Goal: Information Seeking & Learning: Learn about a topic

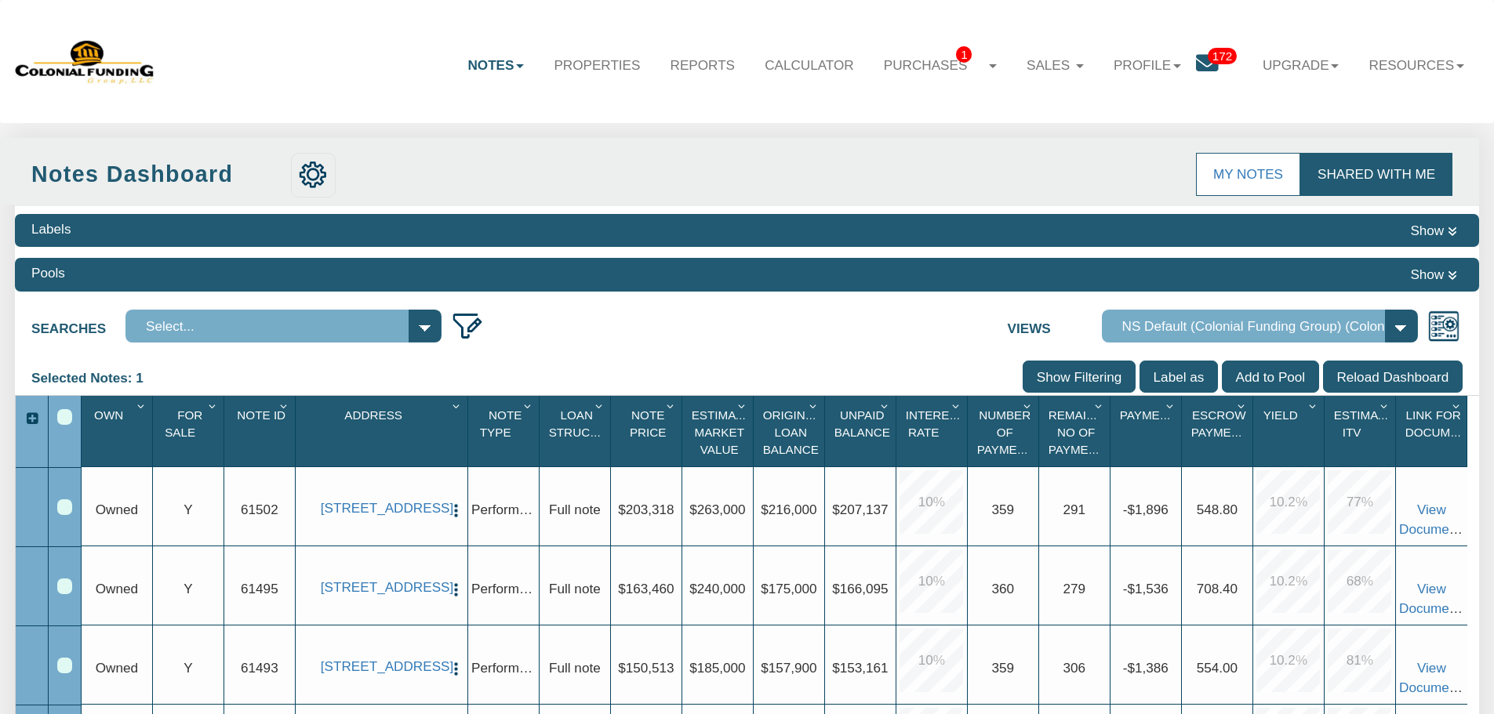
scroll to position [314, 0]
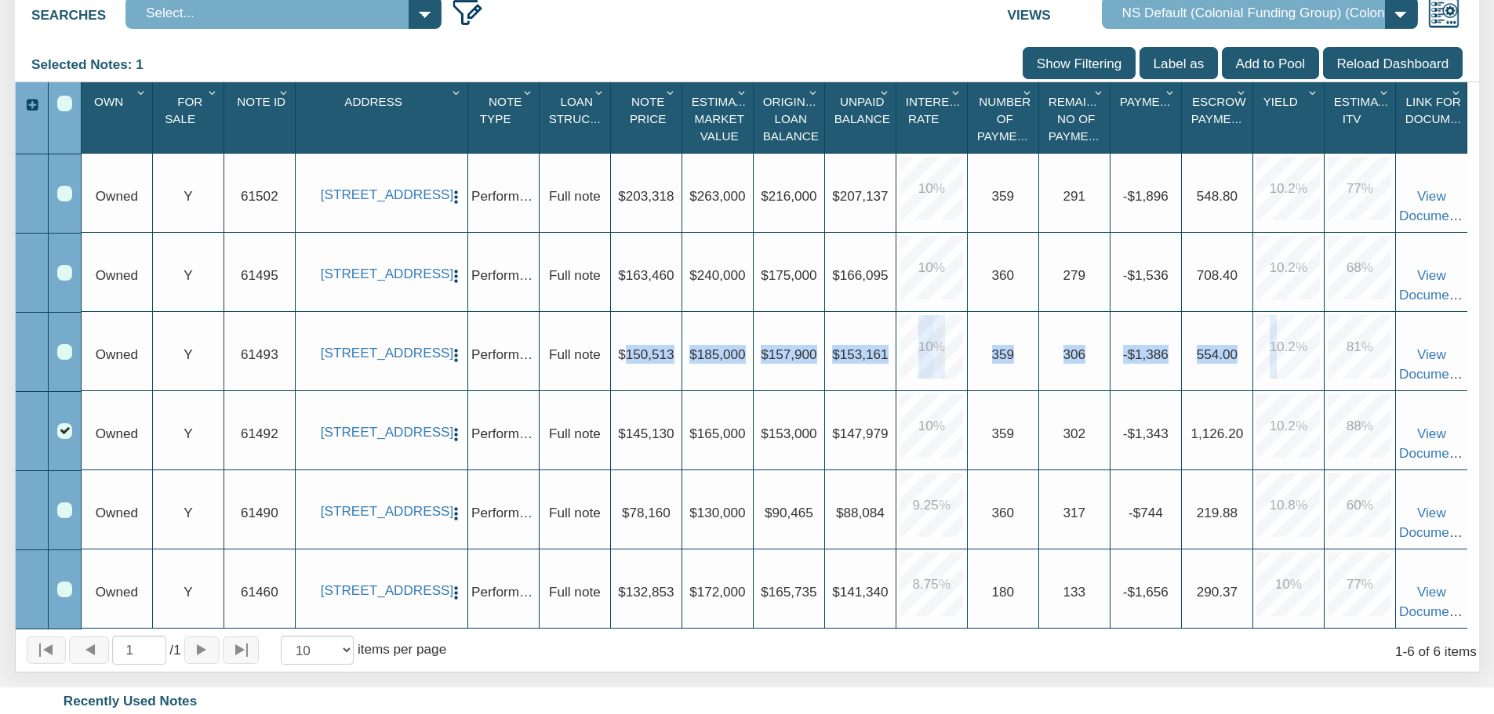
click at [659, 335] on div "Upgrade $150,513" at bounding box center [646, 351] width 71 height 79
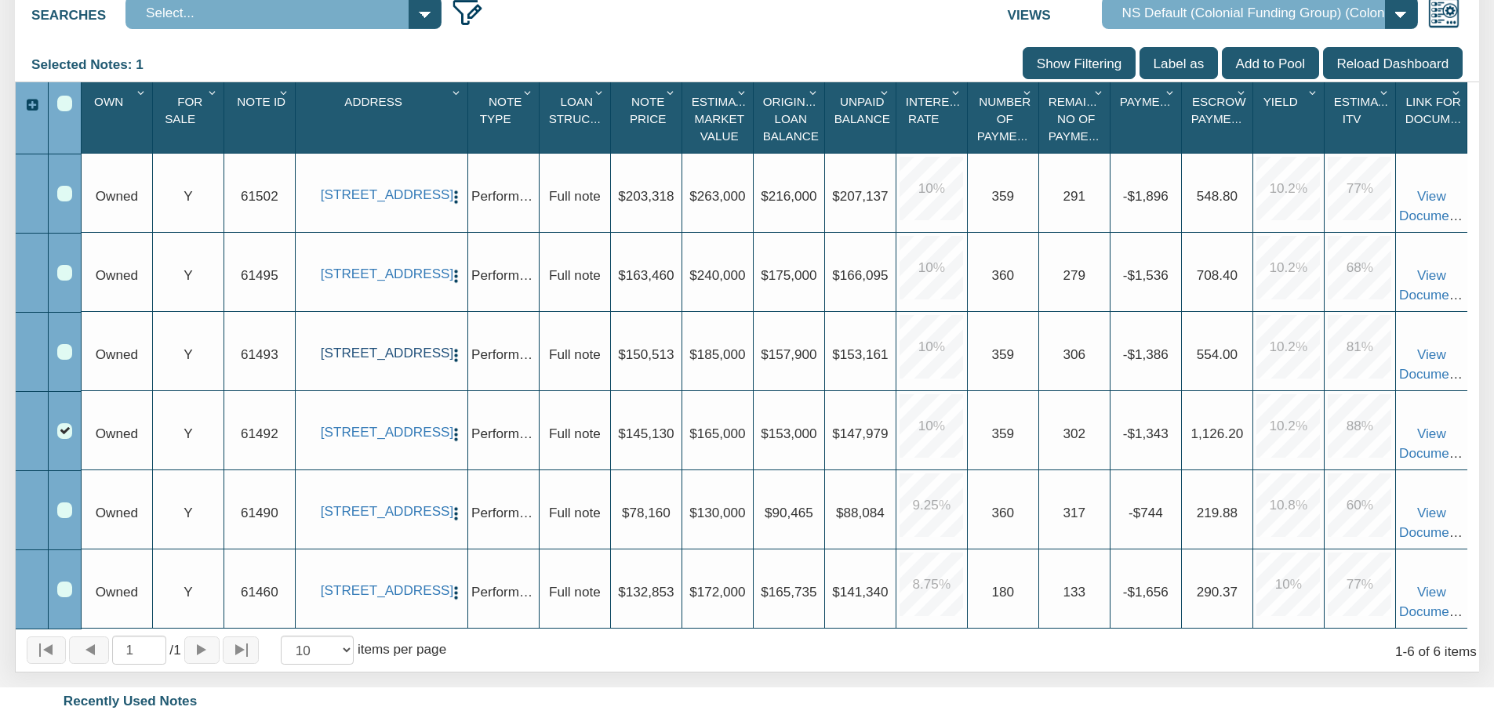
click at [370, 359] on link "[STREET_ADDRESS]" at bounding box center [382, 353] width 122 height 16
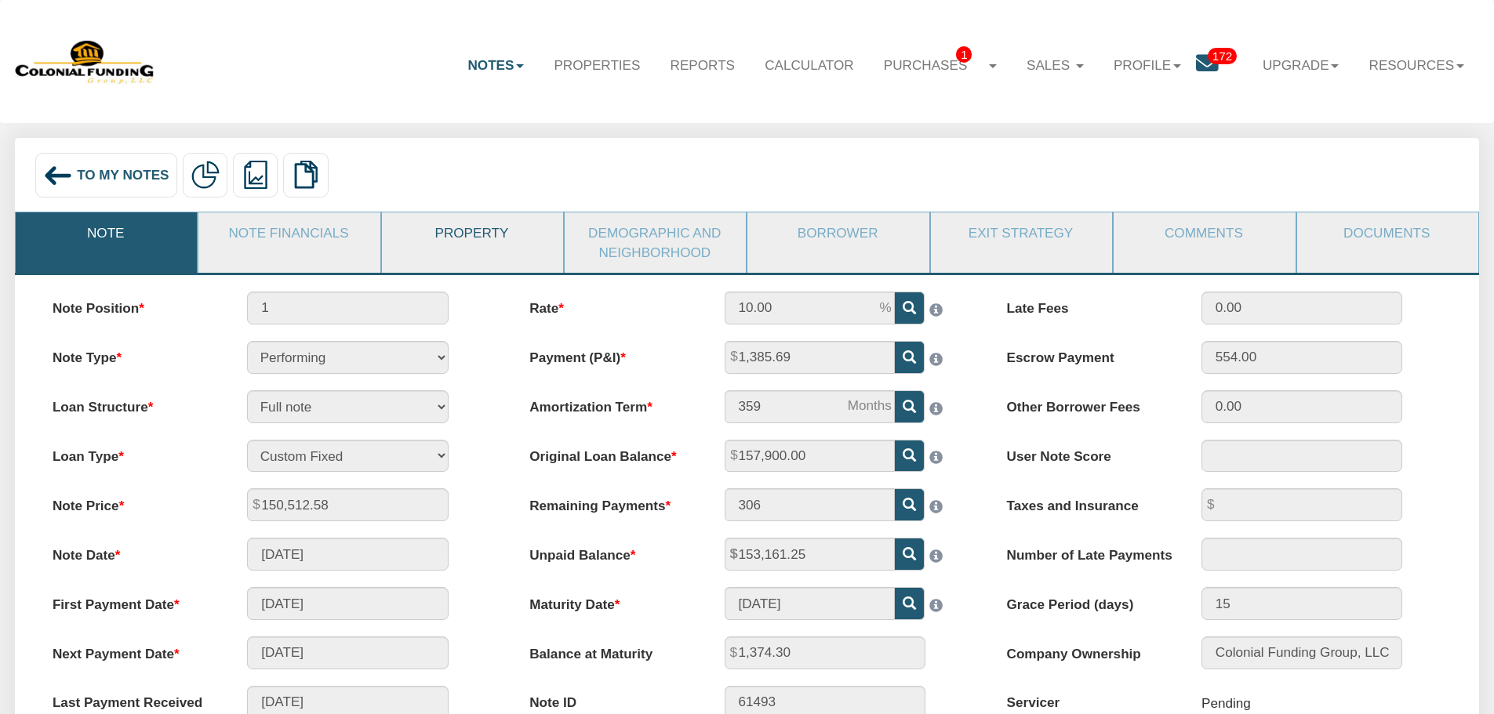
click at [507, 238] on link "Property" at bounding box center [472, 233] width 180 height 41
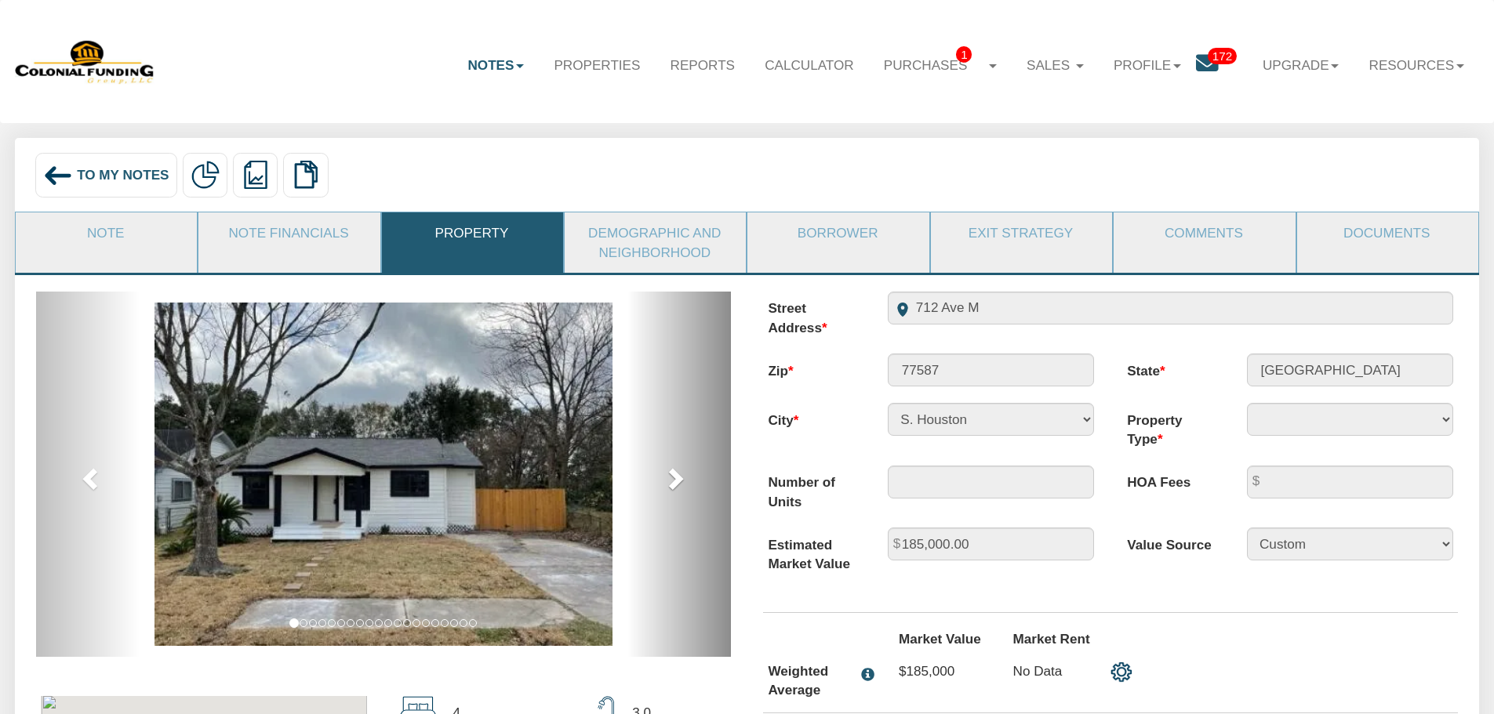
click at [662, 473] on link "next" at bounding box center [679, 474] width 104 height 365
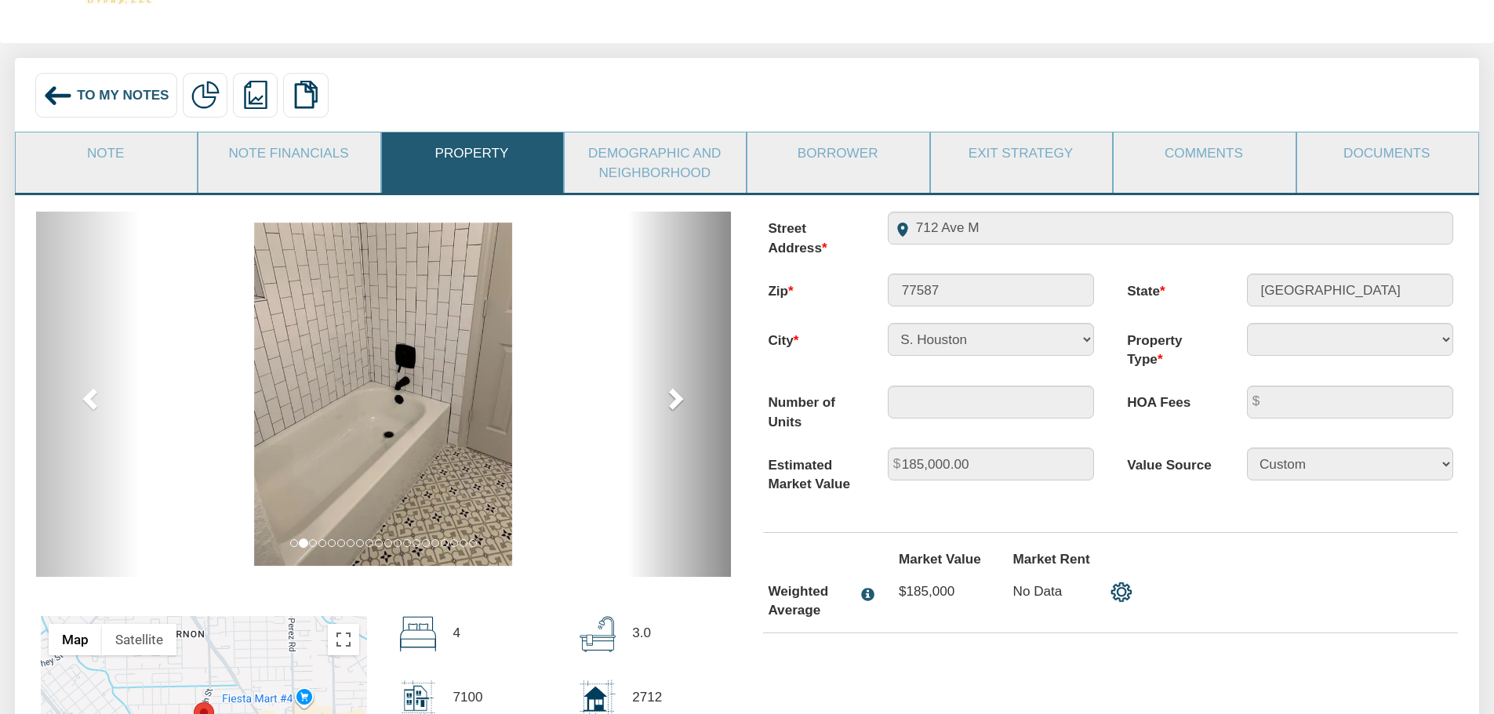
scroll to position [157, 0]
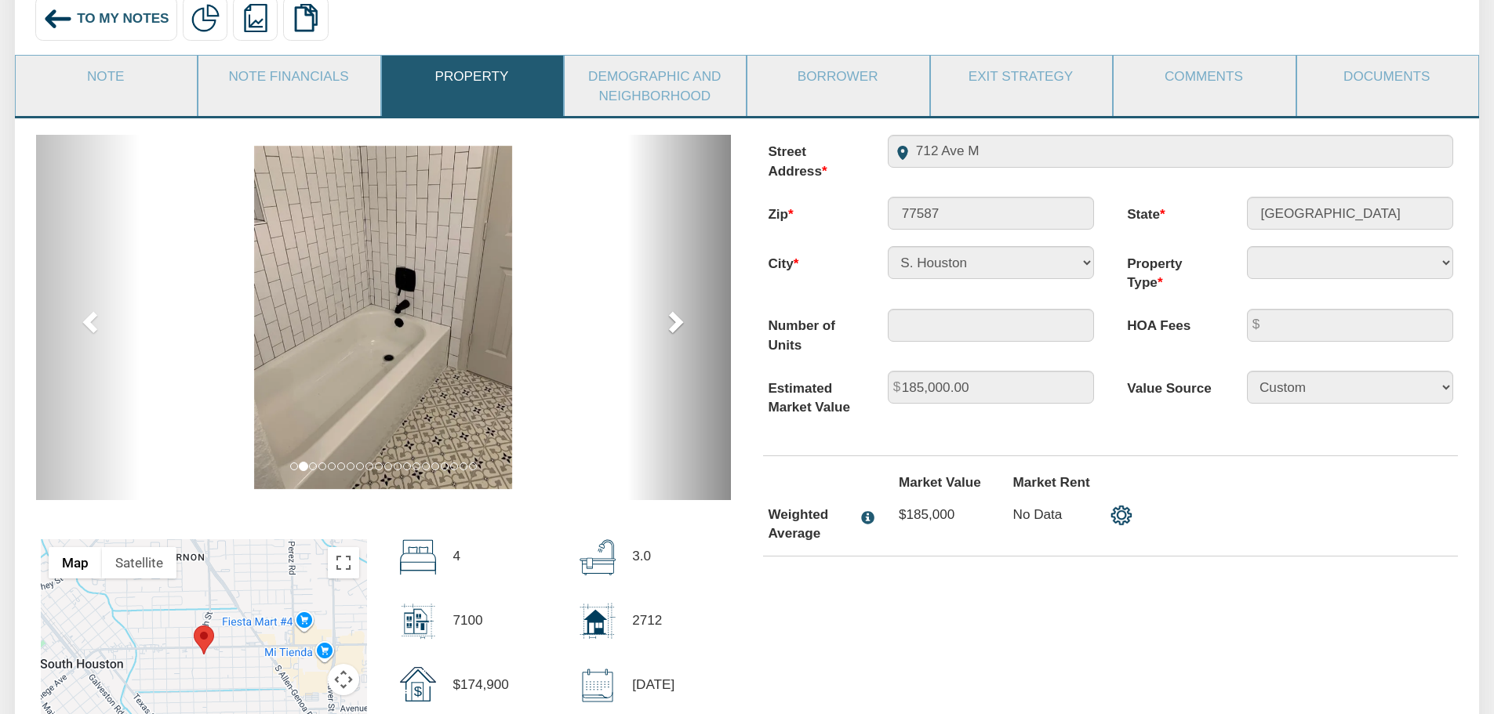
click at [703, 361] on link "next" at bounding box center [679, 317] width 104 height 365
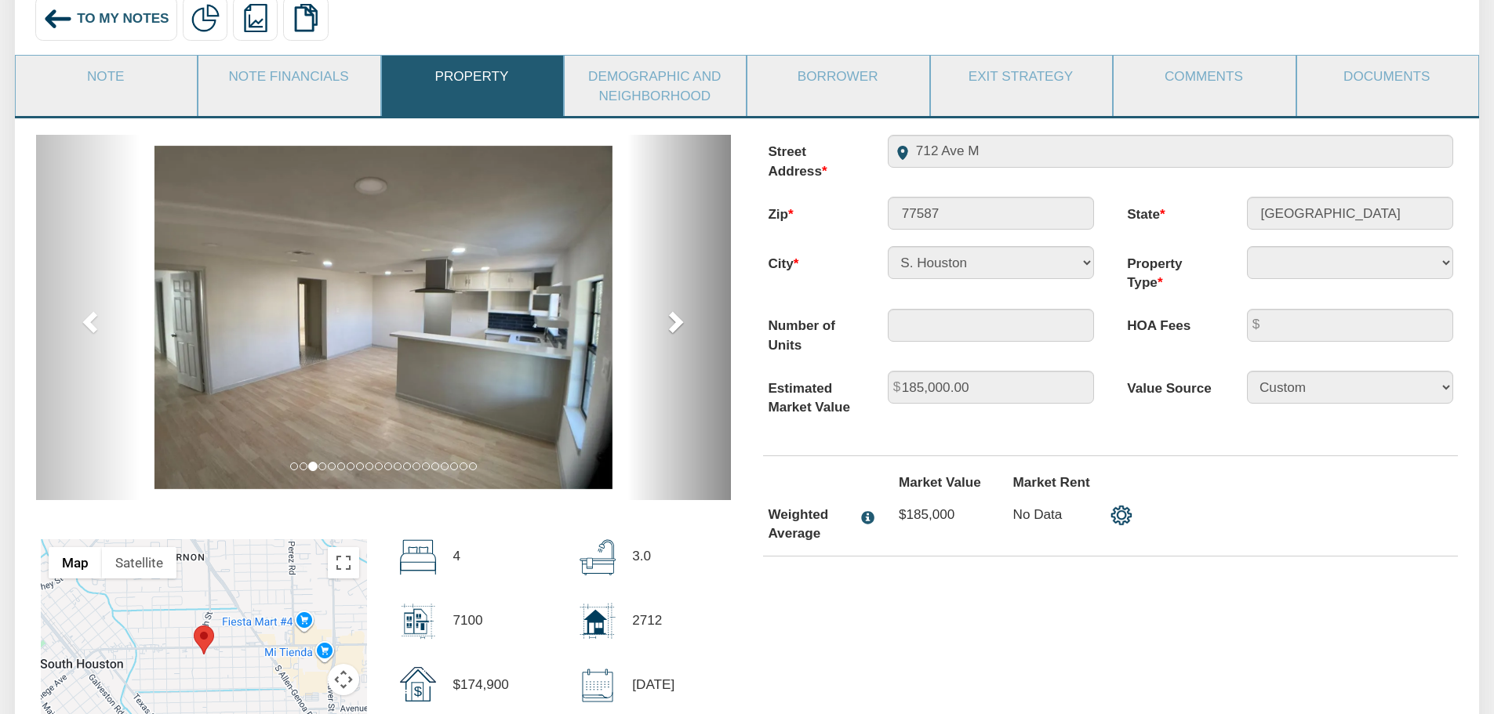
click at [703, 361] on link "next" at bounding box center [679, 317] width 104 height 365
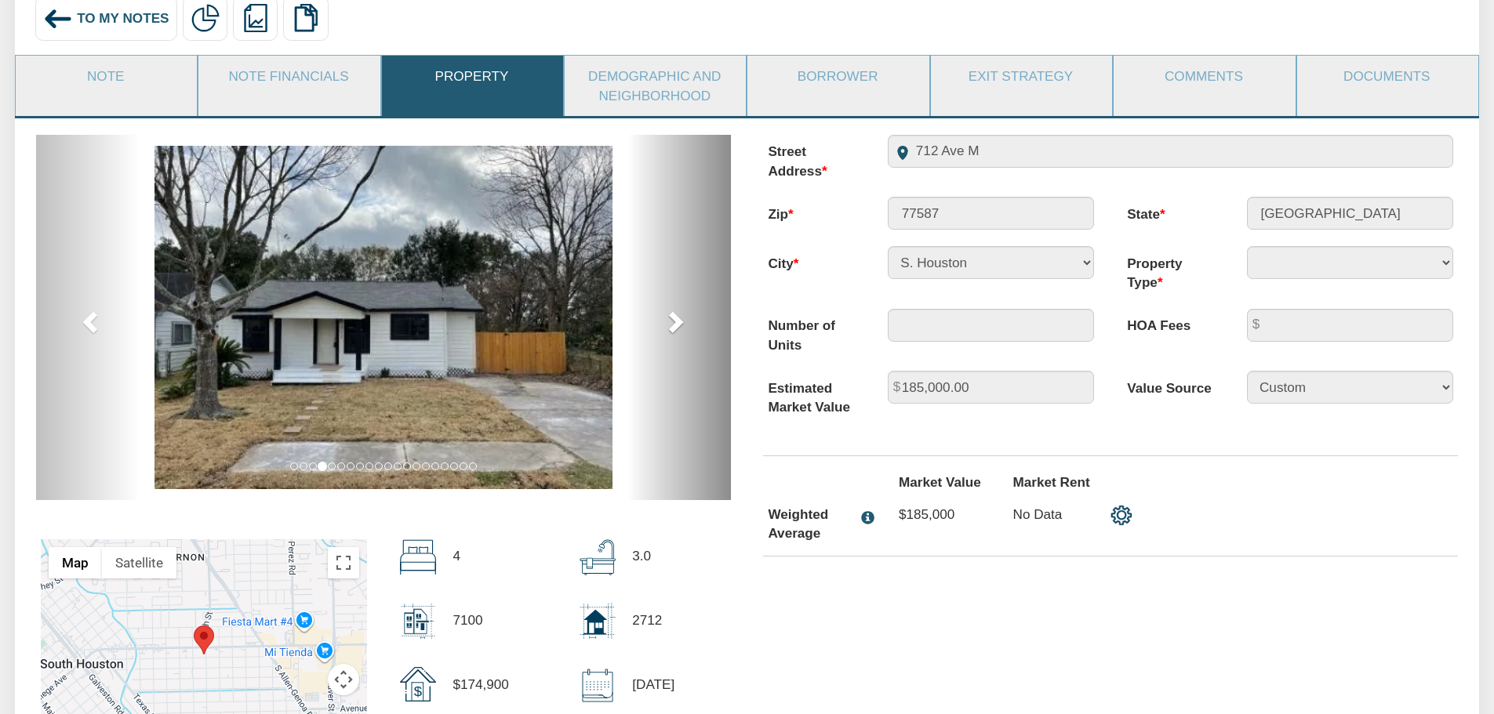
click at [703, 361] on link "next" at bounding box center [679, 317] width 104 height 365
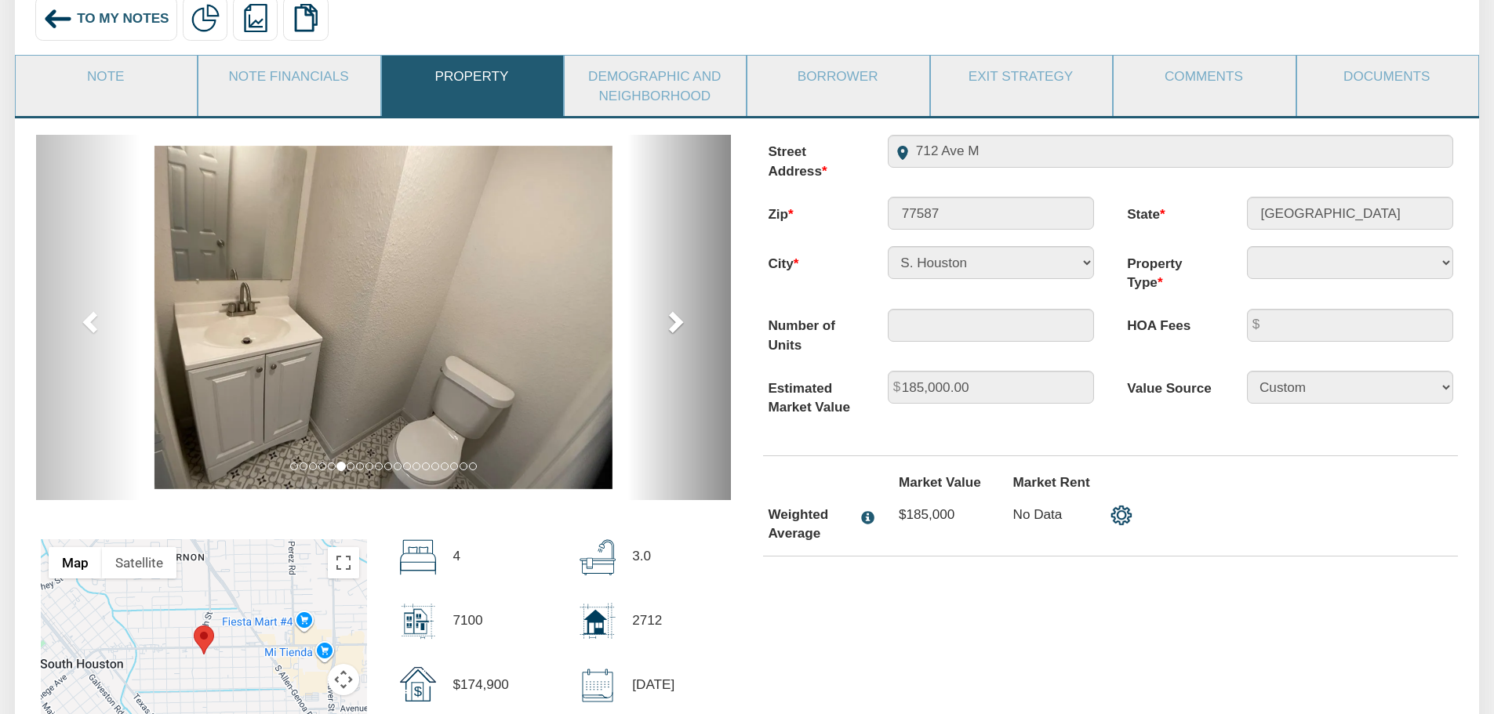
click at [703, 361] on link "next" at bounding box center [679, 317] width 104 height 365
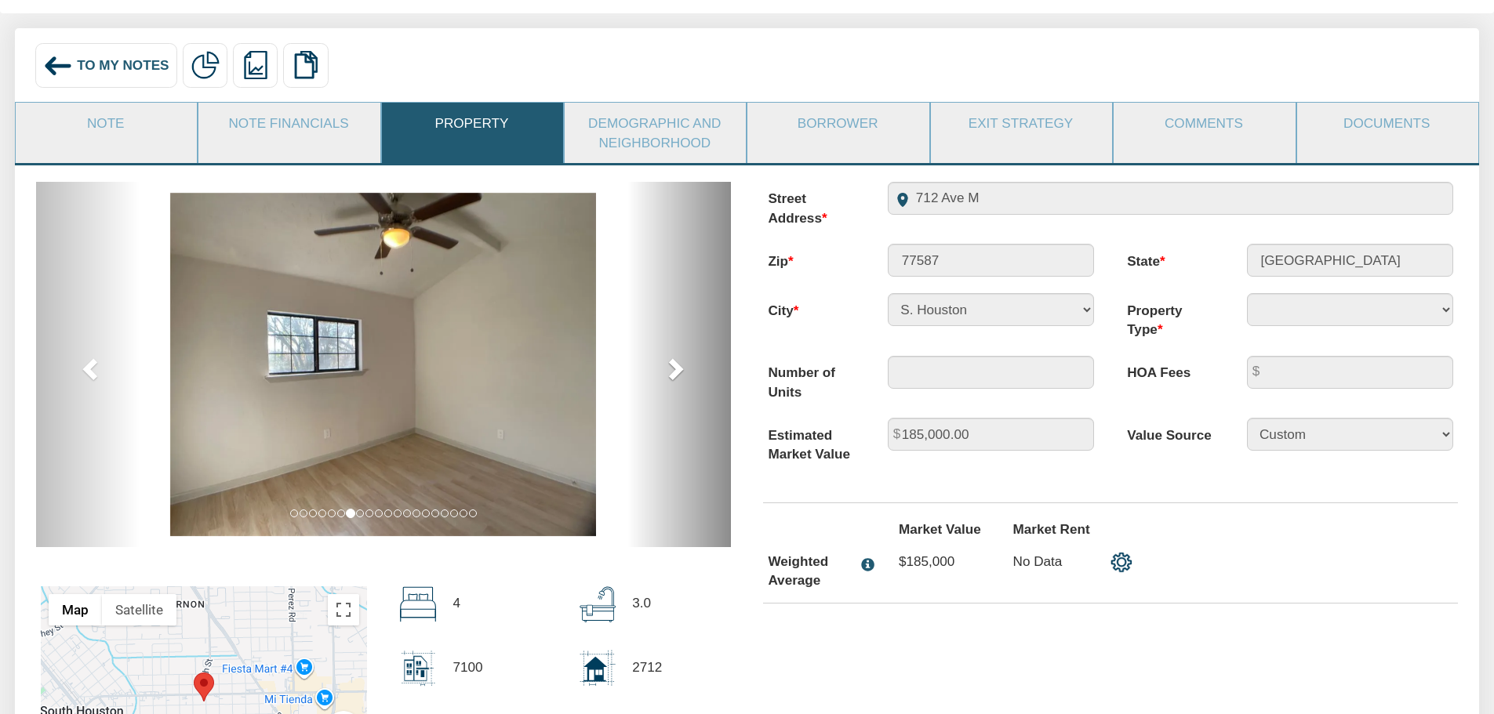
scroll to position [0, 0]
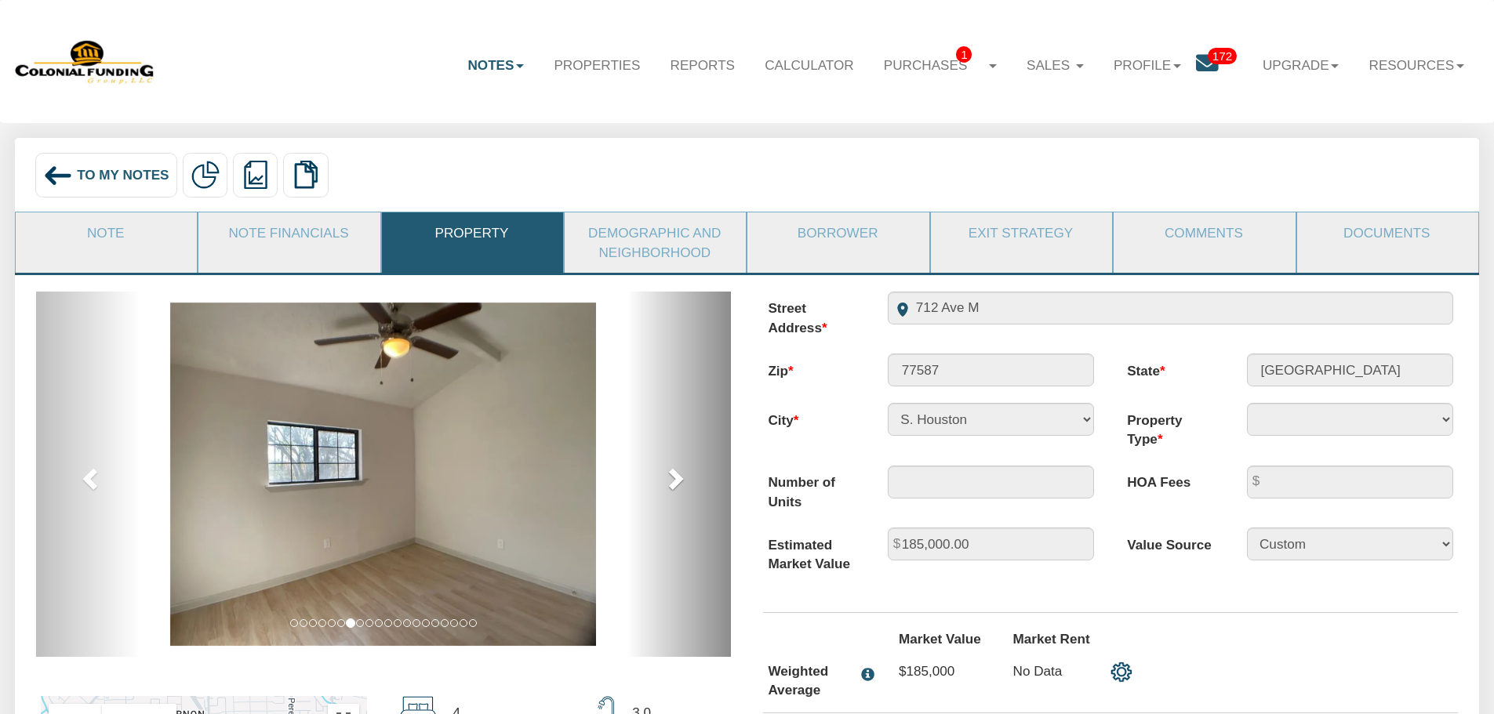
click at [656, 493] on link "next" at bounding box center [679, 474] width 104 height 365
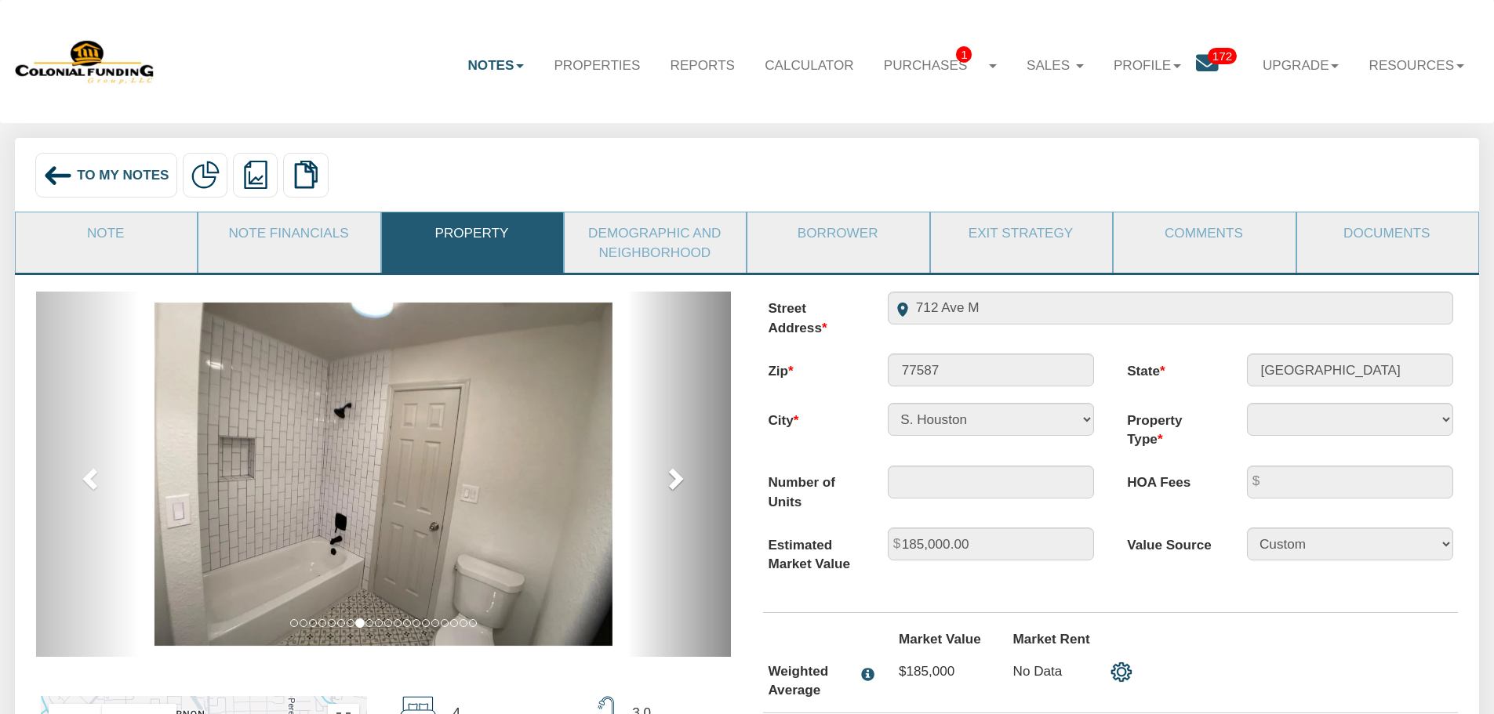
click at [672, 490] on span at bounding box center [675, 479] width 24 height 24
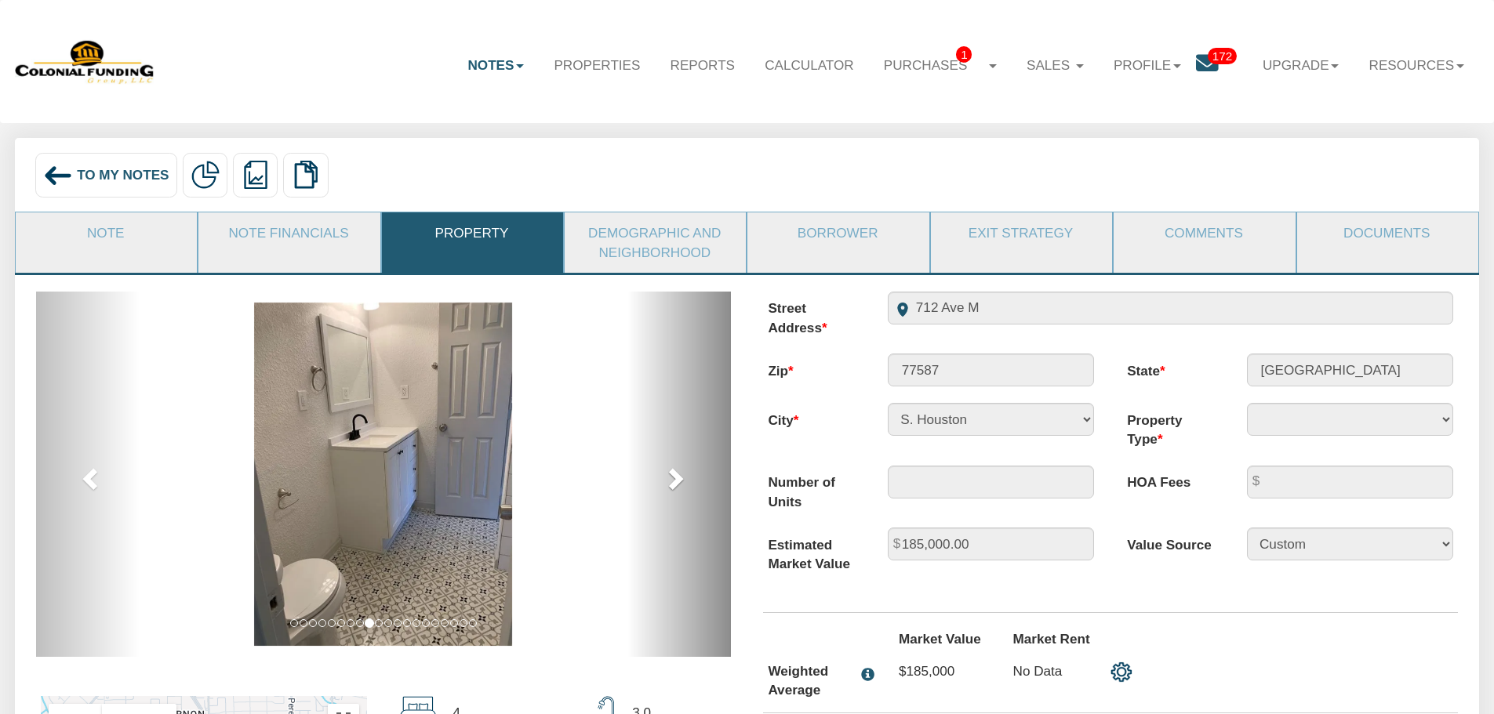
click at [672, 490] on span at bounding box center [675, 479] width 24 height 24
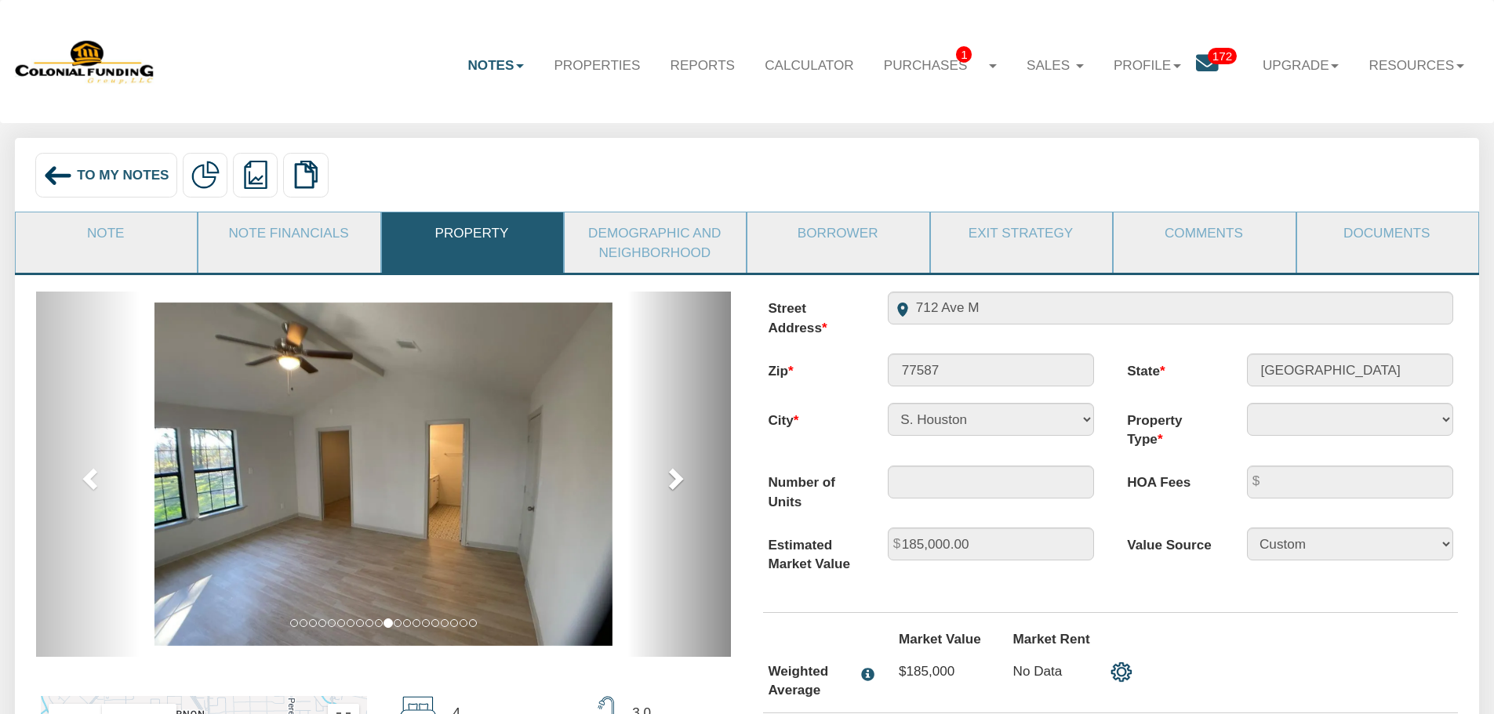
click at [672, 490] on span at bounding box center [675, 479] width 24 height 24
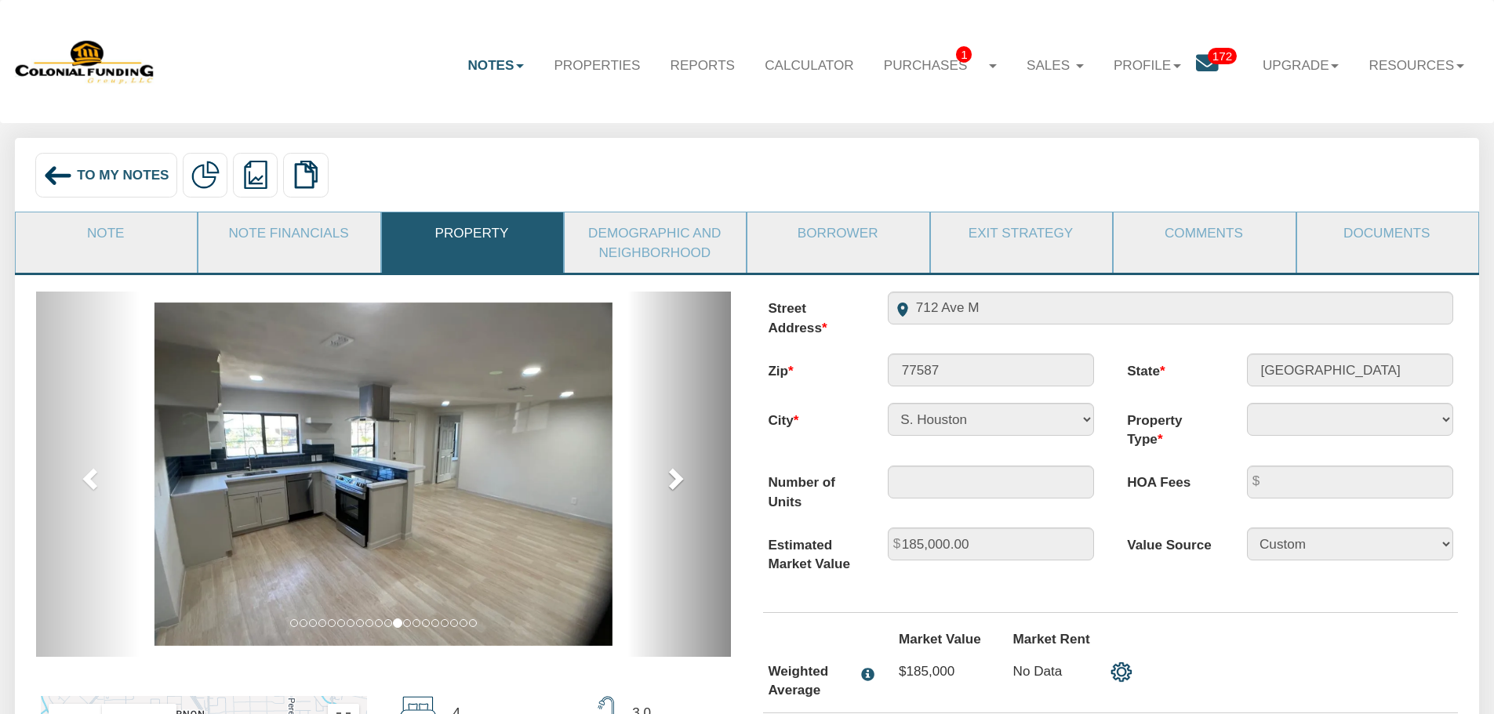
click at [672, 490] on span at bounding box center [675, 479] width 24 height 24
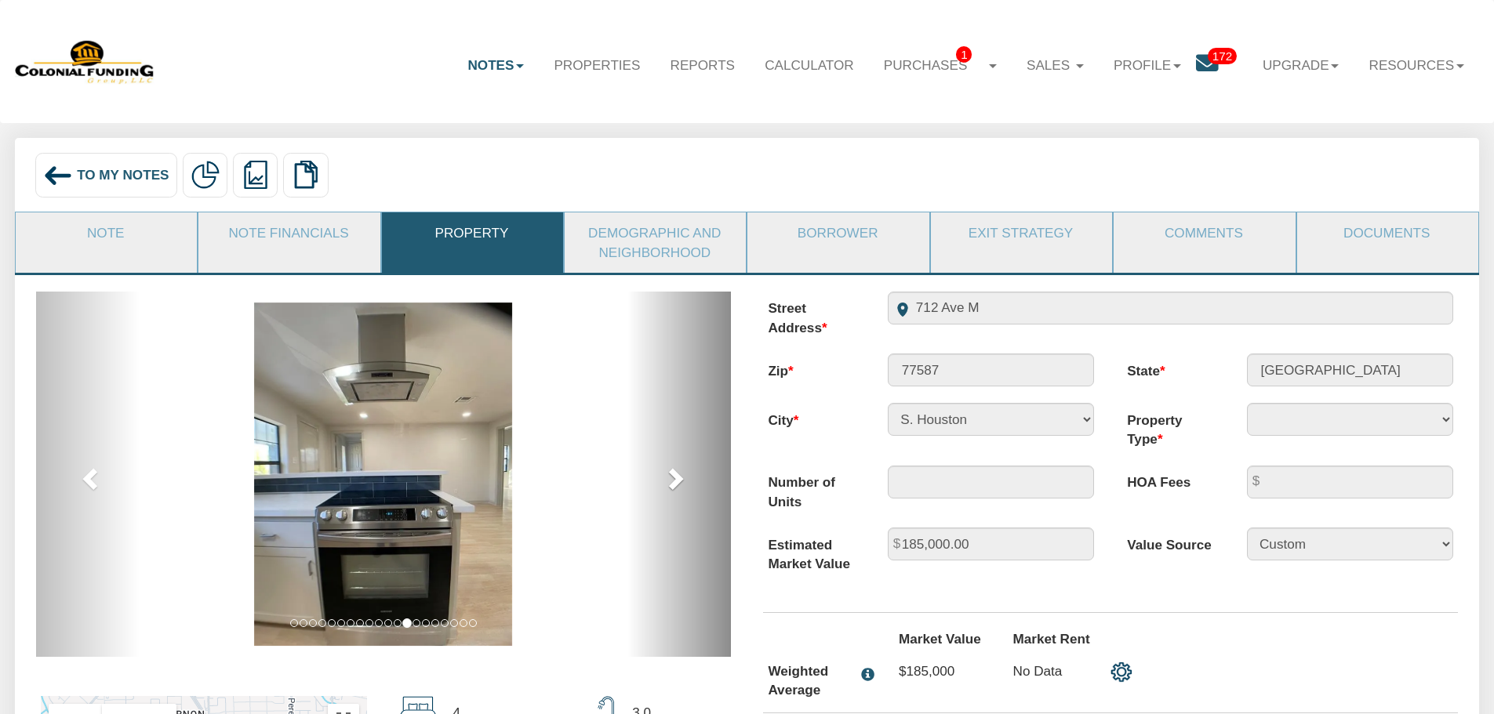
click at [672, 490] on span at bounding box center [675, 479] width 24 height 24
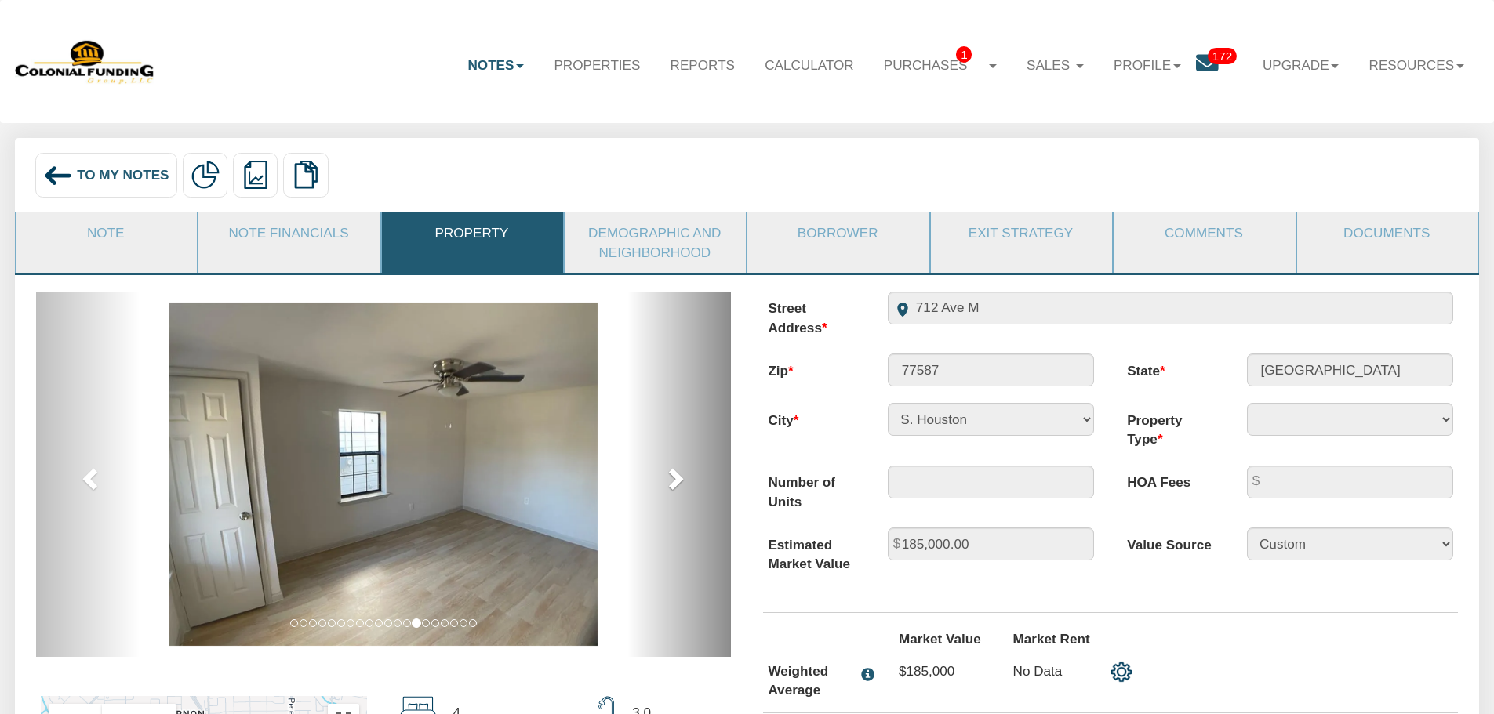
click at [672, 490] on span at bounding box center [675, 479] width 24 height 24
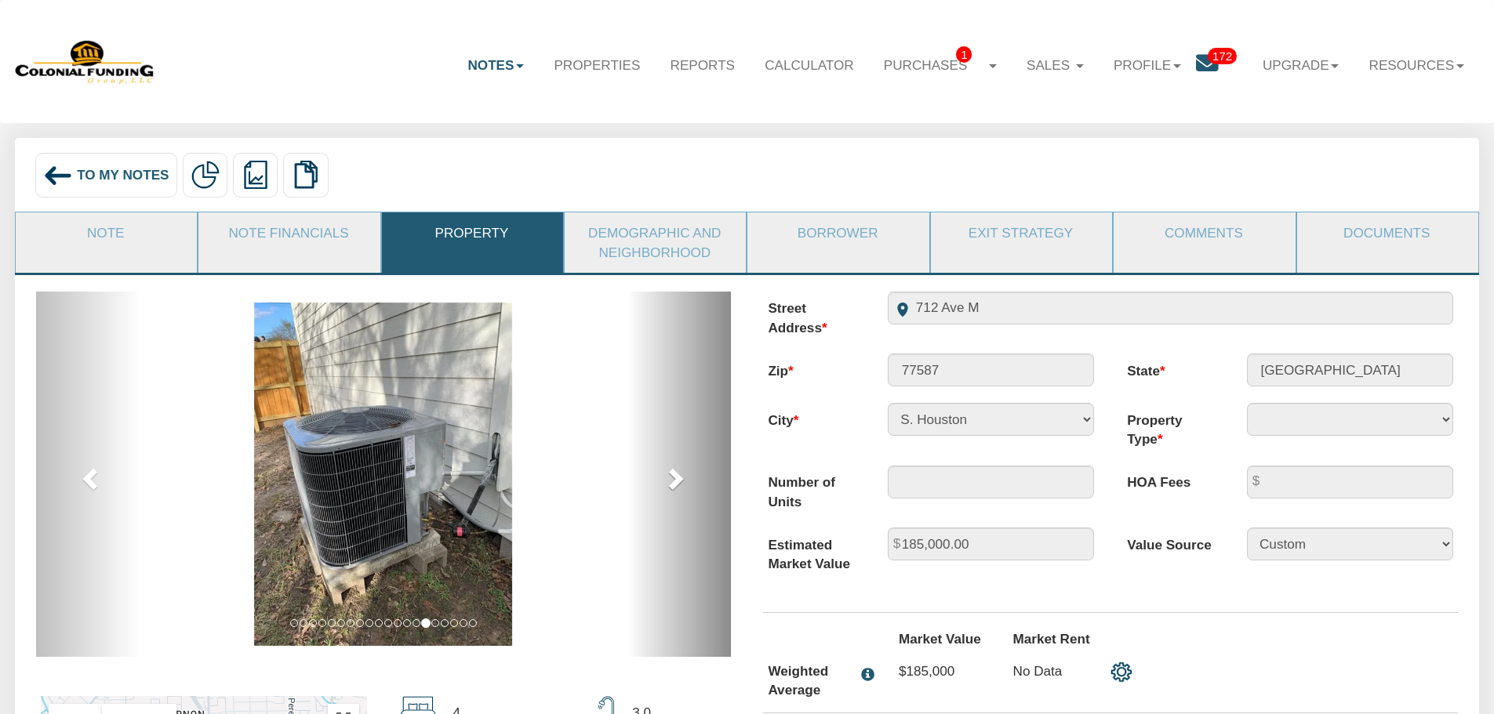
click at [672, 490] on span at bounding box center [675, 479] width 24 height 24
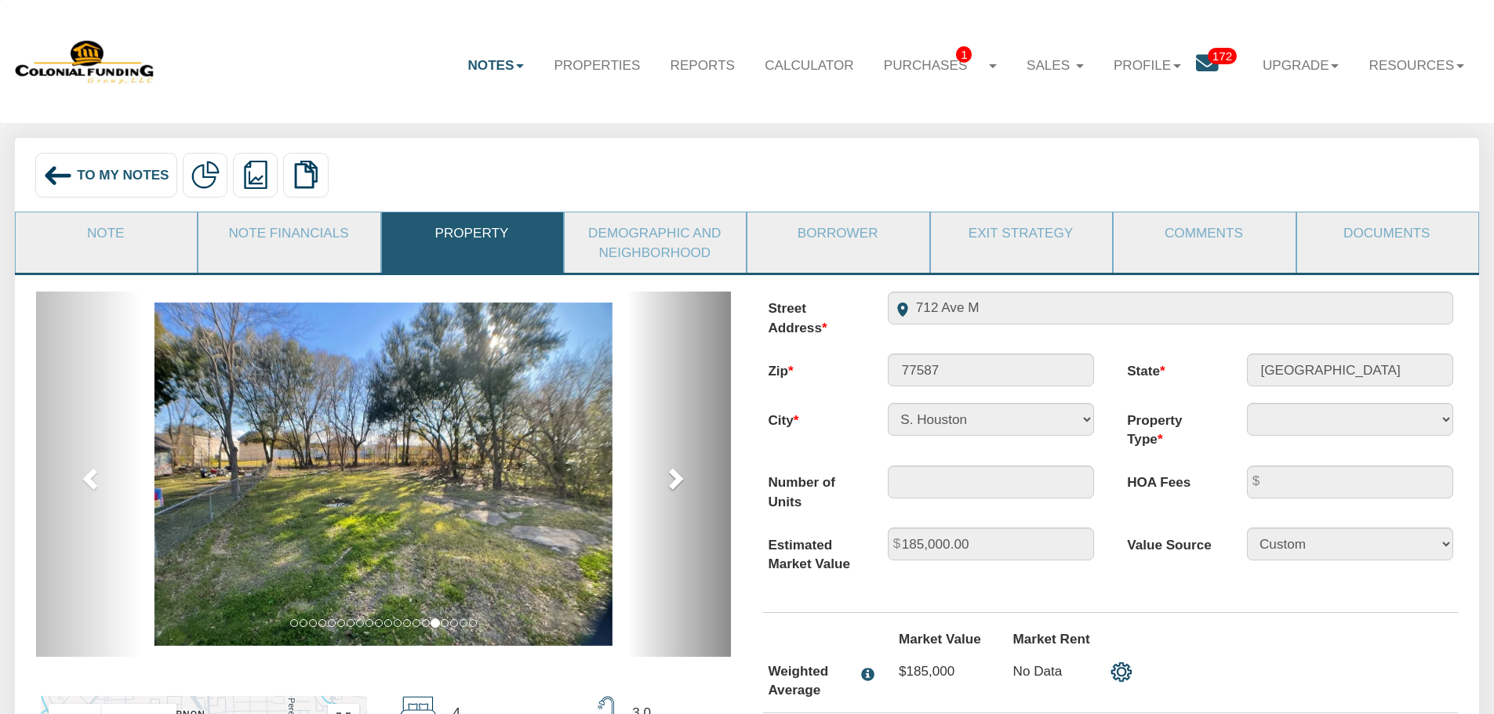
click at [672, 490] on span at bounding box center [675, 479] width 24 height 24
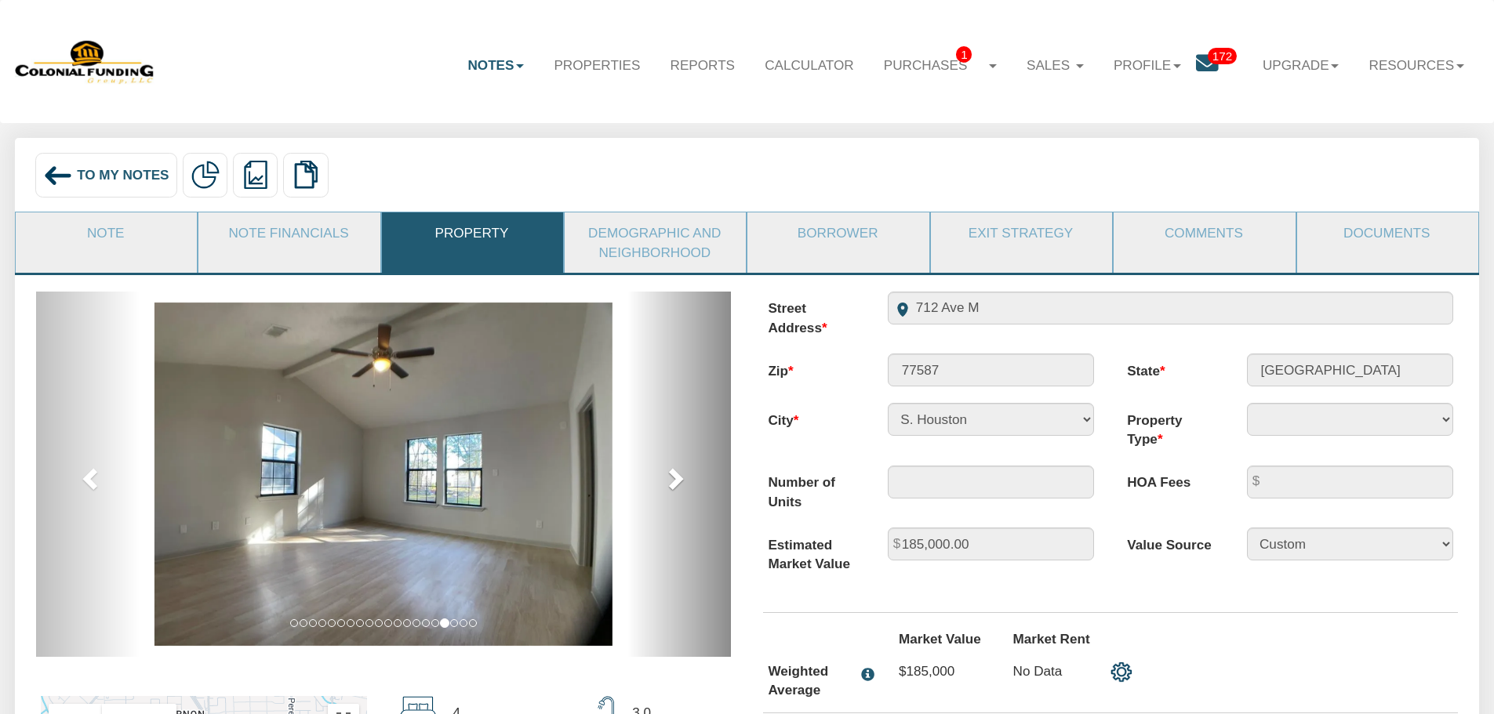
click at [672, 490] on span at bounding box center [675, 479] width 24 height 24
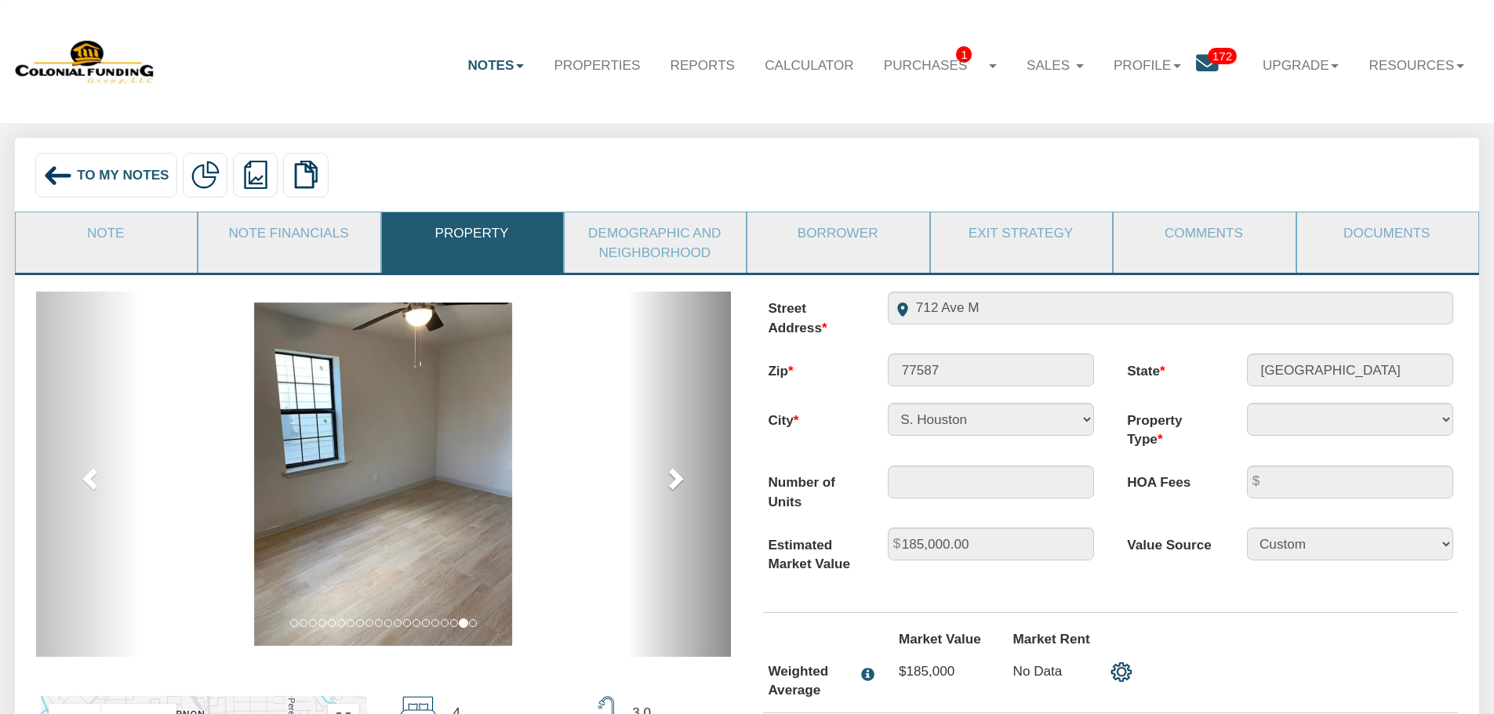
click at [672, 490] on span at bounding box center [675, 479] width 24 height 24
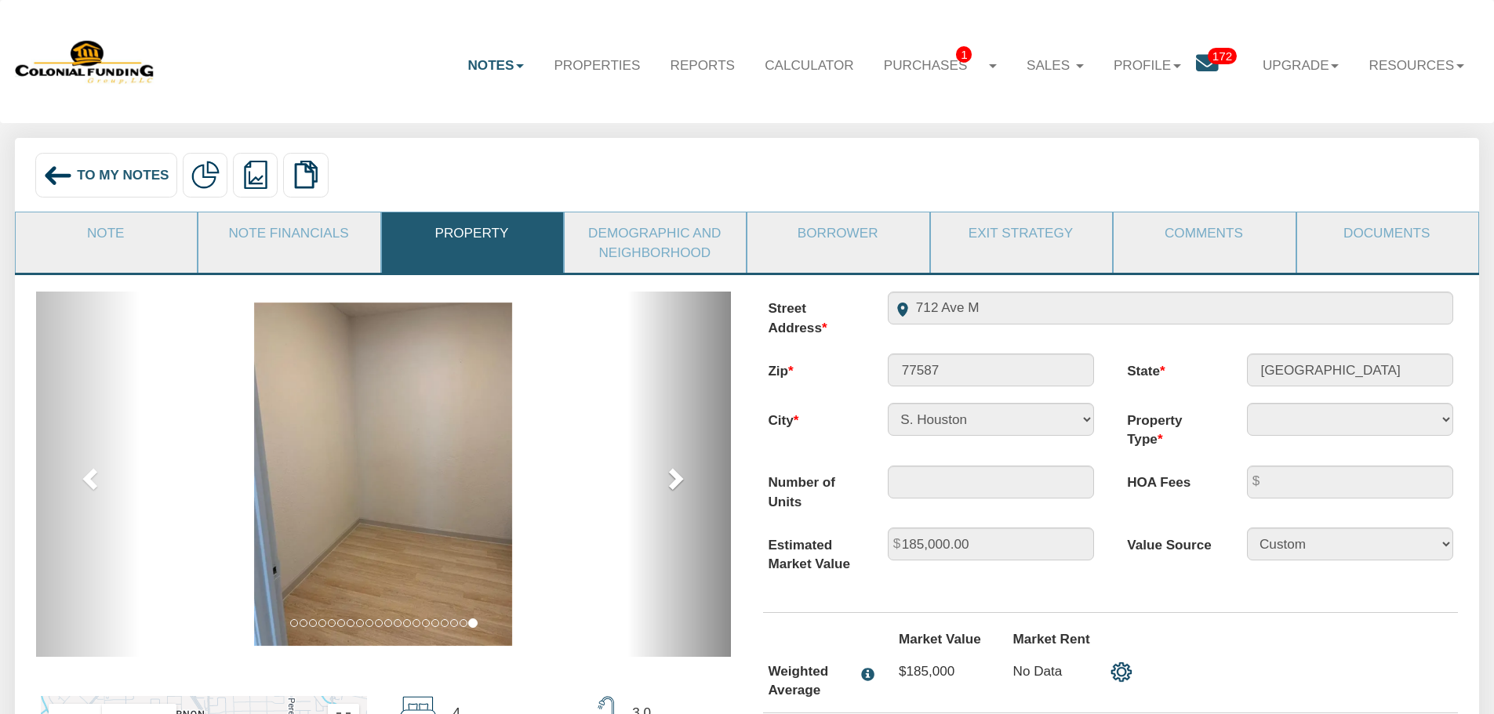
click at [672, 490] on span at bounding box center [675, 479] width 24 height 24
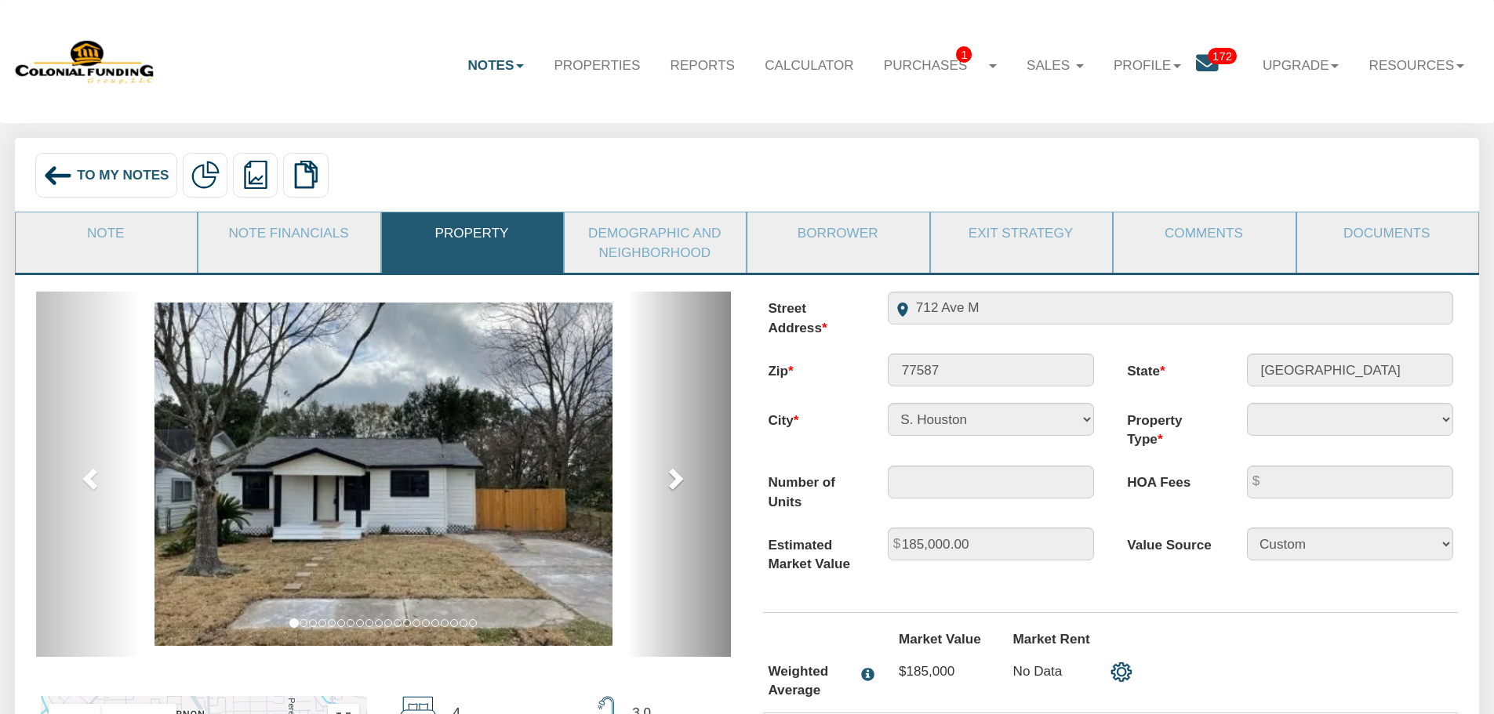
click at [672, 490] on span at bounding box center [675, 479] width 24 height 24
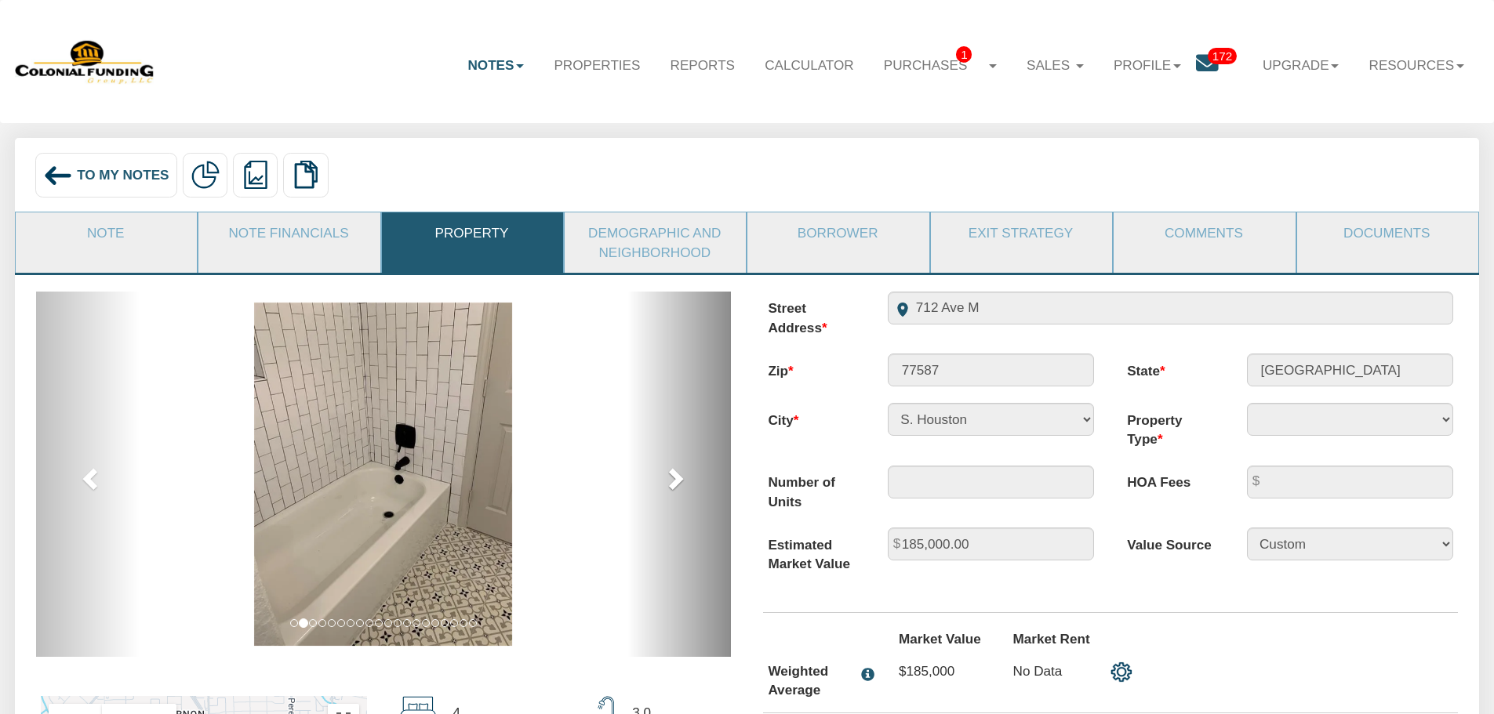
click at [672, 490] on span at bounding box center [675, 479] width 24 height 24
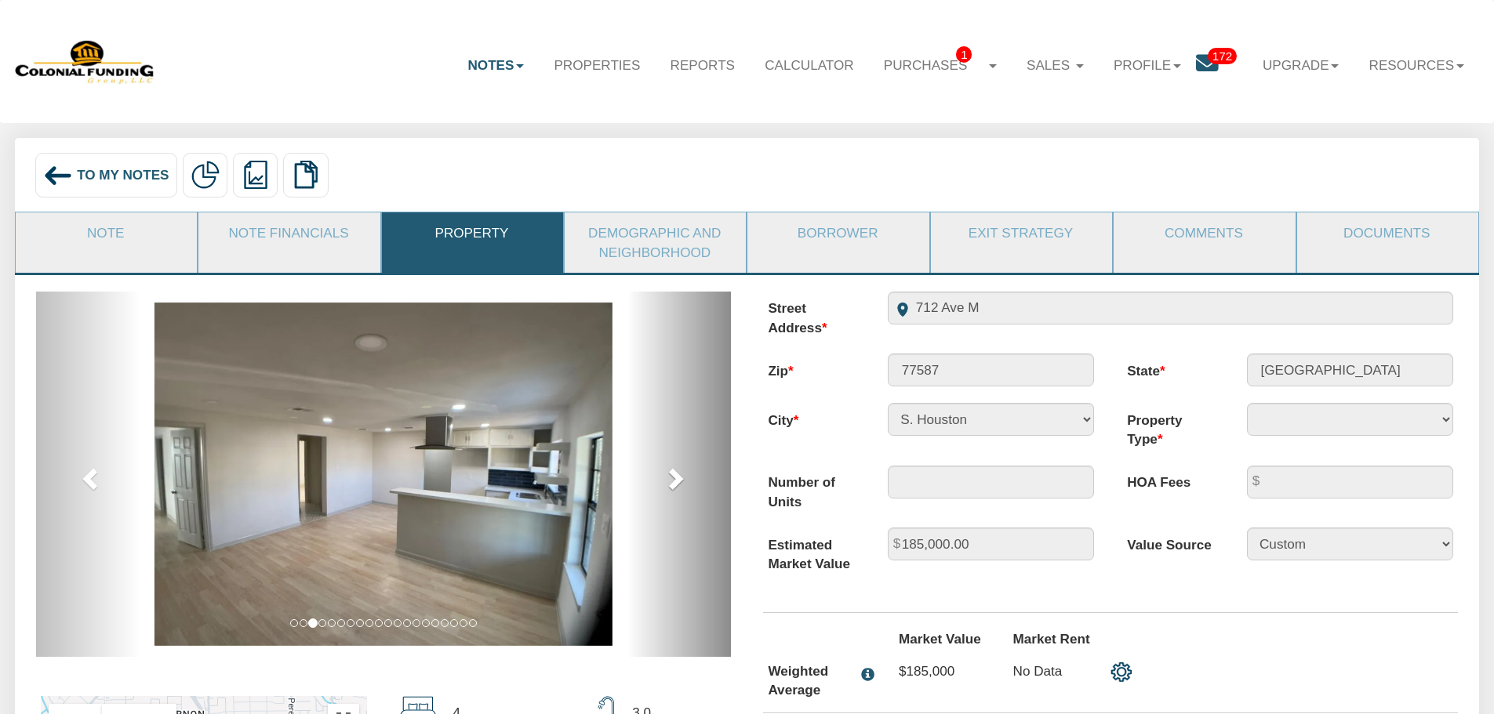
click at [672, 490] on span at bounding box center [675, 479] width 24 height 24
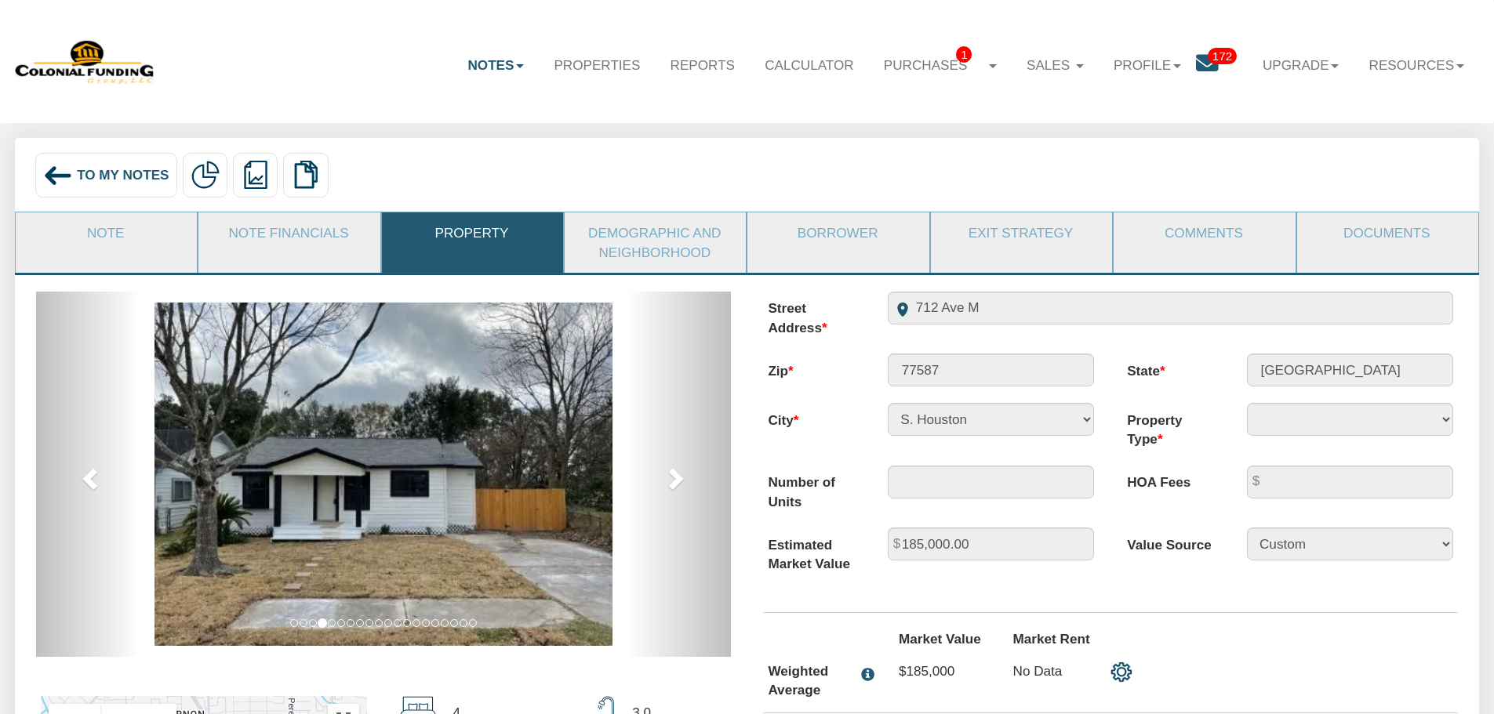
click at [133, 181] on span "To My Notes" at bounding box center [123, 175] width 92 height 16
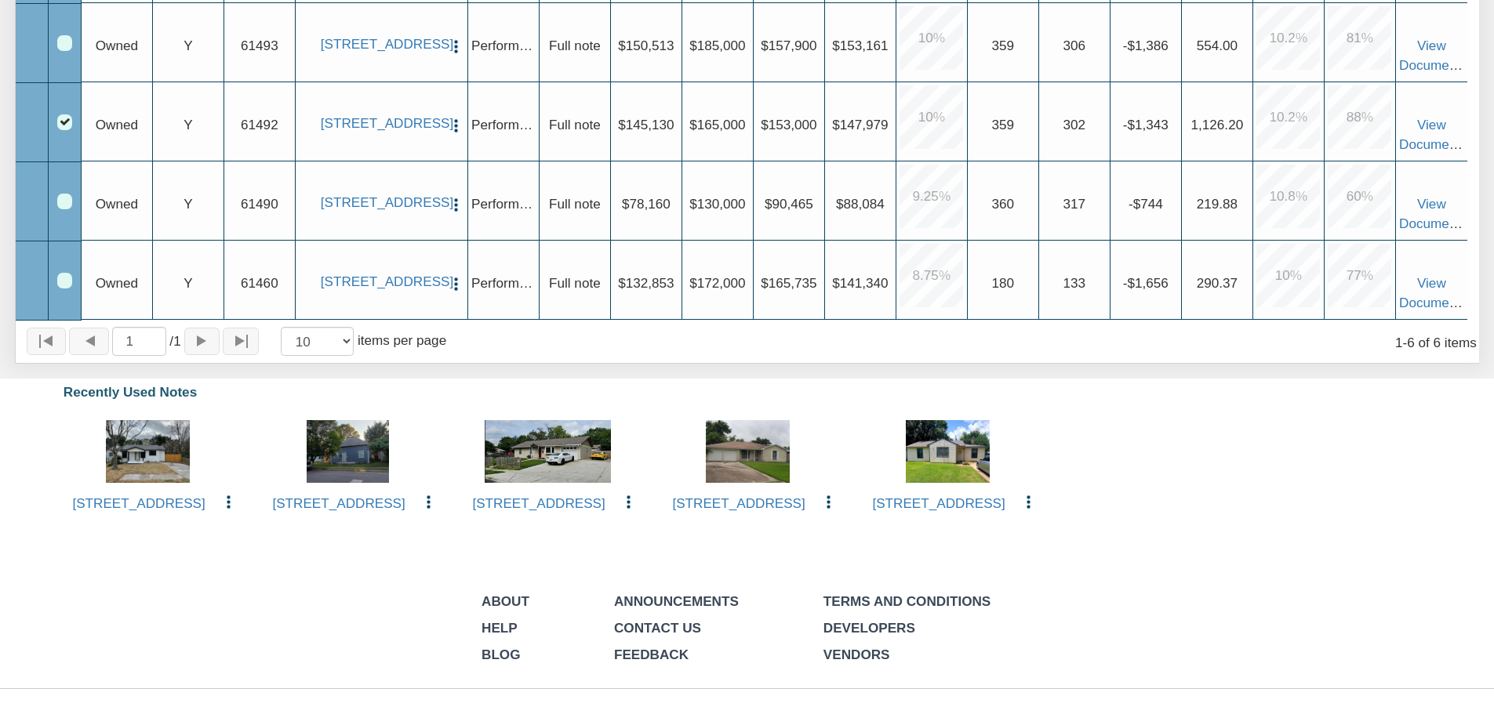
scroll to position [627, 0]
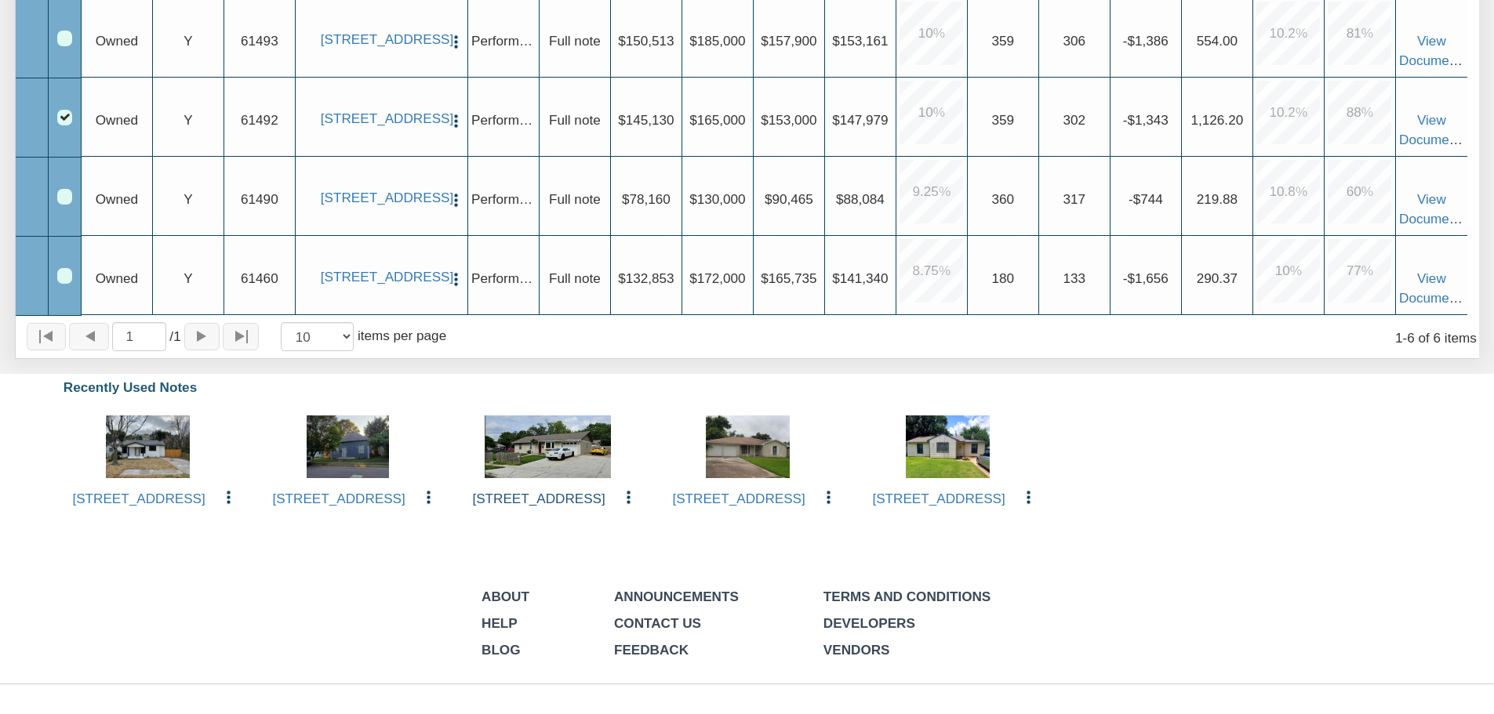
click at [537, 507] on link "2943 South Walcott Drive, Indianapolis, IN, 46203" at bounding box center [538, 499] width 133 height 16
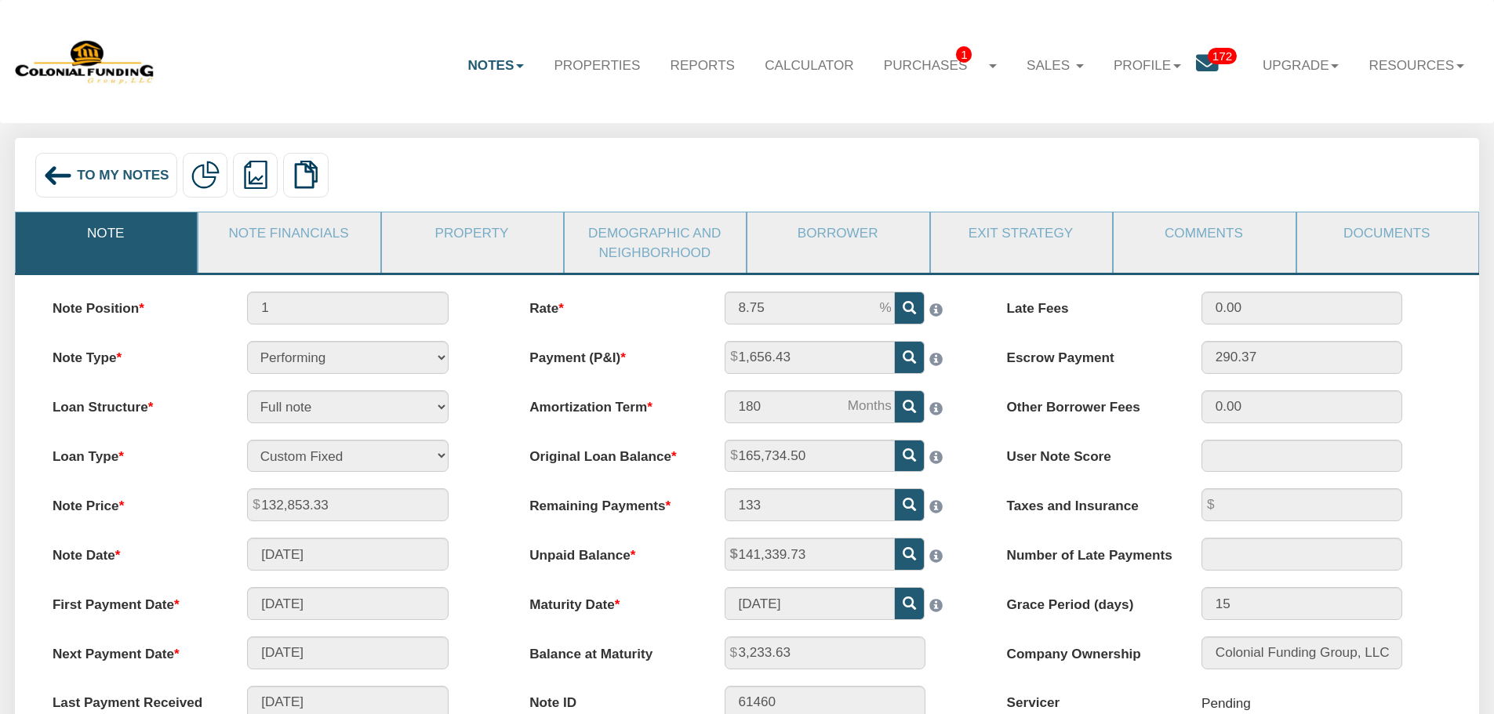
click at [482, 264] on li "Property" at bounding box center [472, 242] width 183 height 61
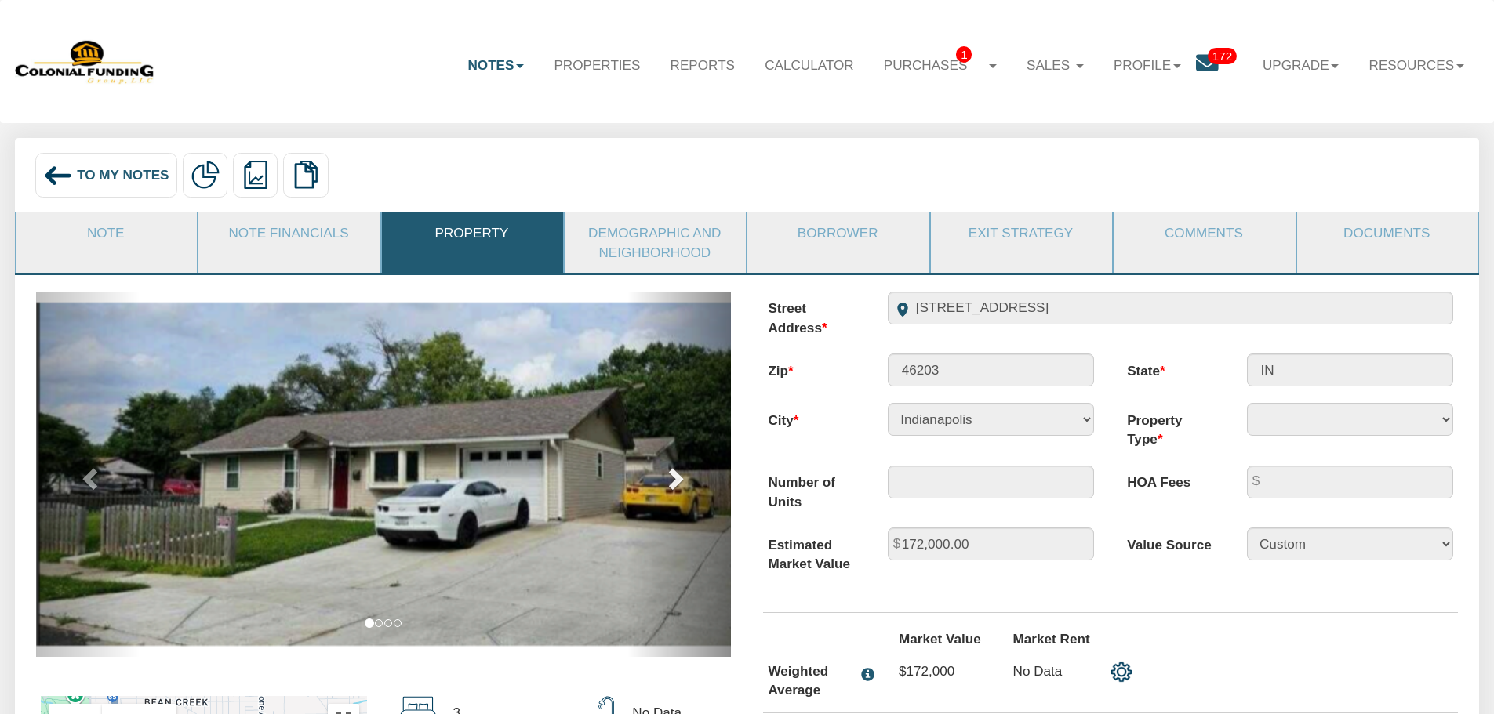
click at [696, 479] on link "next" at bounding box center [679, 474] width 104 height 365
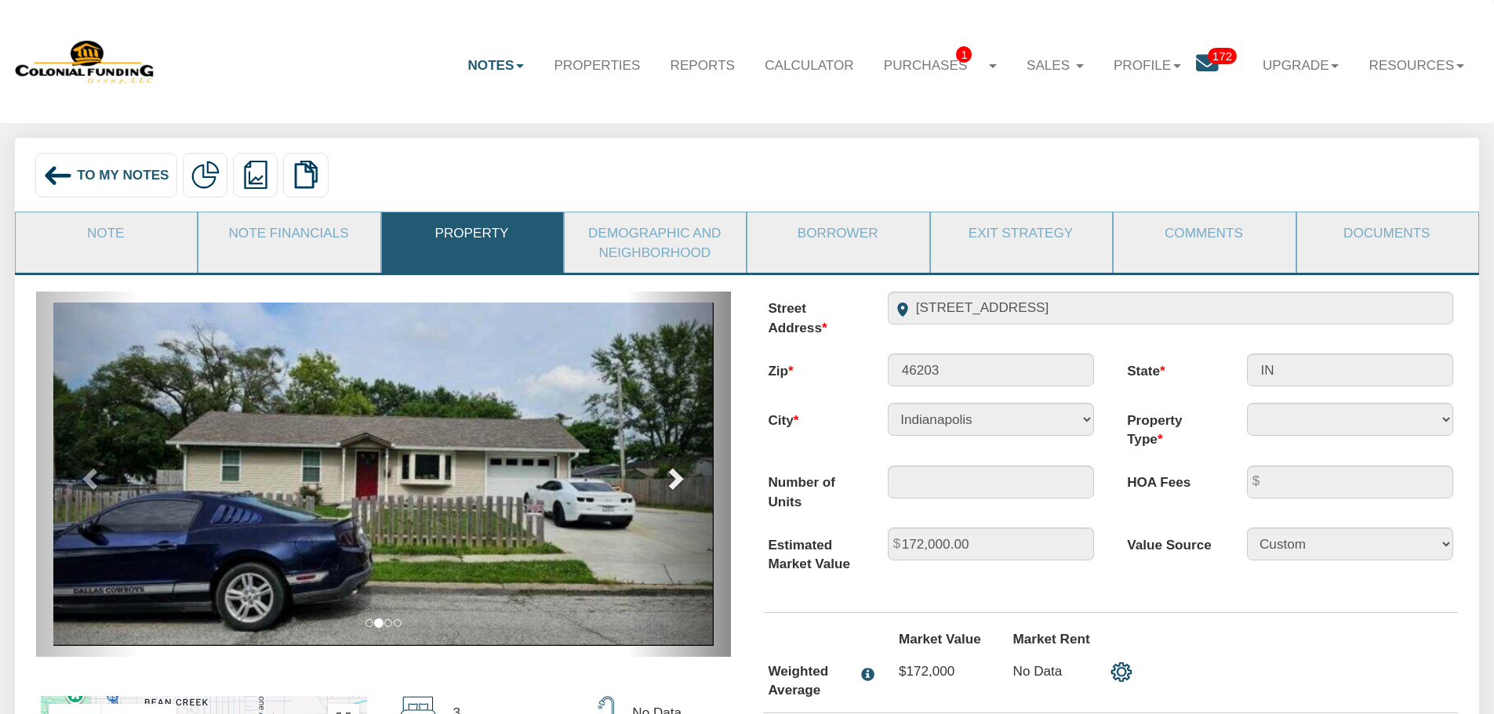
click at [696, 479] on link "next" at bounding box center [679, 474] width 104 height 365
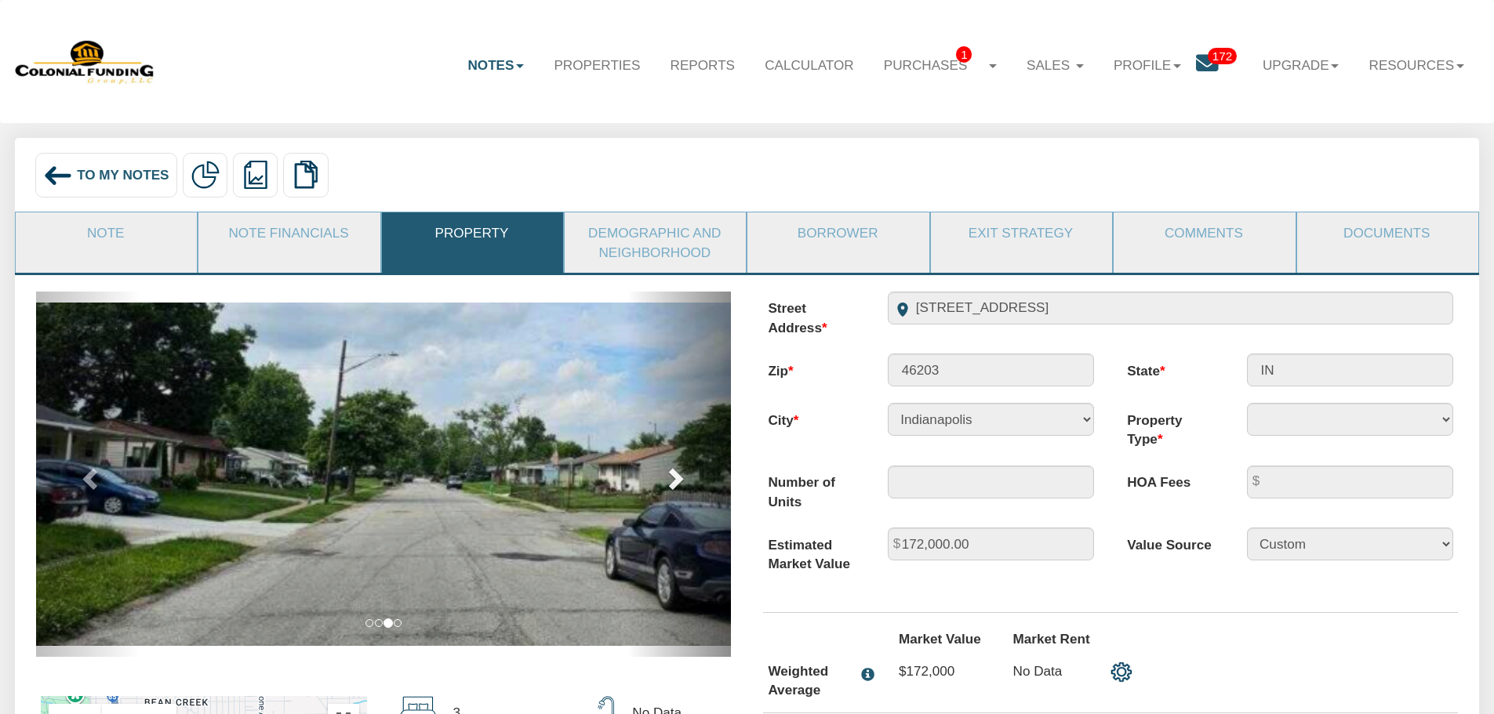
click at [696, 479] on link "next" at bounding box center [679, 474] width 104 height 365
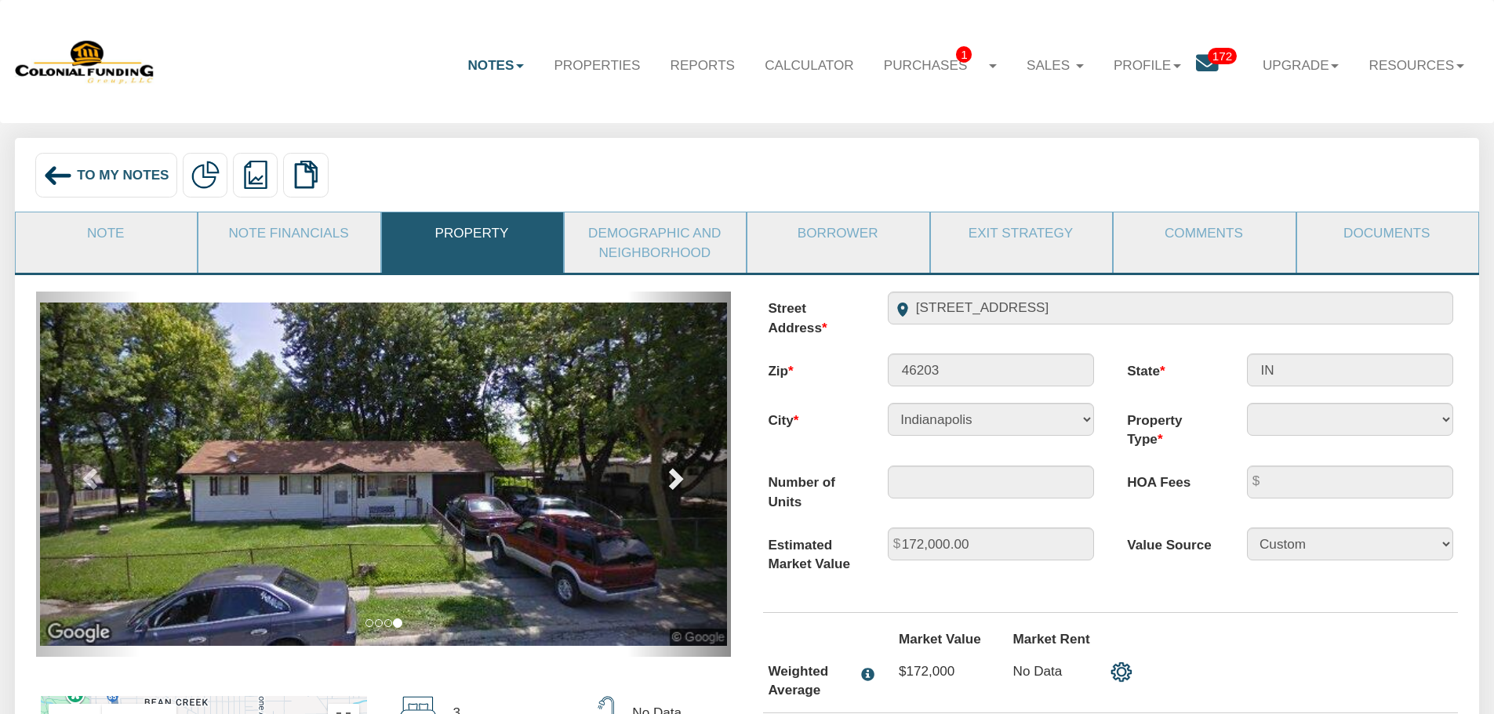
click at [696, 479] on link "next" at bounding box center [679, 474] width 104 height 365
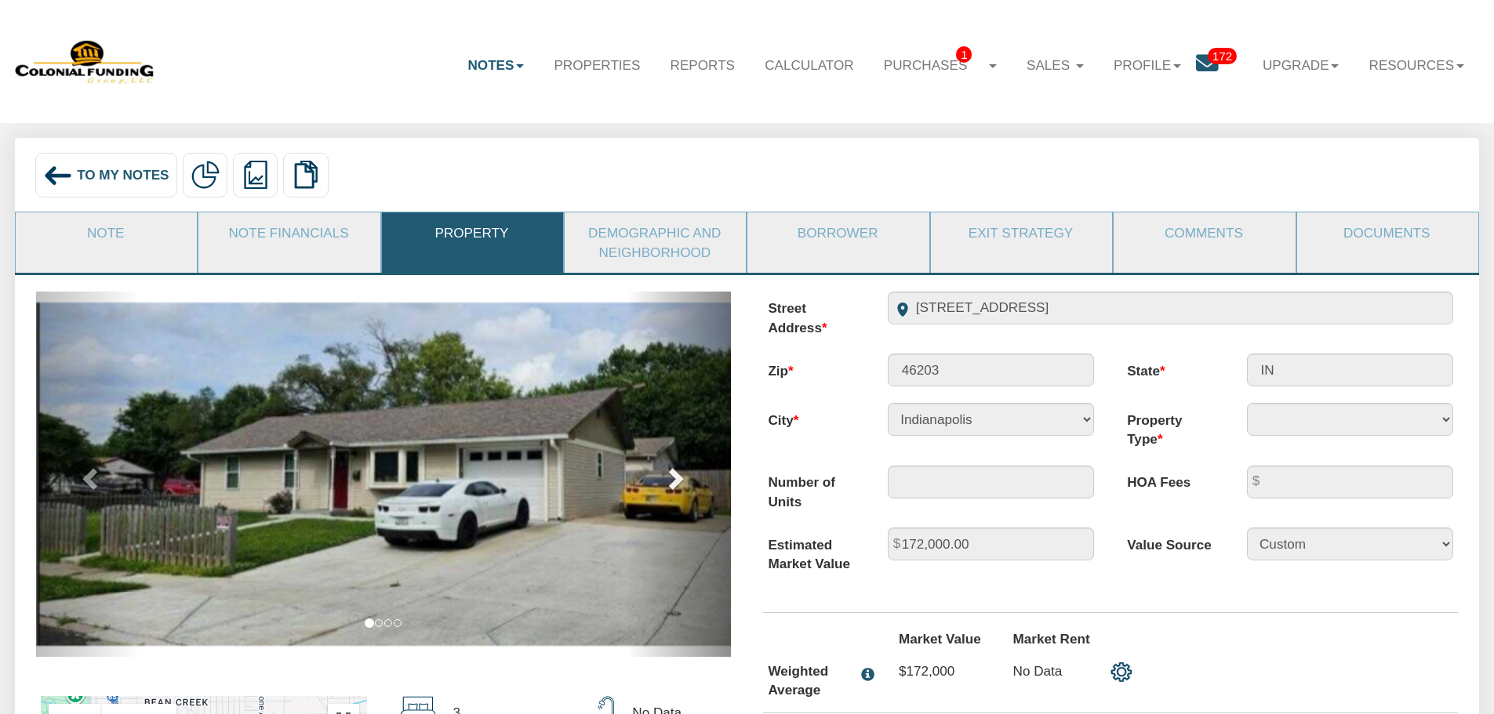
click at [696, 479] on link "next" at bounding box center [679, 474] width 104 height 365
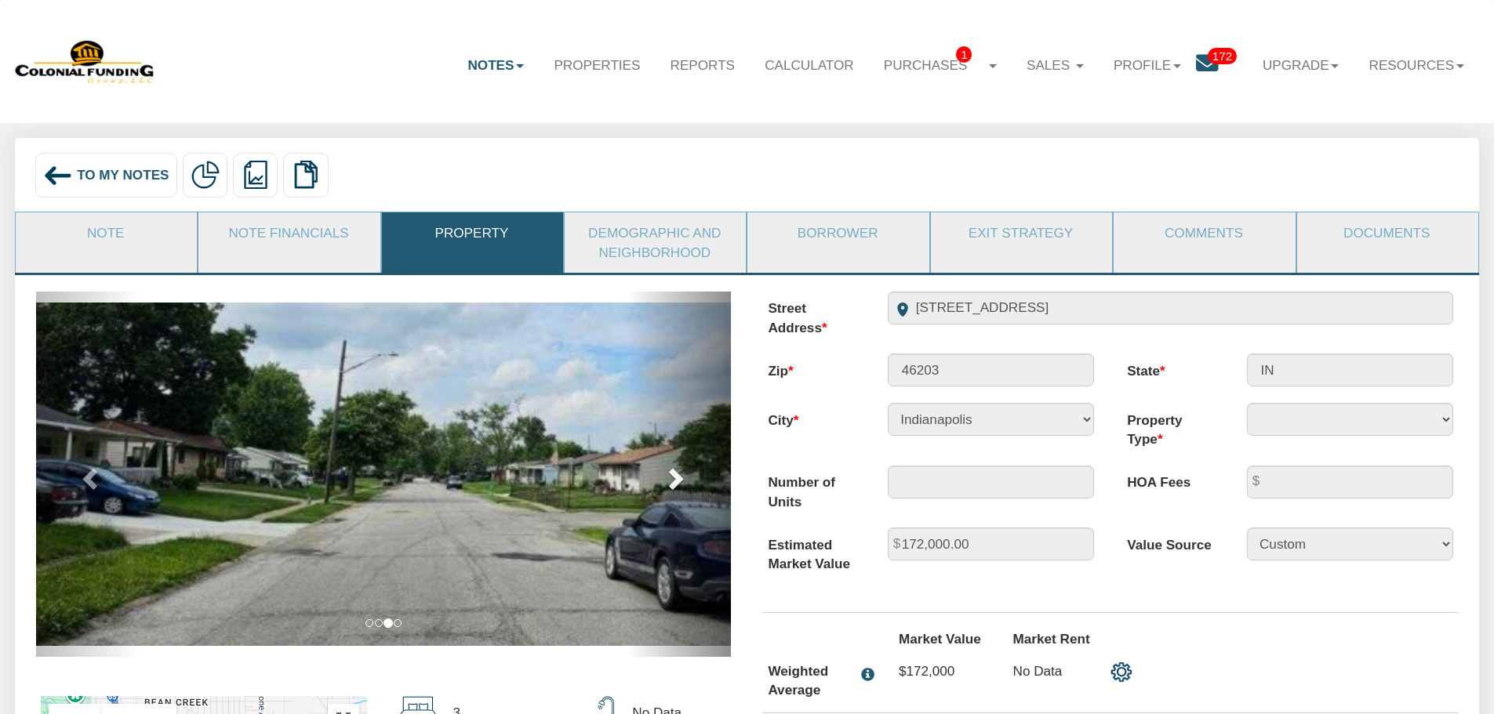
click at [696, 479] on link "next" at bounding box center [679, 474] width 104 height 365
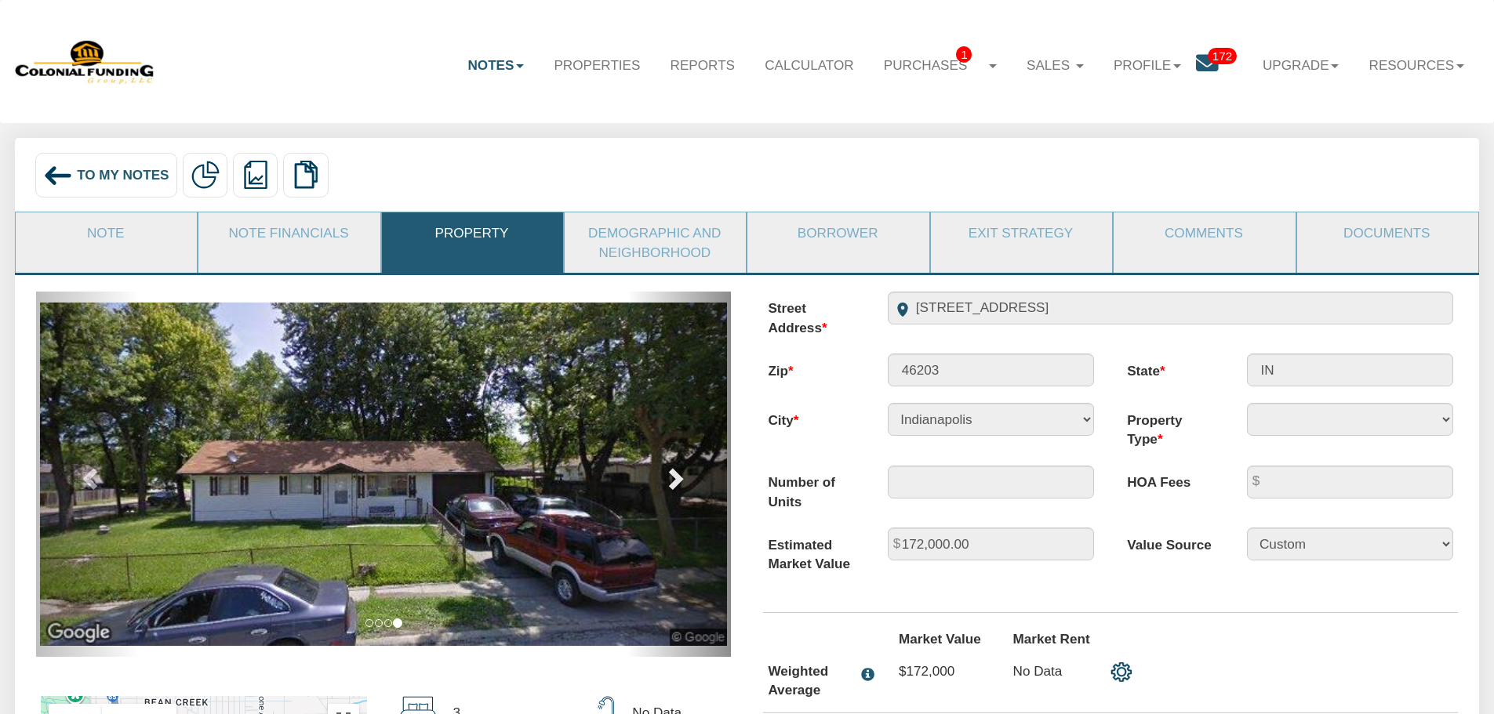
click at [696, 479] on link "next" at bounding box center [679, 474] width 104 height 365
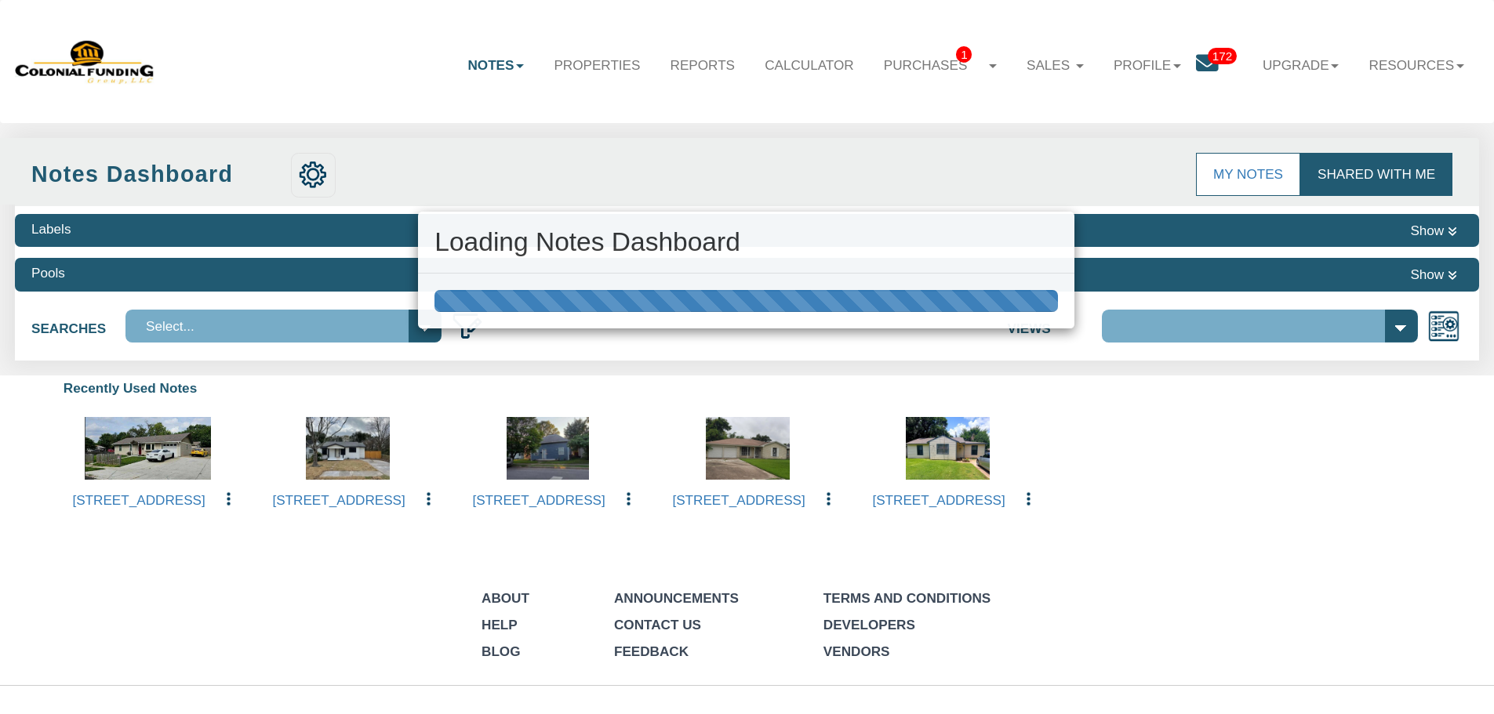
select select "316"
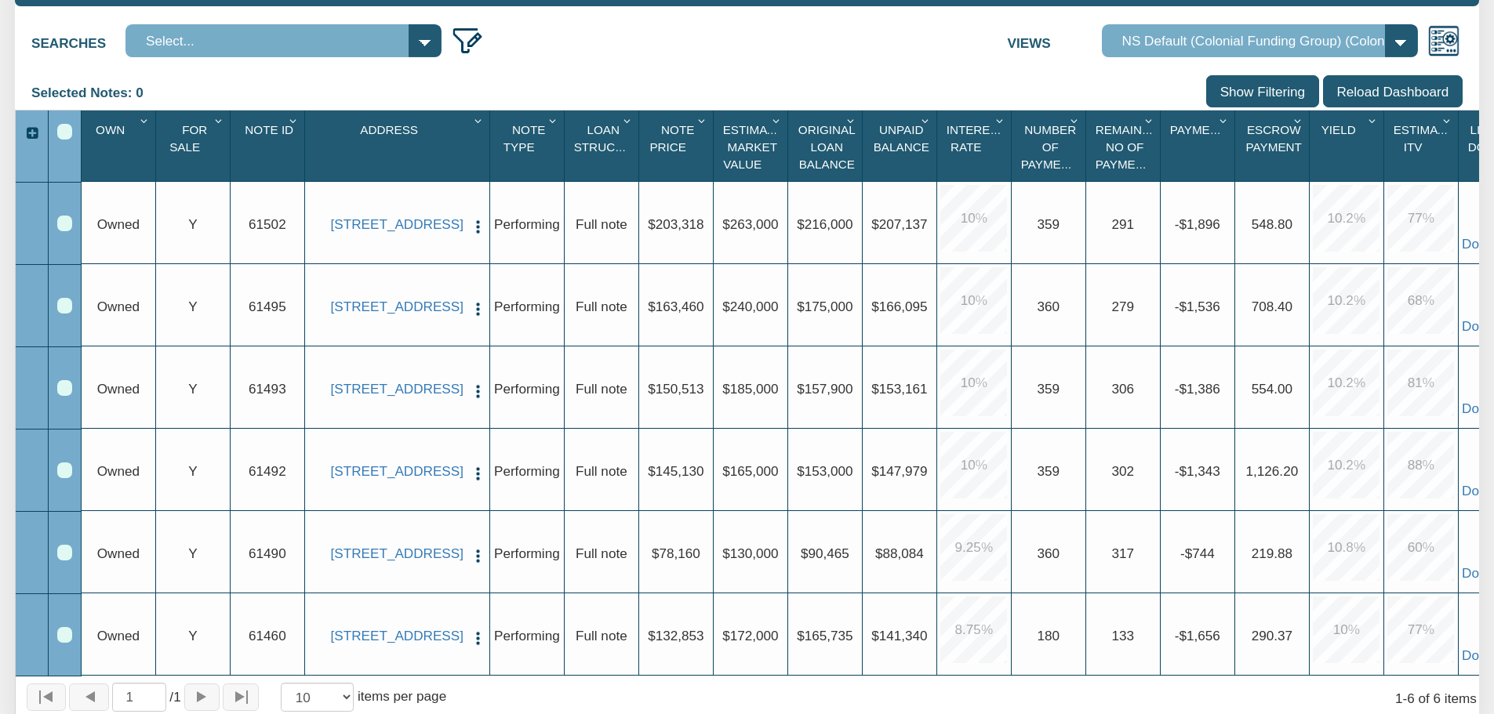
scroll to position [314, 0]
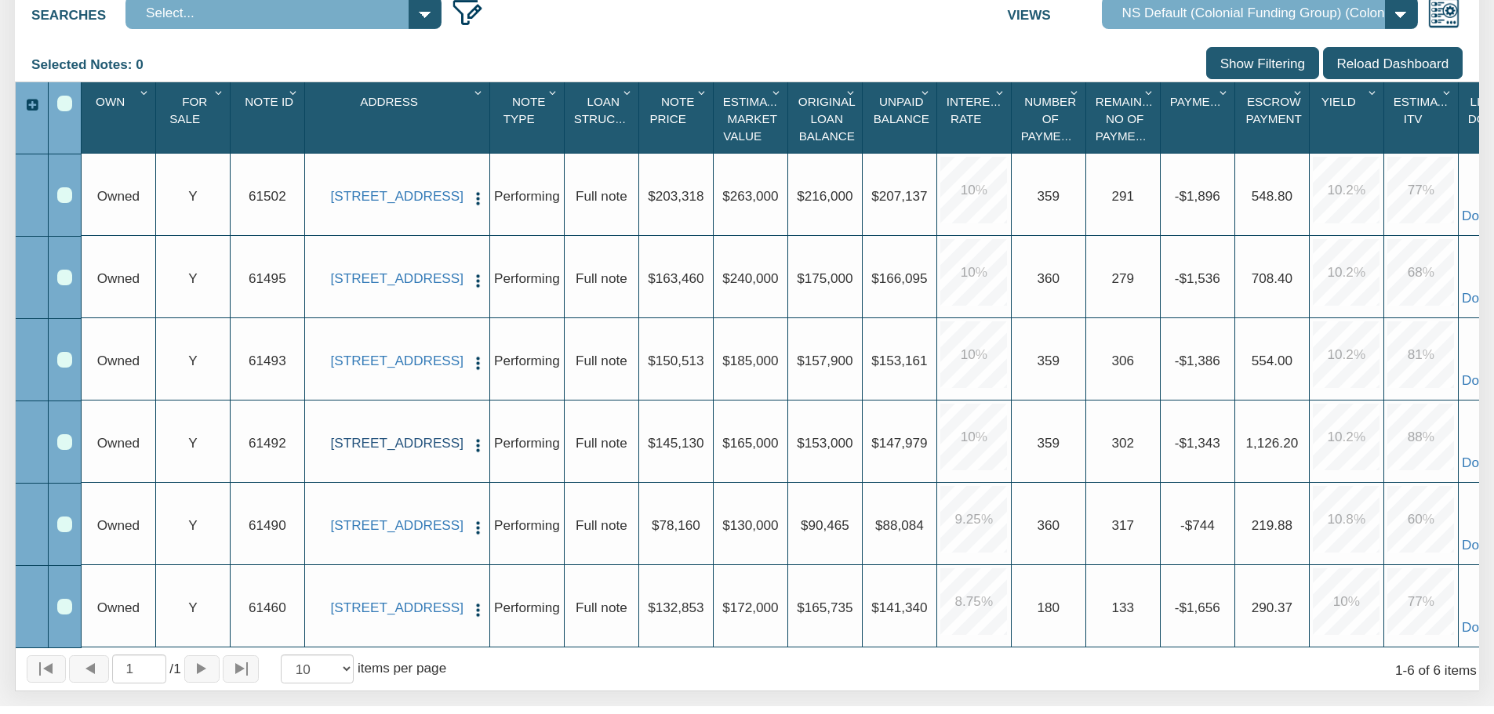
click at [404, 446] on link "2409 Morningside, Pasadena, TX, 77506" at bounding box center [397, 443] width 134 height 16
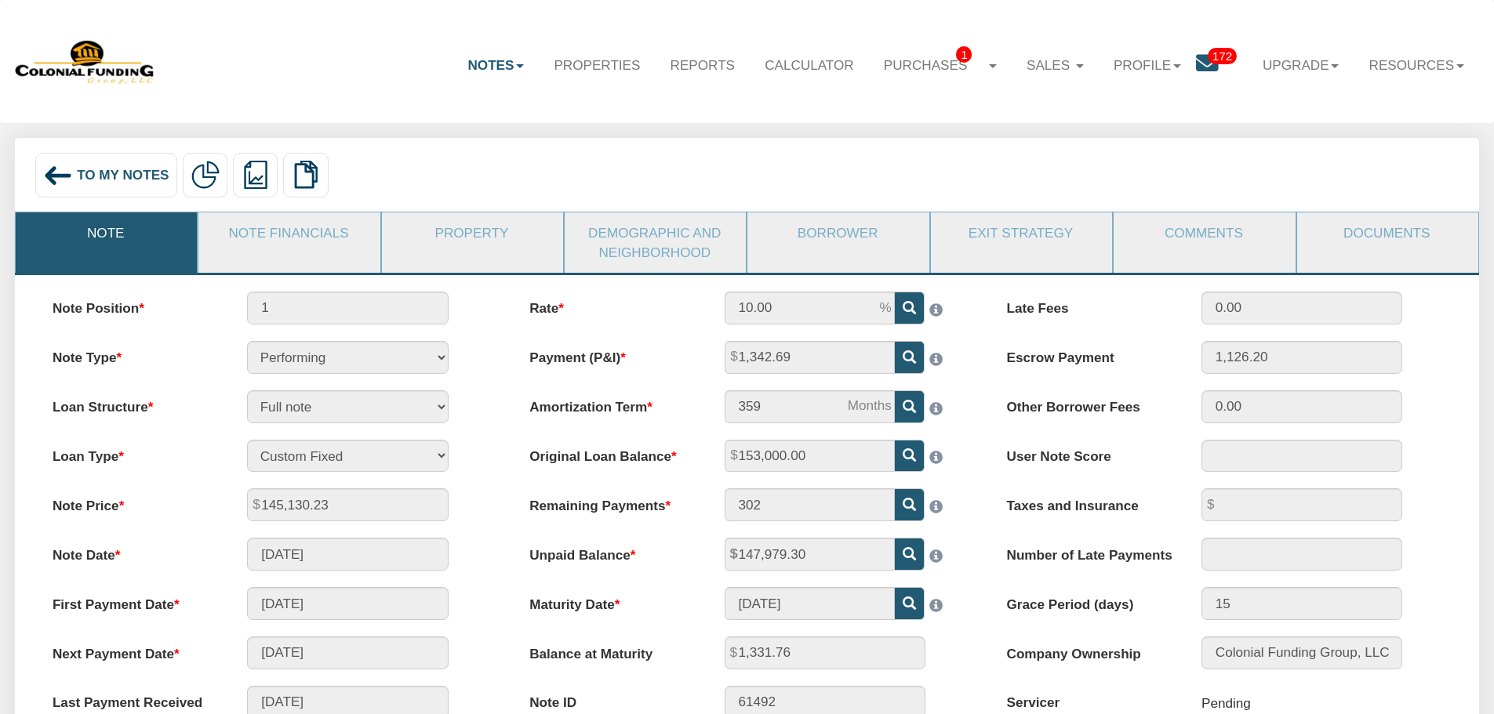
click at [445, 260] on li "Property" at bounding box center [472, 242] width 183 height 61
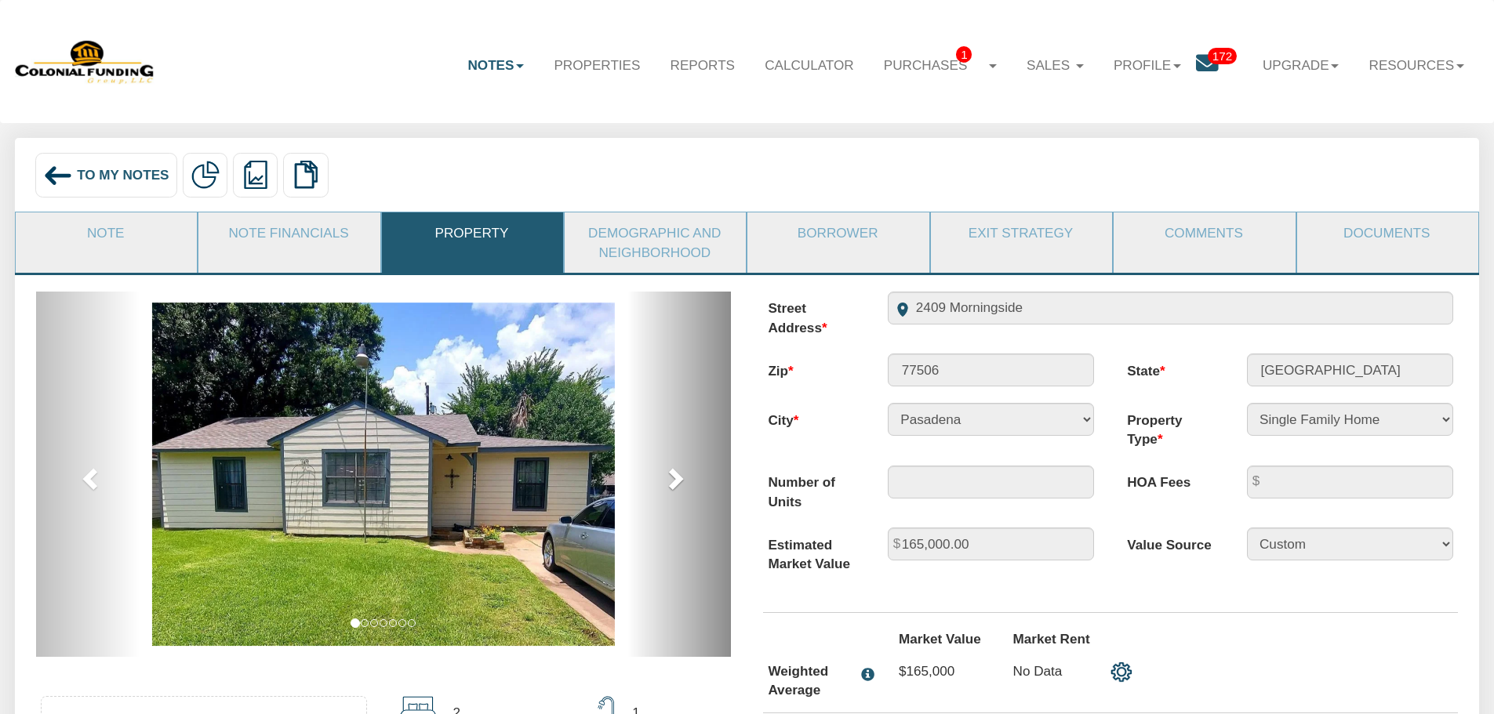
click at [666, 468] on span at bounding box center [675, 479] width 24 height 24
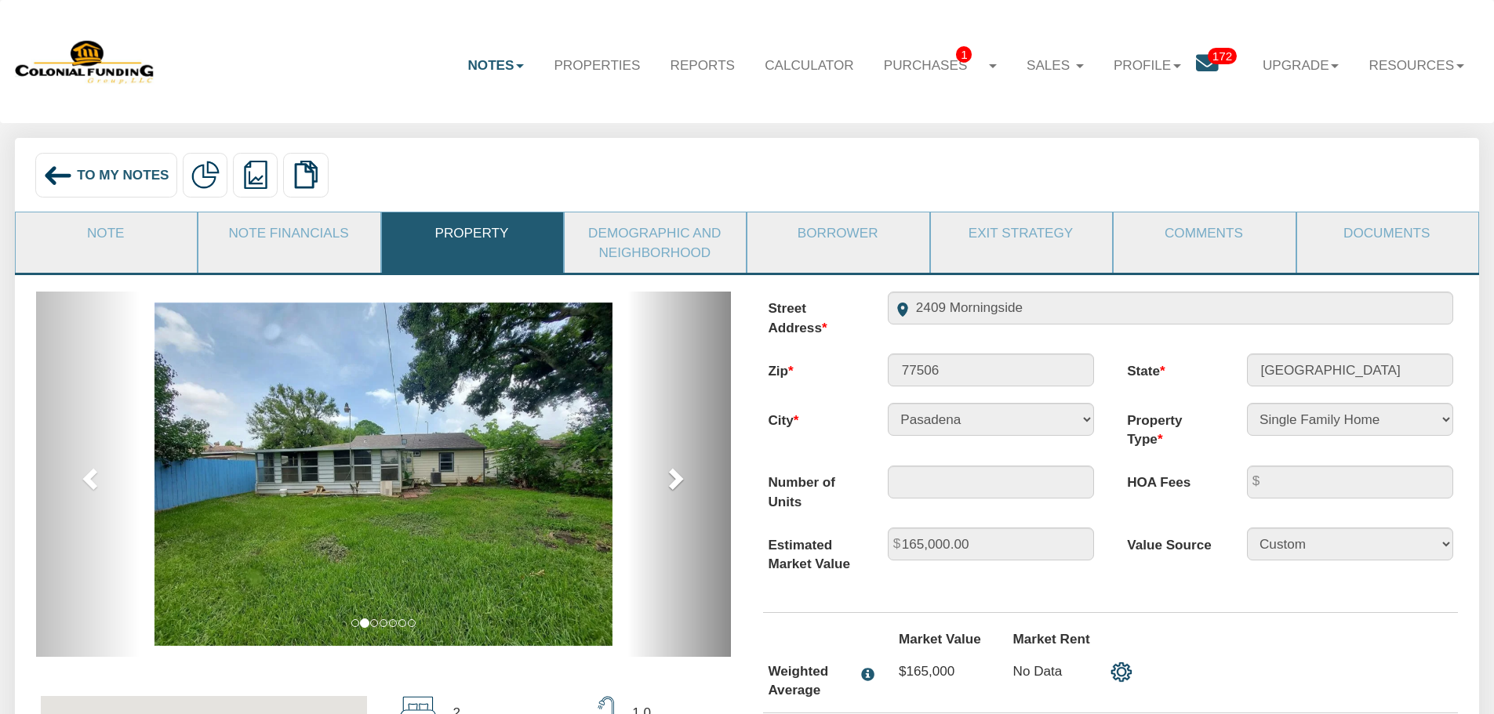
click at [666, 468] on span at bounding box center [675, 479] width 24 height 24
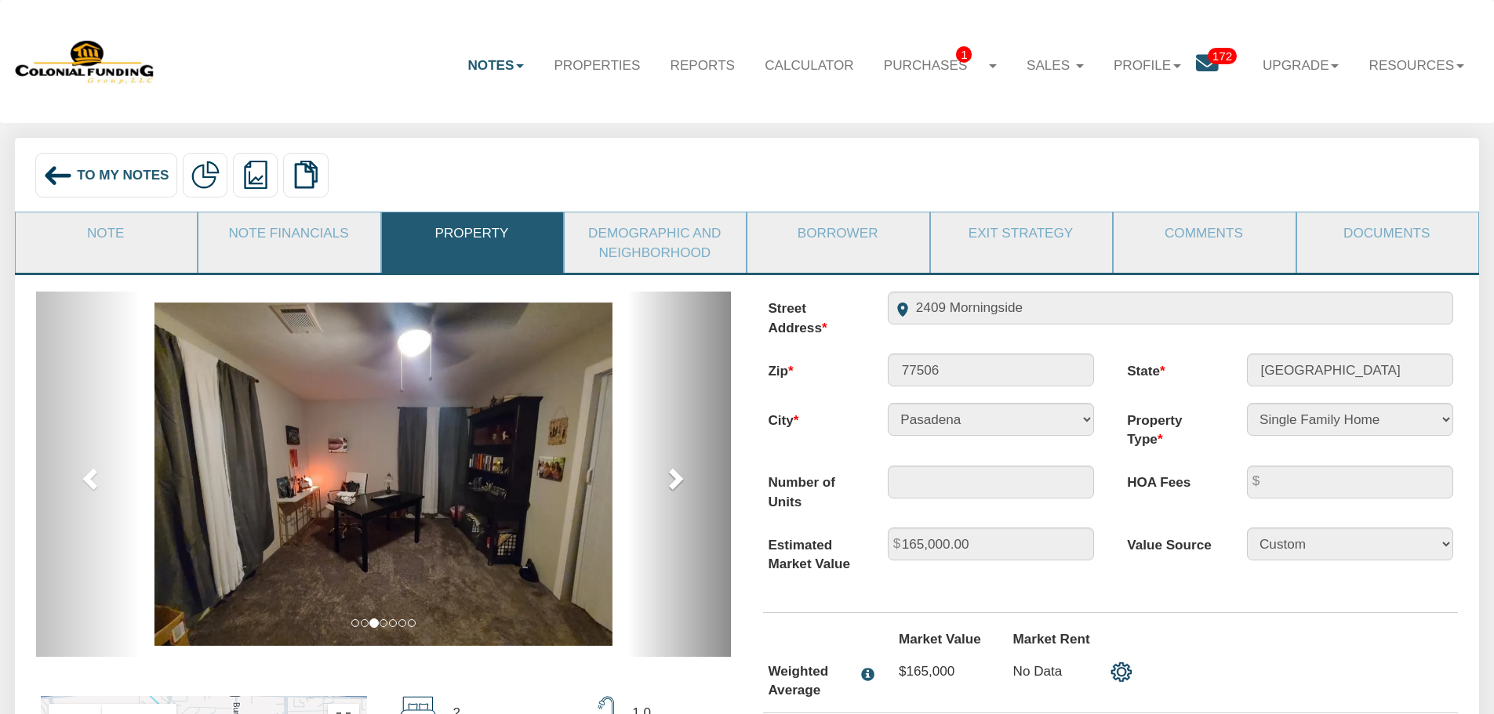
click at [666, 468] on span at bounding box center [675, 479] width 24 height 24
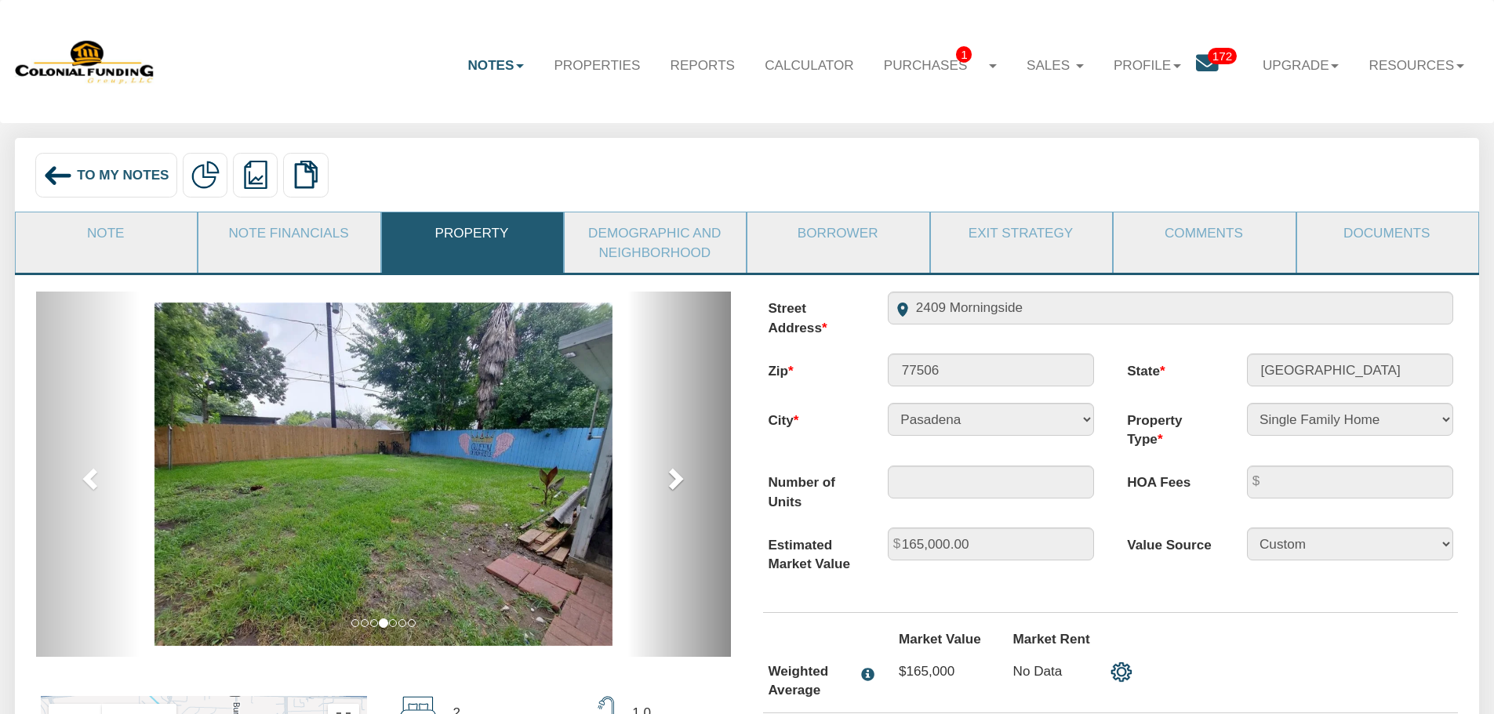
click at [666, 468] on span at bounding box center [675, 479] width 24 height 24
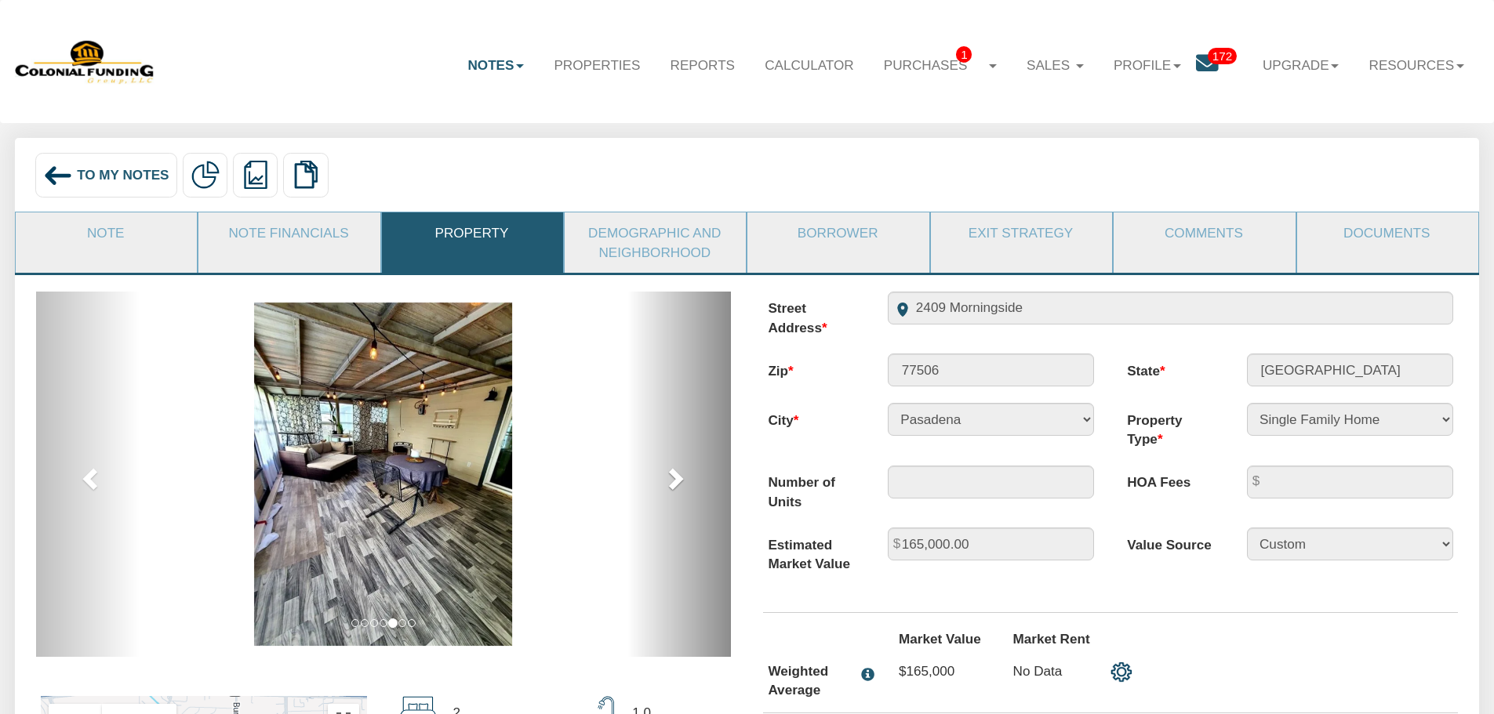
click at [666, 468] on span at bounding box center [675, 479] width 24 height 24
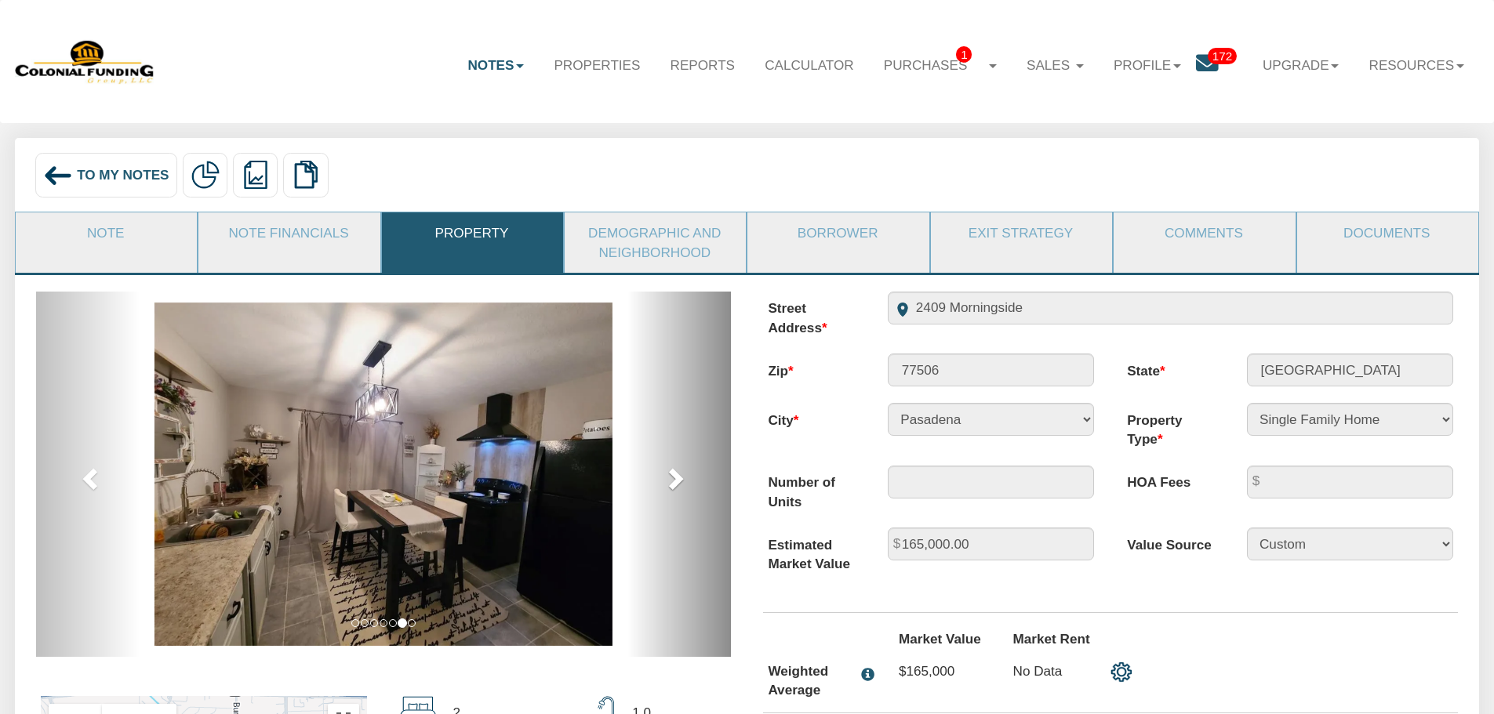
click at [666, 468] on span at bounding box center [675, 479] width 24 height 24
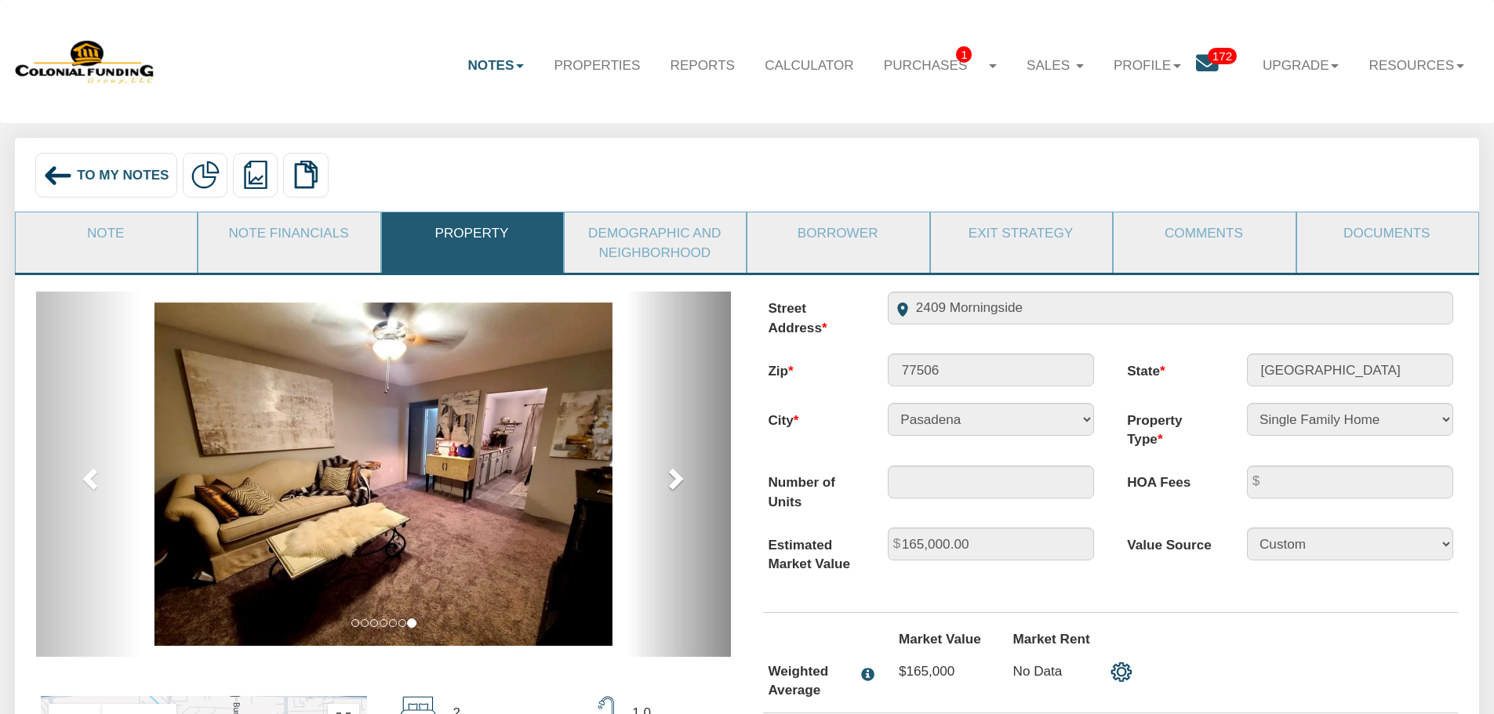
click at [666, 468] on span at bounding box center [675, 479] width 24 height 24
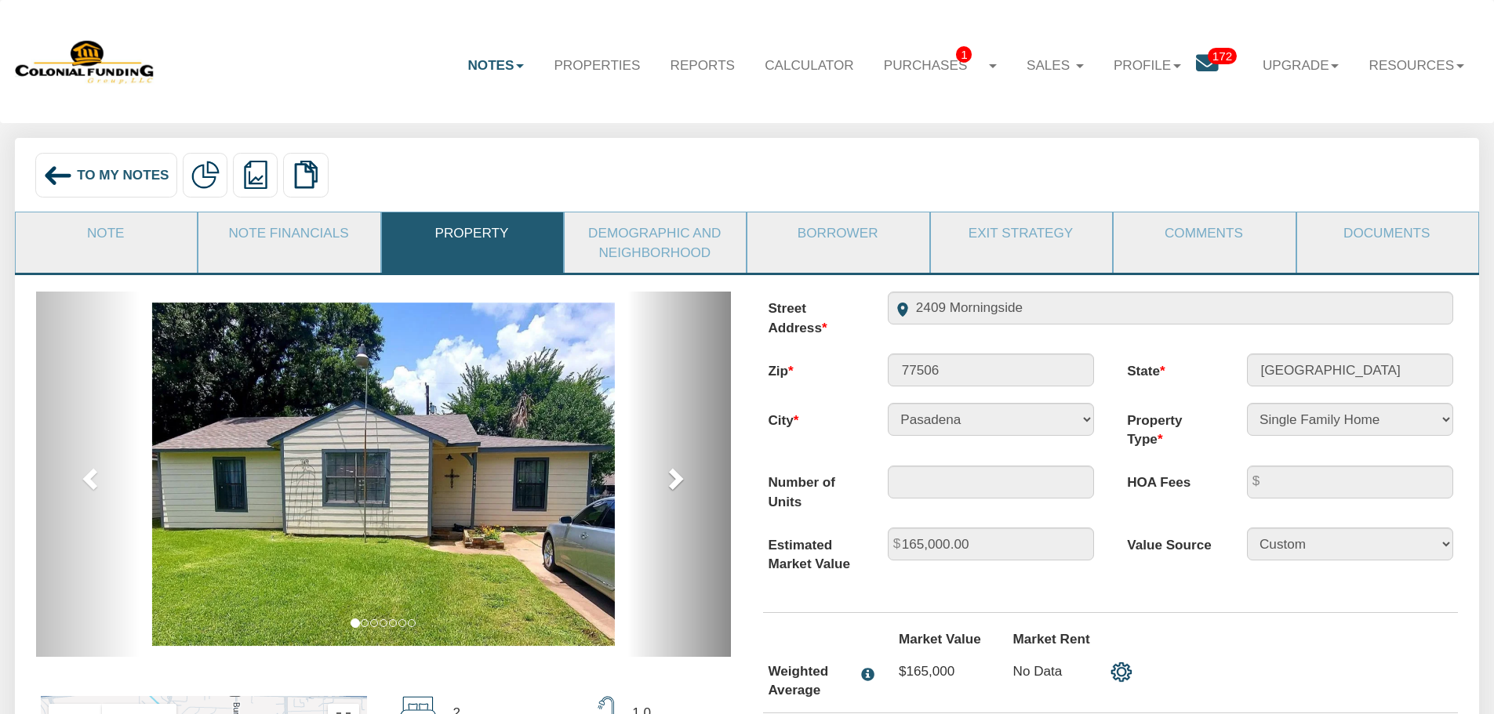
click at [666, 468] on span at bounding box center [675, 479] width 24 height 24
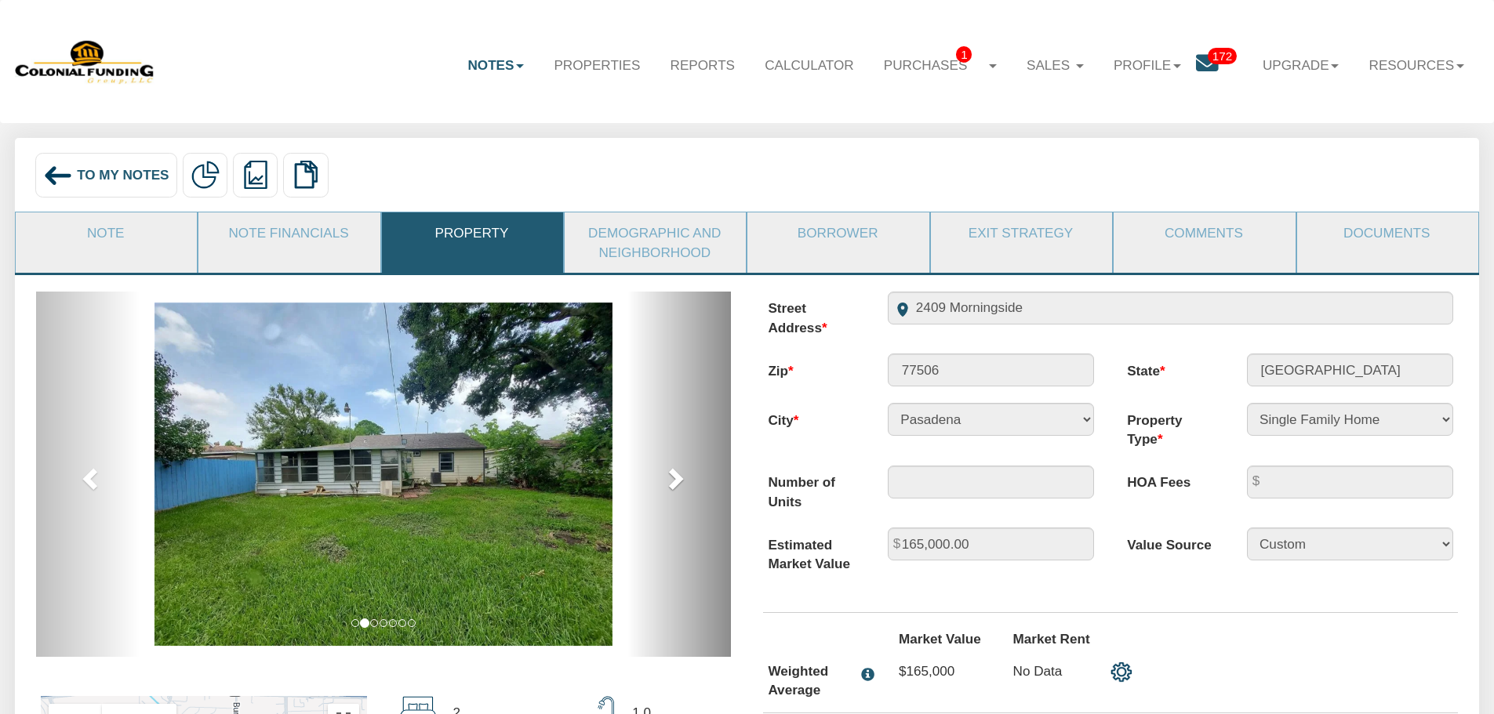
click at [666, 468] on span at bounding box center [675, 479] width 24 height 24
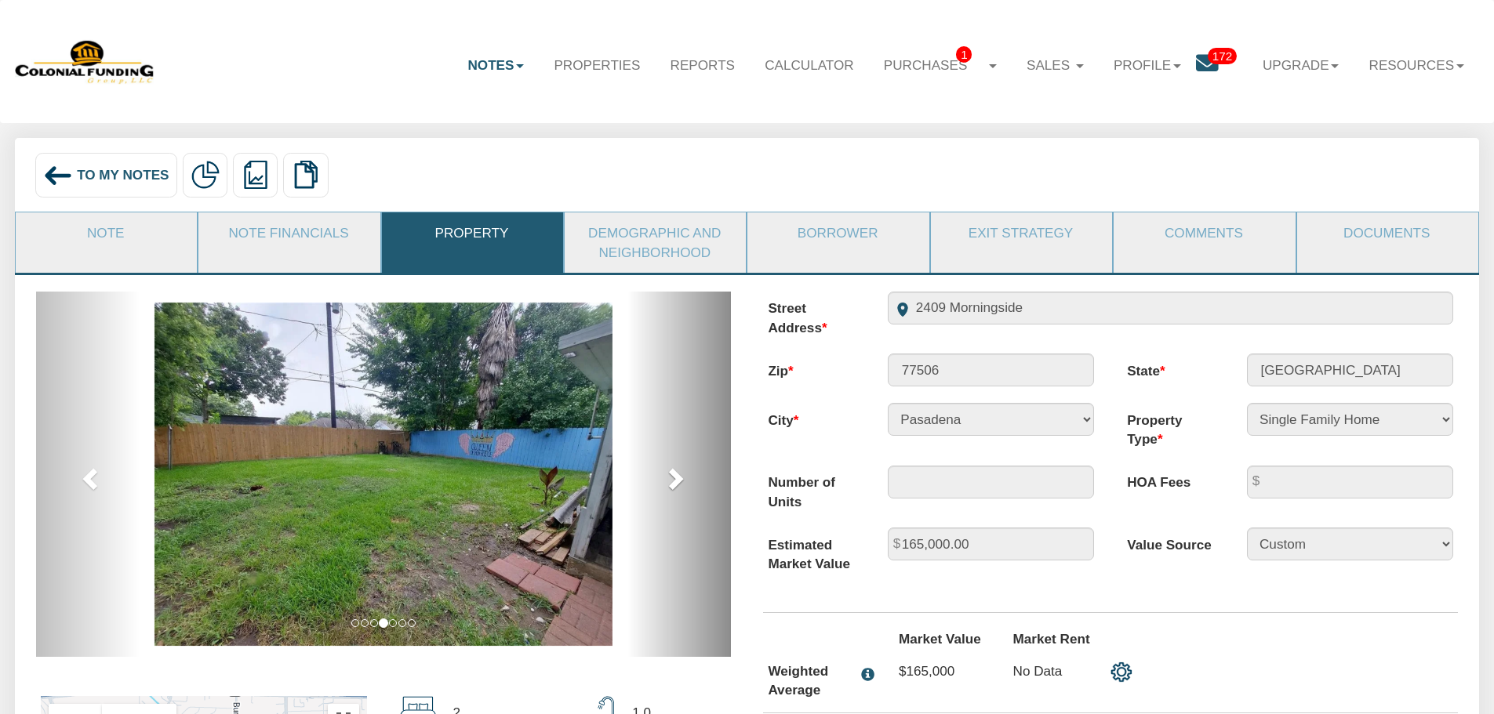
click at [666, 468] on span at bounding box center [675, 479] width 24 height 24
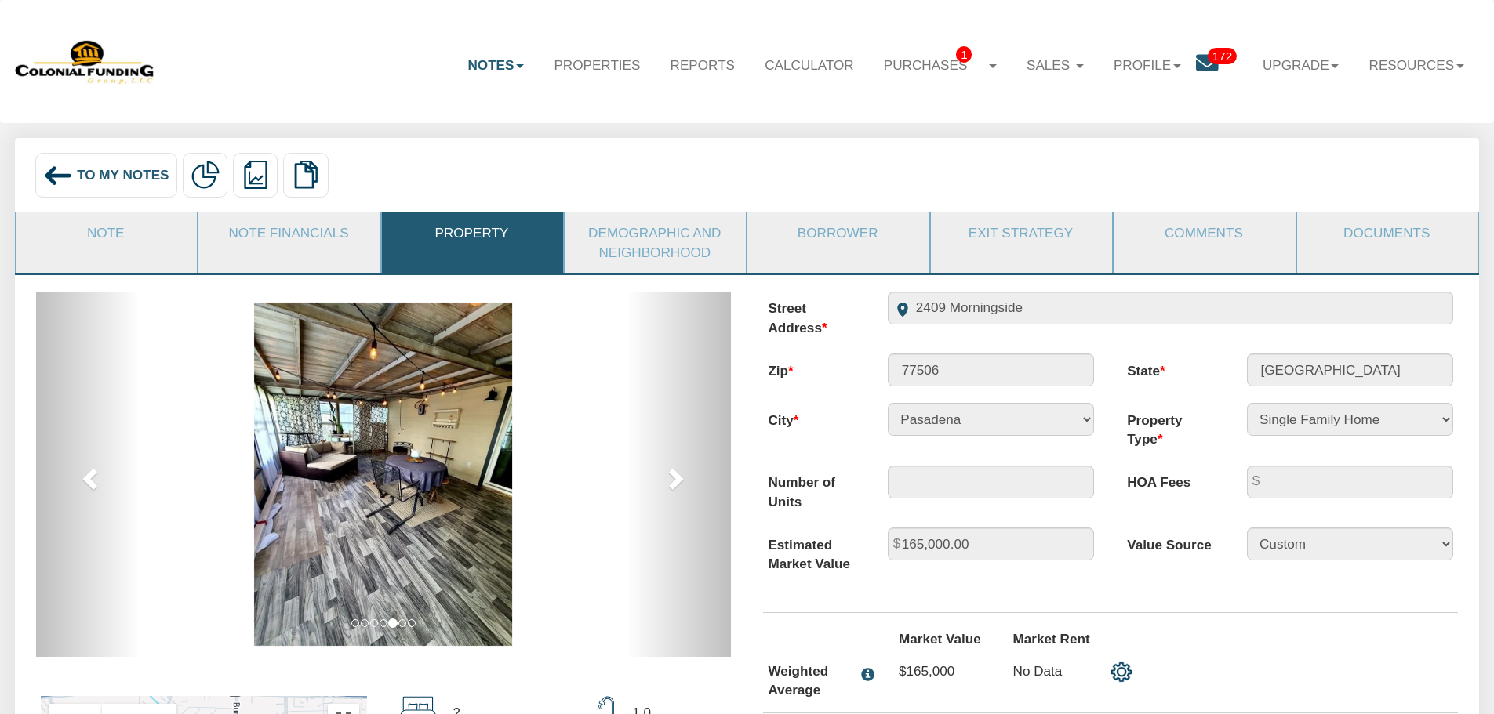
click at [111, 194] on div "To My Notes" at bounding box center [106, 175] width 142 height 45
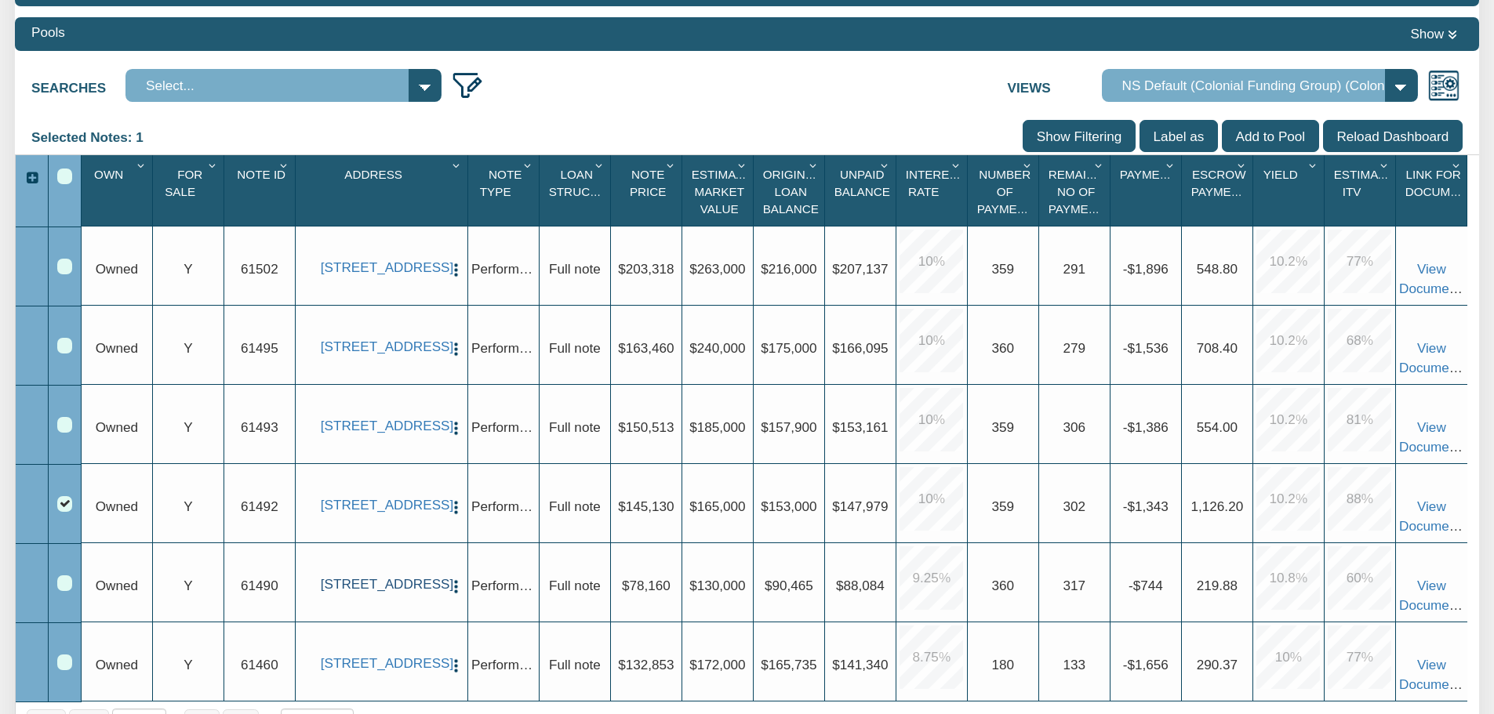
scroll to position [392, 0]
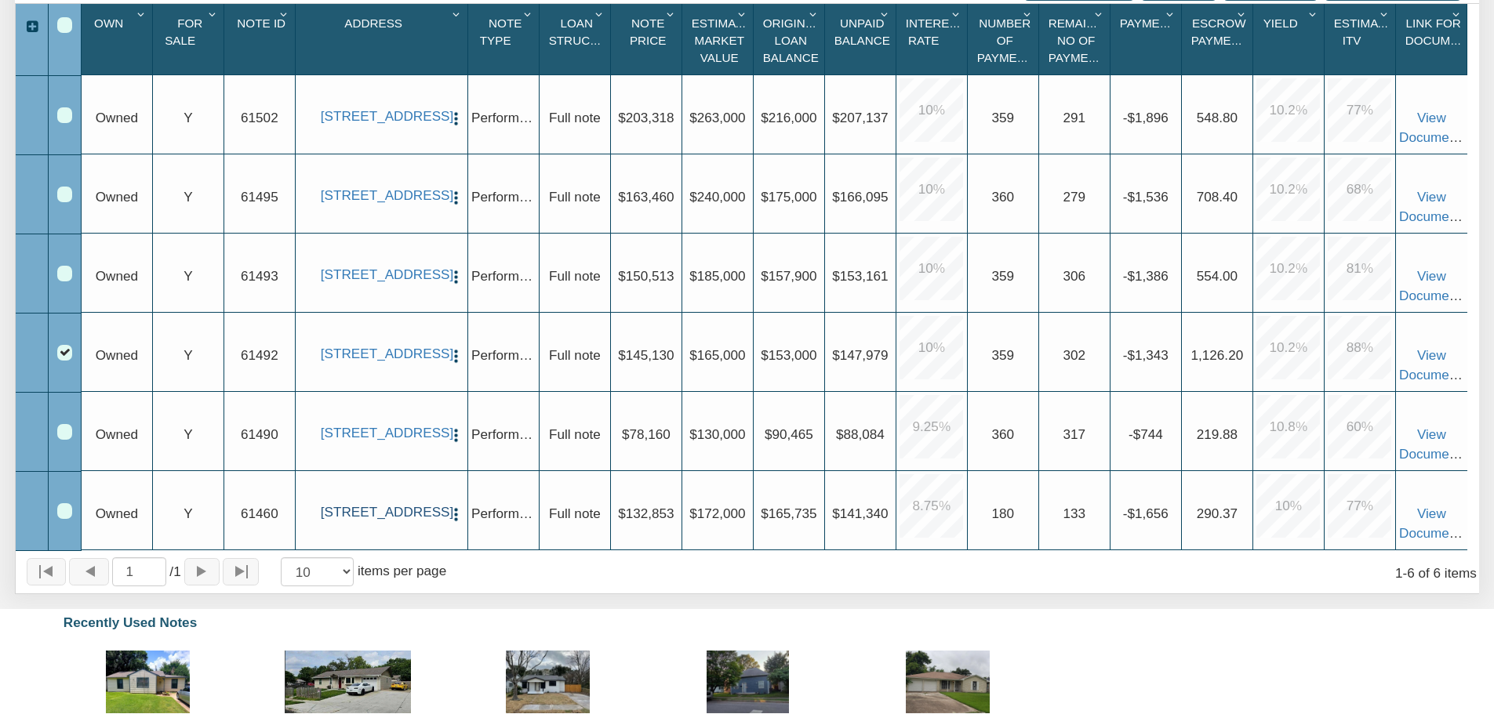
click at [395, 504] on link "2943 South Walcott Drive, Indianapolis, IN, 46203" at bounding box center [382, 512] width 122 height 16
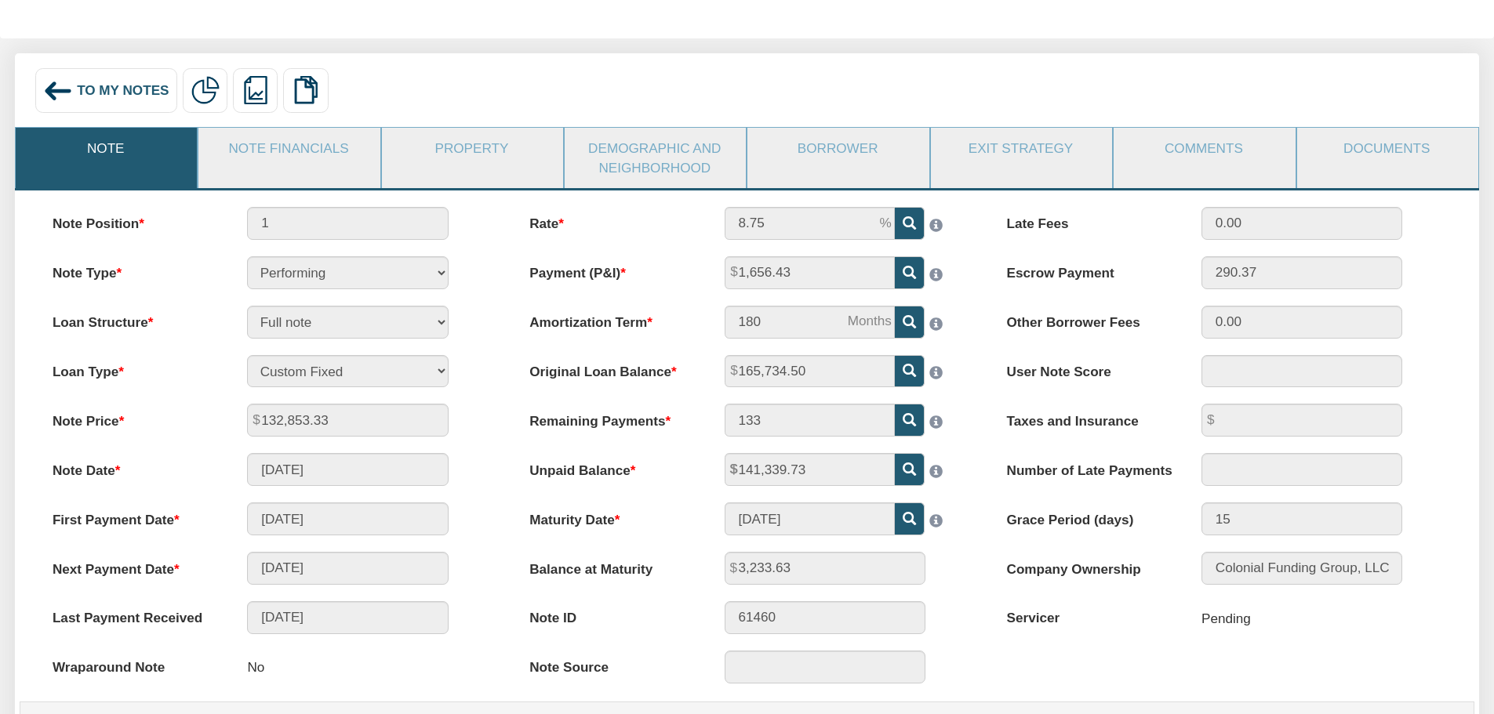
scroll to position [78, 0]
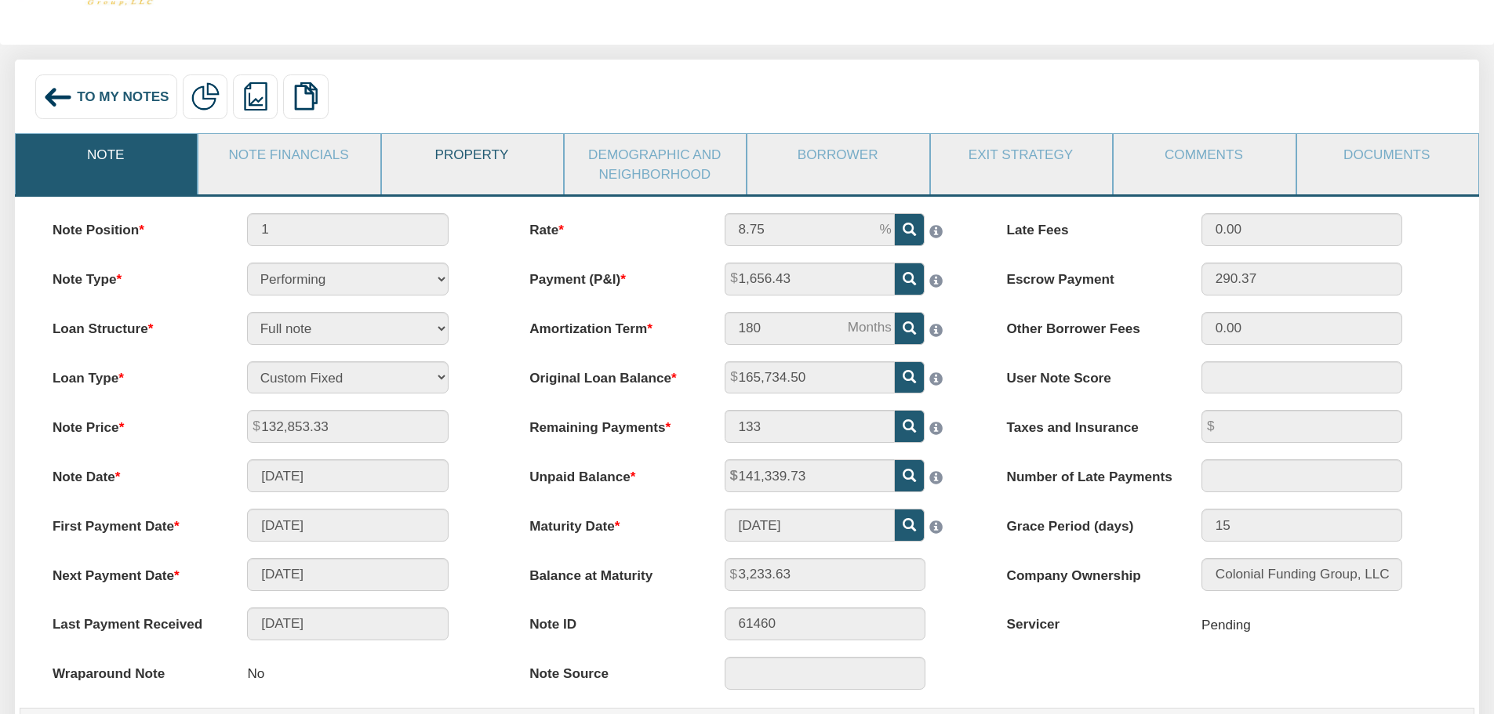
click at [514, 166] on link "Property" at bounding box center [472, 154] width 180 height 41
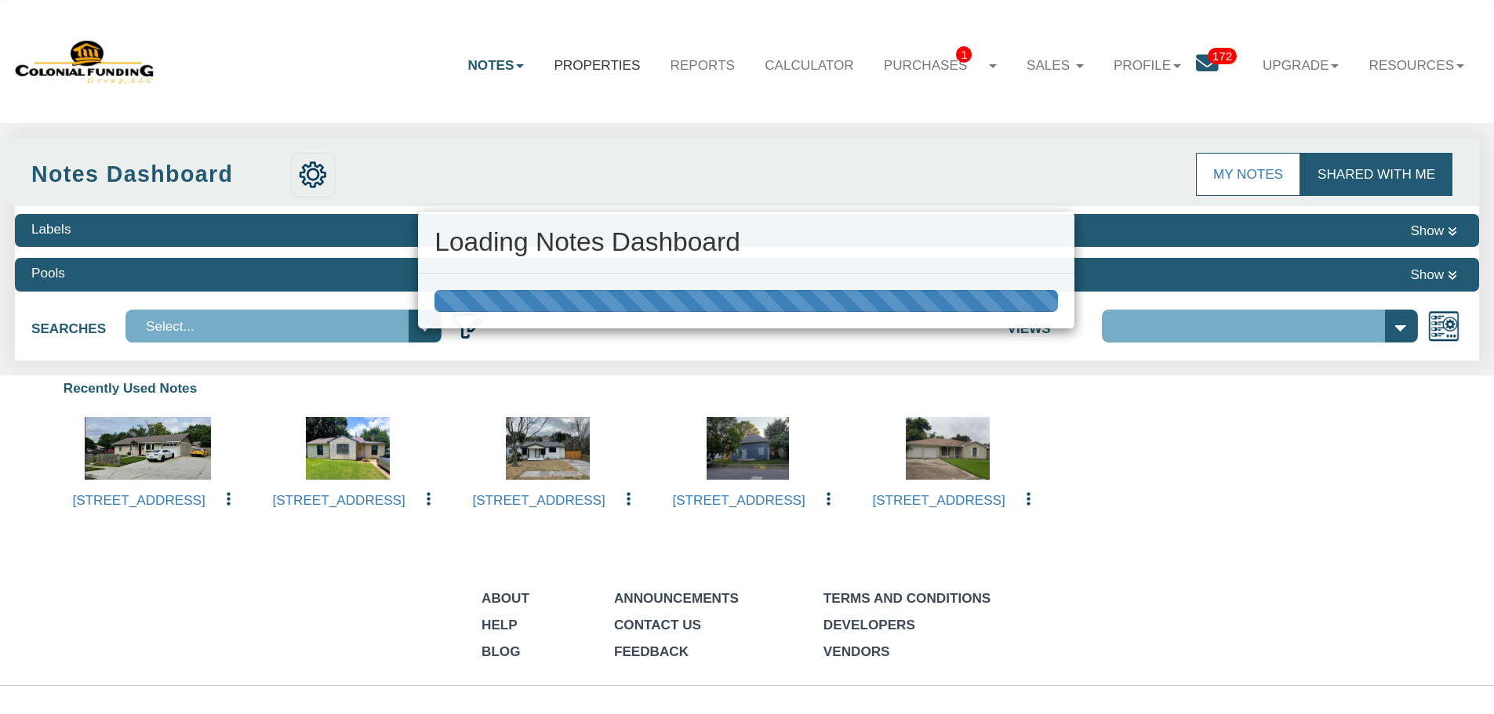
click at [477, 150] on div "My Notes Shared with Me" at bounding box center [711, 171] width 1494 height 67
select select "316"
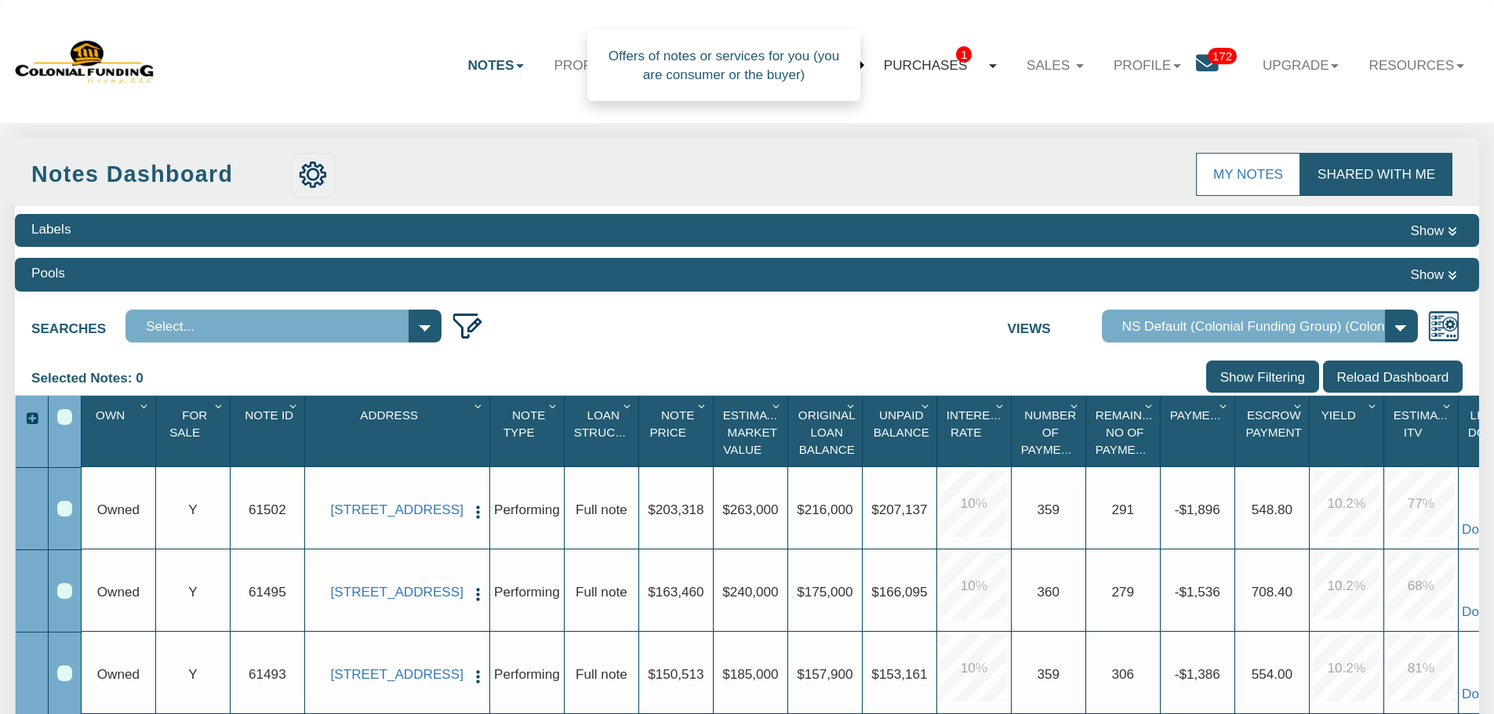
click at [910, 69] on link "Purchases 1" at bounding box center [940, 65] width 143 height 46
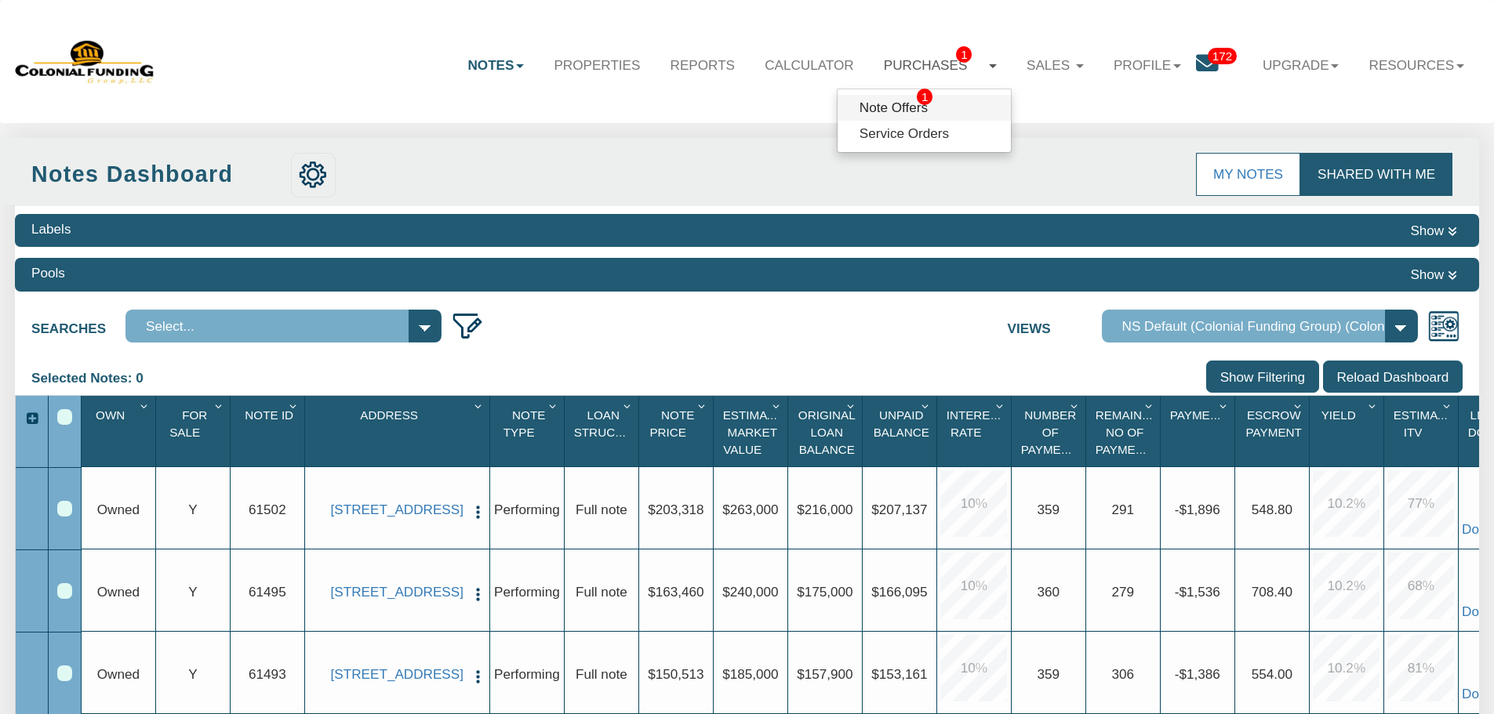
click at [904, 108] on link "Note Offers 1" at bounding box center [924, 108] width 173 height 26
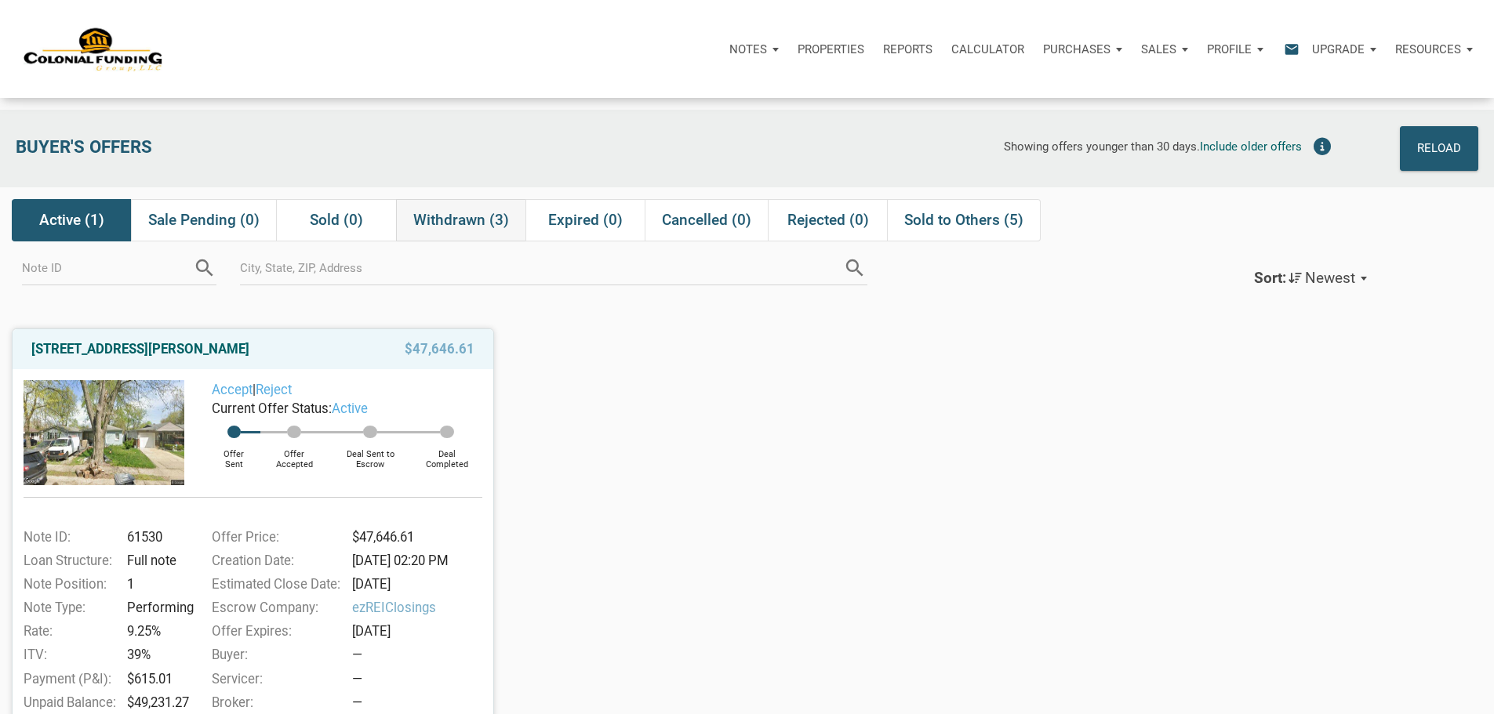
click at [439, 230] on span "Withdrawn (3)" at bounding box center [461, 220] width 96 height 19
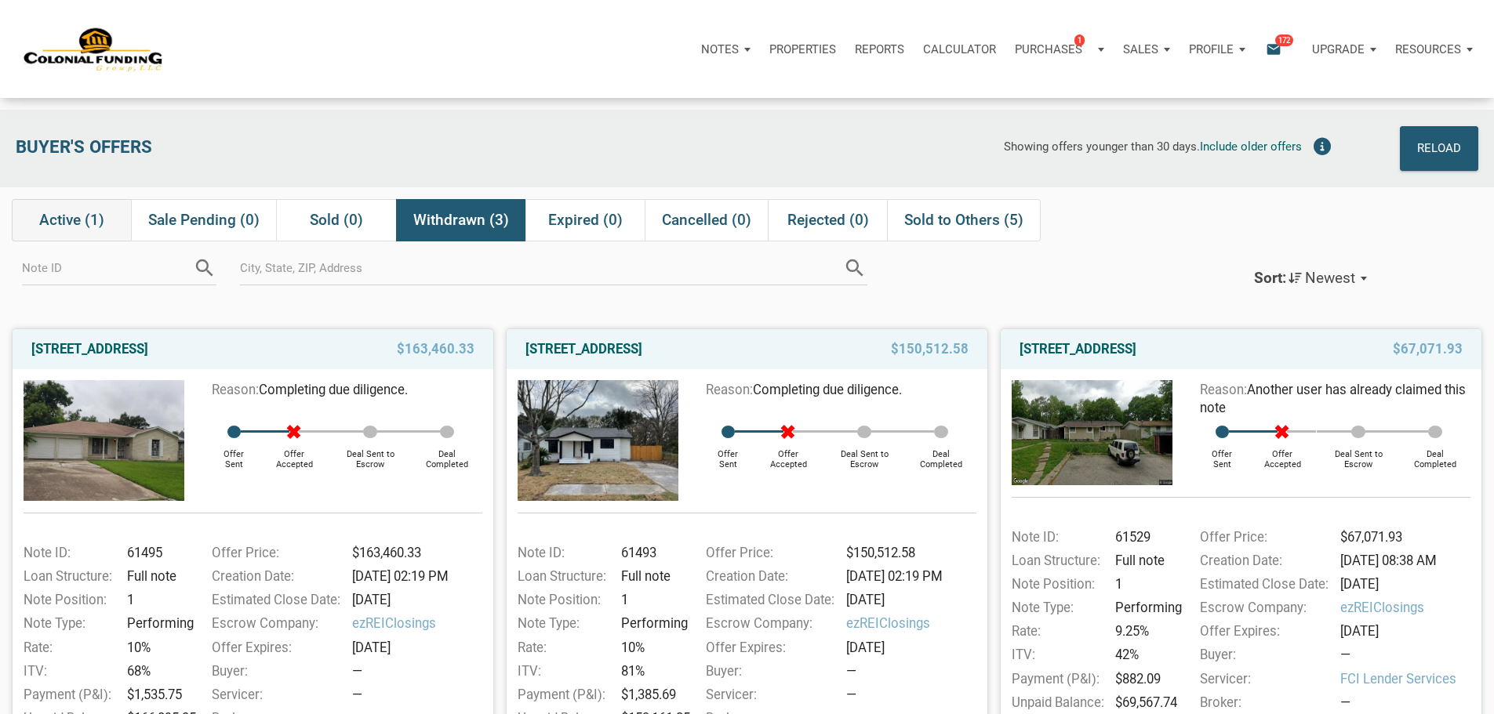
click at [83, 224] on span "Active (1)" at bounding box center [71, 220] width 65 height 19
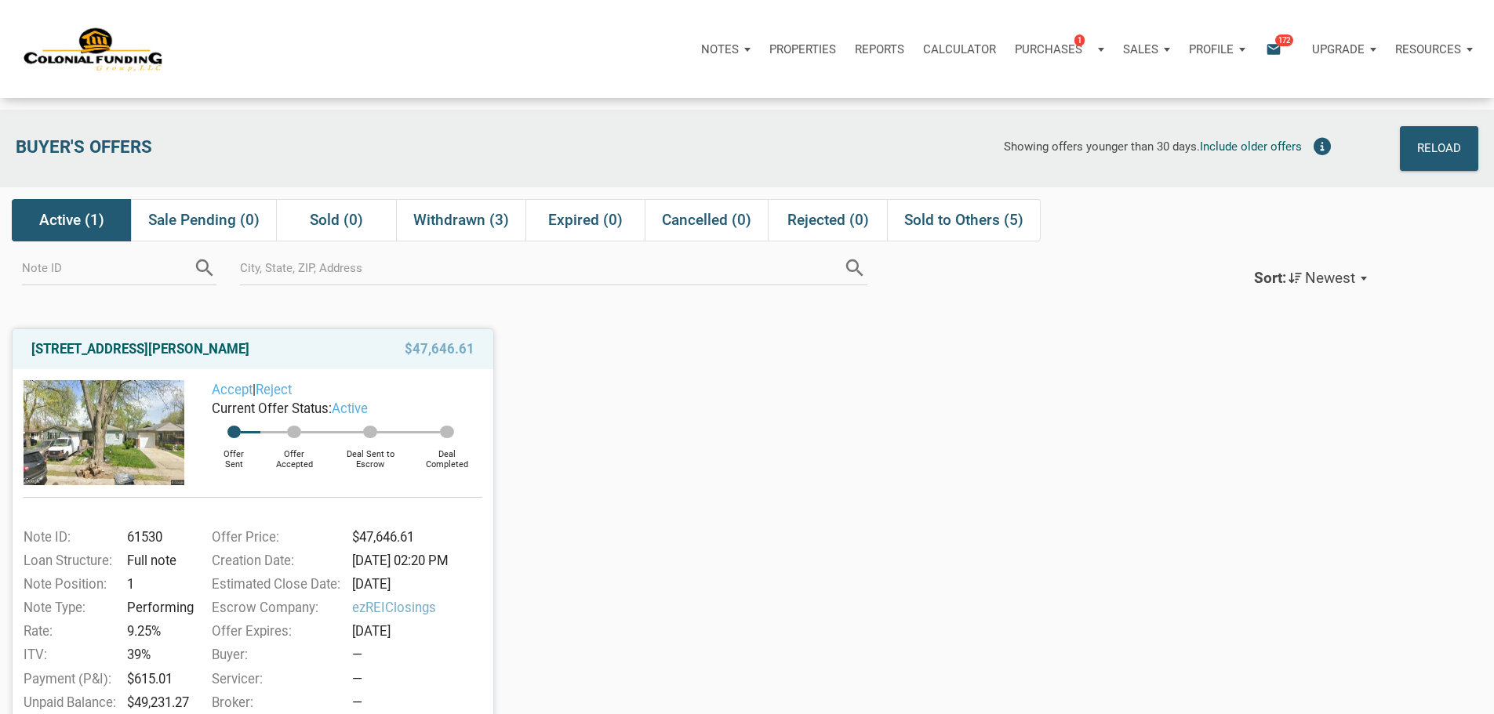
click at [692, 56] on div "Notes" at bounding box center [726, 49] width 68 height 47
click at [760, 45] on div "Properties" at bounding box center [802, 49] width 85 height 47
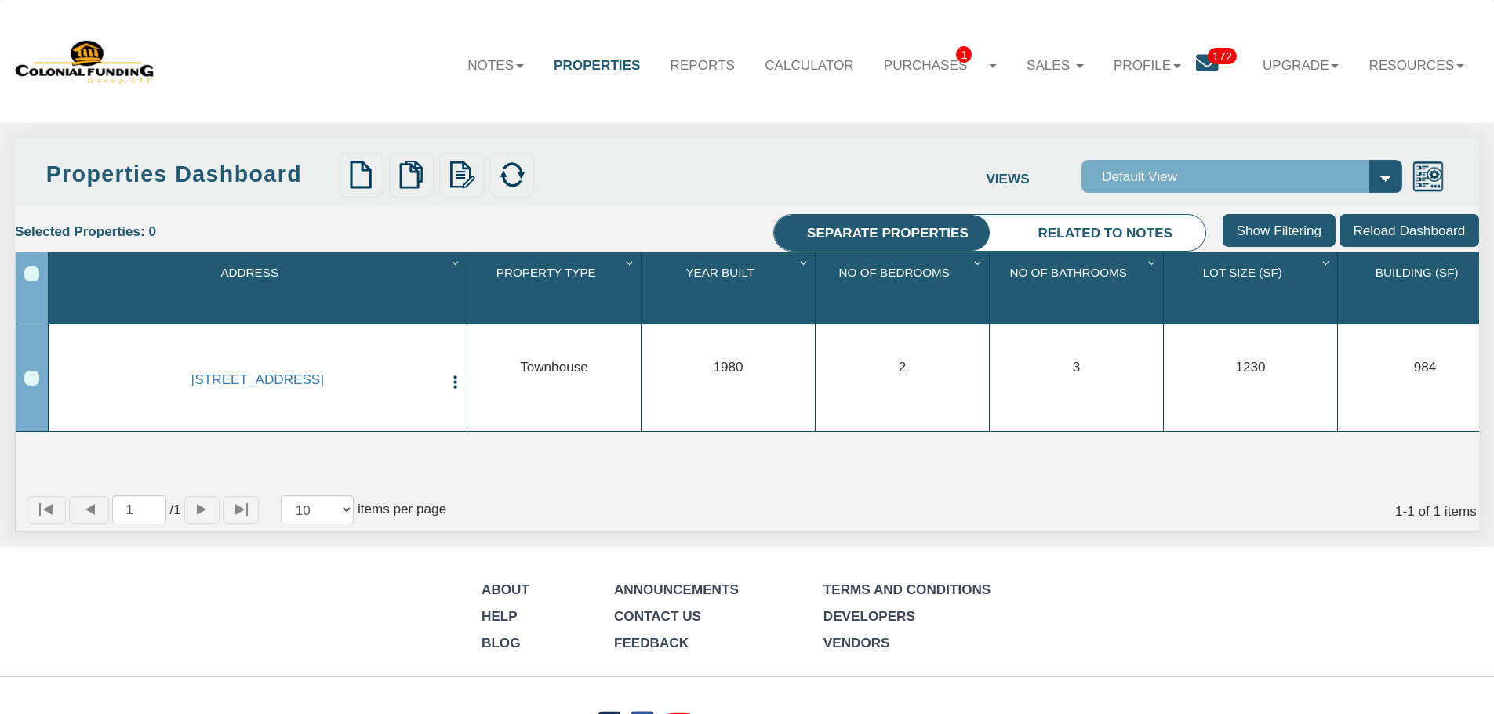
click at [799, 119] on nav "Menu Notes Dashboard Transactions Properties Reports Calculator 1 1 Service Ord…" at bounding box center [747, 61] width 1494 height 123
click at [1043, 240] on li "Related to notes" at bounding box center [1105, 234] width 200 height 38
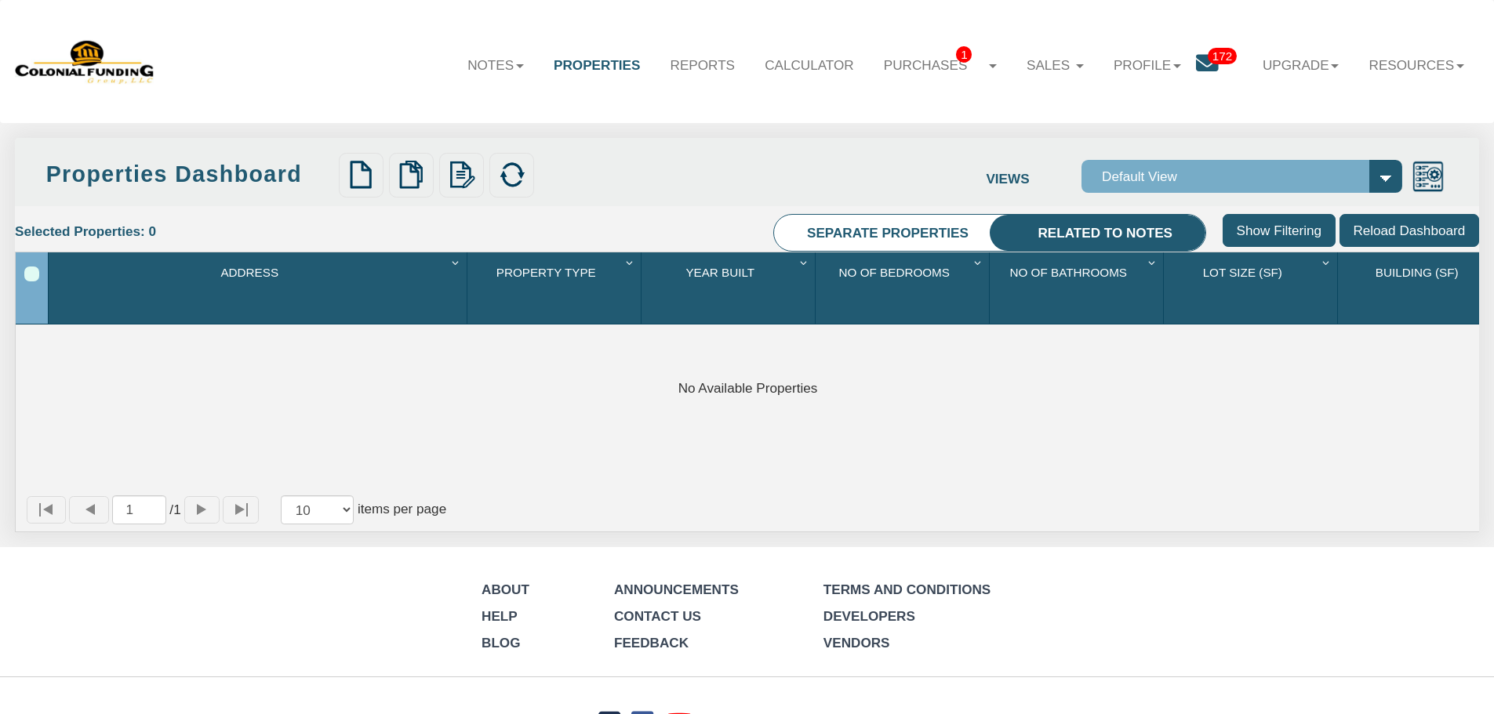
click at [620, 102] on div "Notes Dashboard Transactions Properties Reports Calculator Purchases 1 Note Off…" at bounding box center [747, 61] width 1464 height 93
click at [956, 78] on link "Purchases 1" at bounding box center [940, 65] width 143 height 46
click at [961, 95] on link "Note Offers 1" at bounding box center [924, 108] width 173 height 26
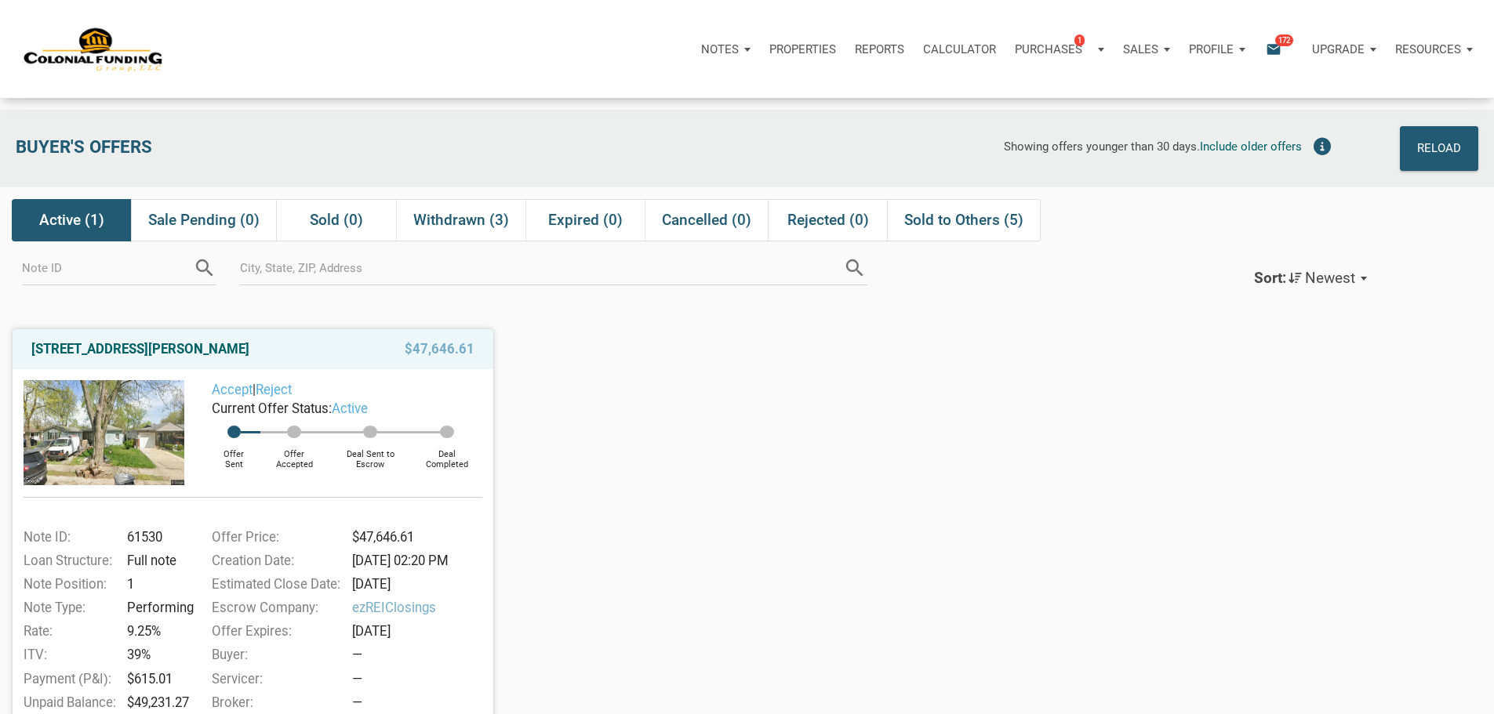
click at [769, 56] on p "Properties" at bounding box center [802, 49] width 67 height 14
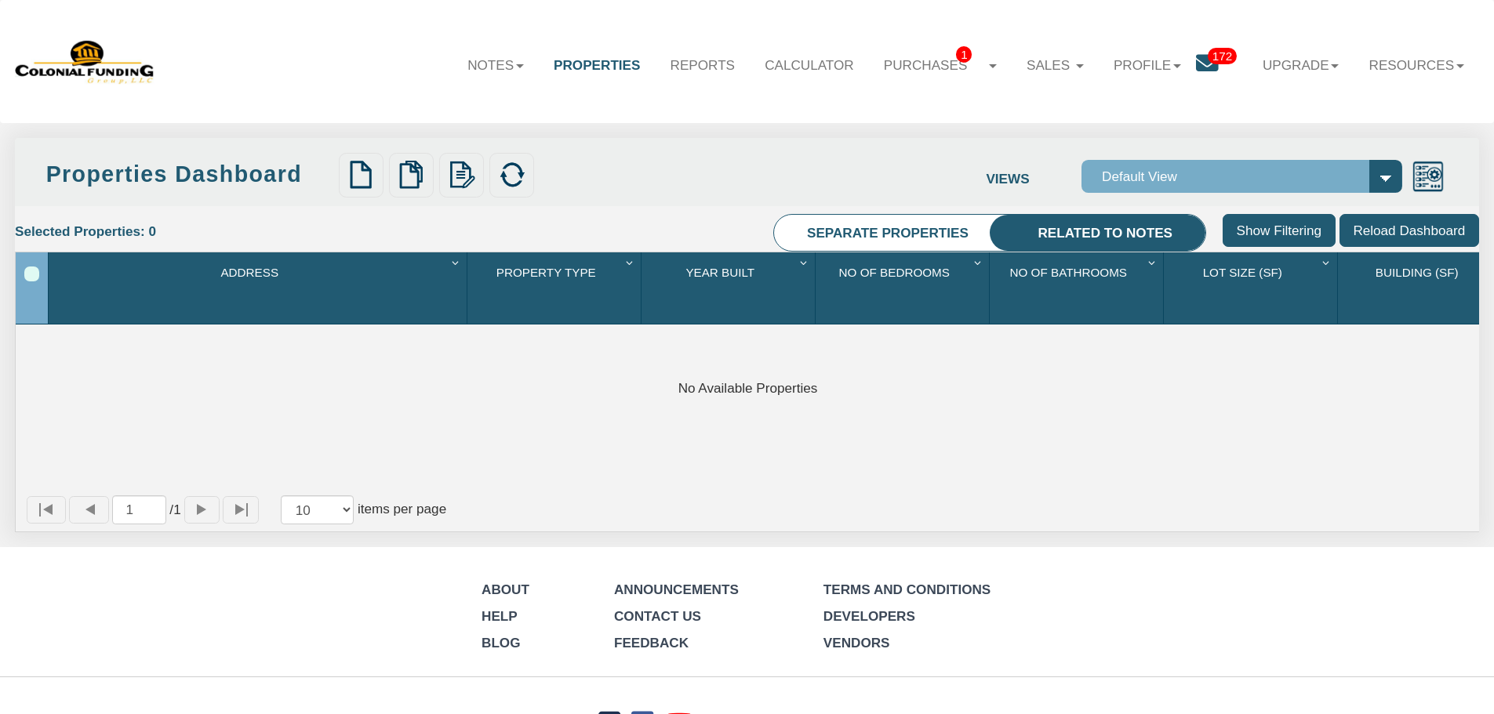
click at [565, 58] on link "Properties" at bounding box center [597, 64] width 116 height 45
click at [475, 69] on link "Notes" at bounding box center [496, 64] width 86 height 45
click at [466, 104] on link "Dashboard" at bounding box center [451, 107] width 173 height 26
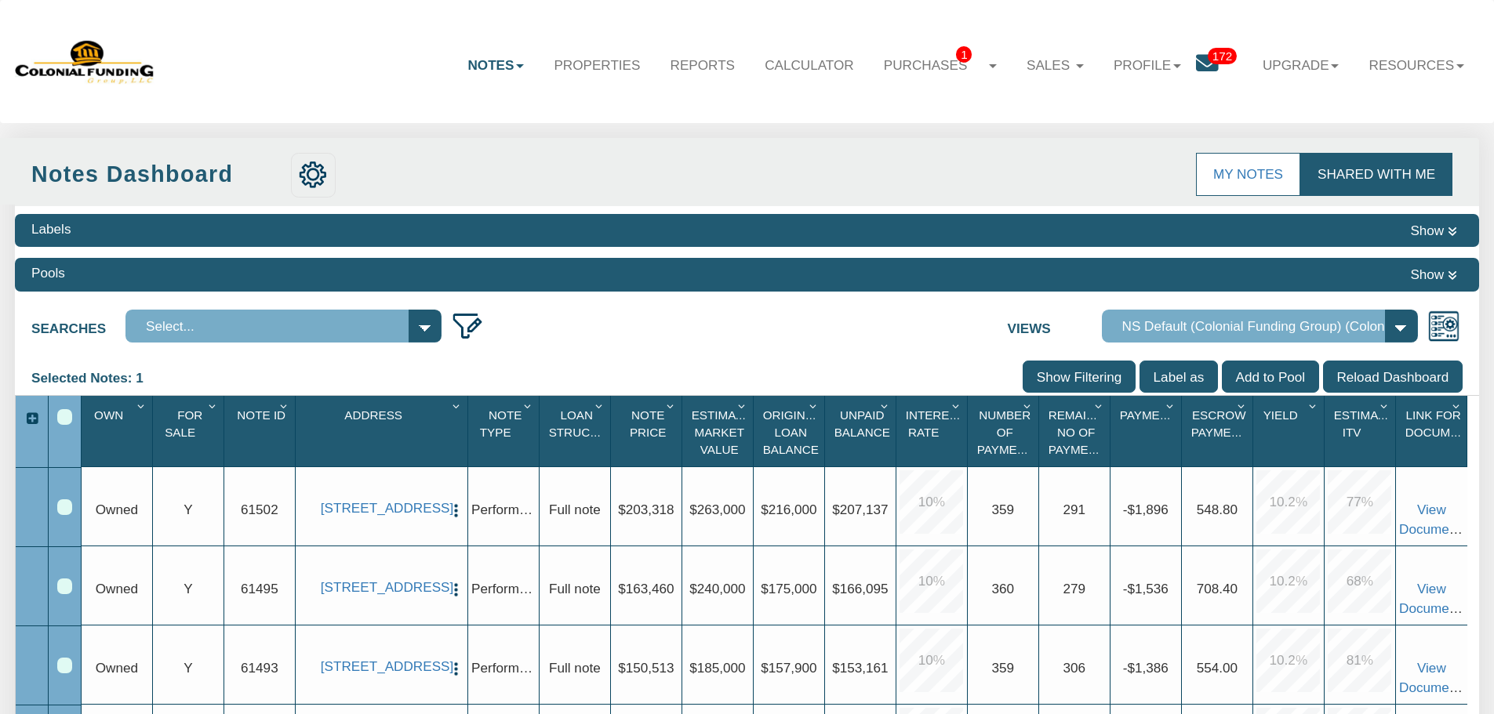
scroll to position [314, 0]
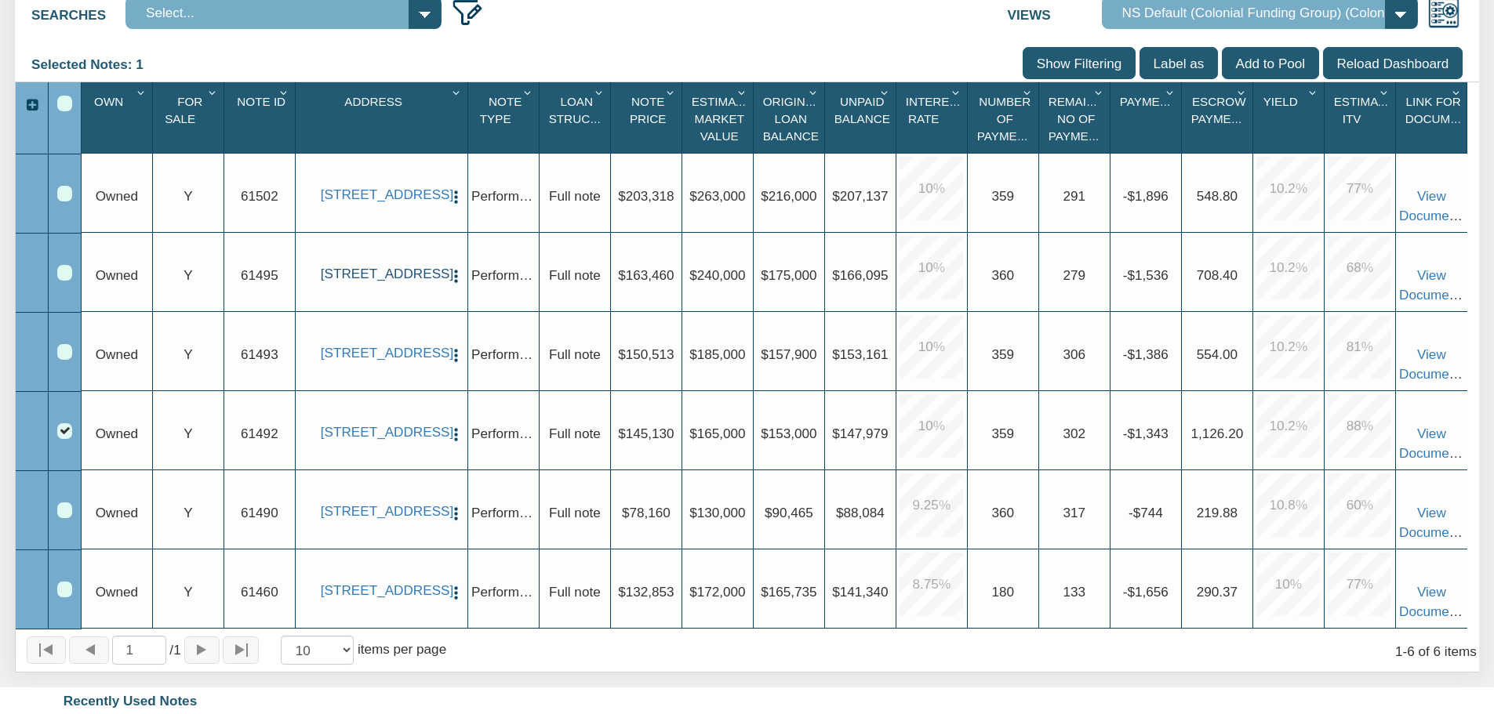
click at [412, 267] on link "[STREET_ADDRESS]" at bounding box center [382, 274] width 122 height 16
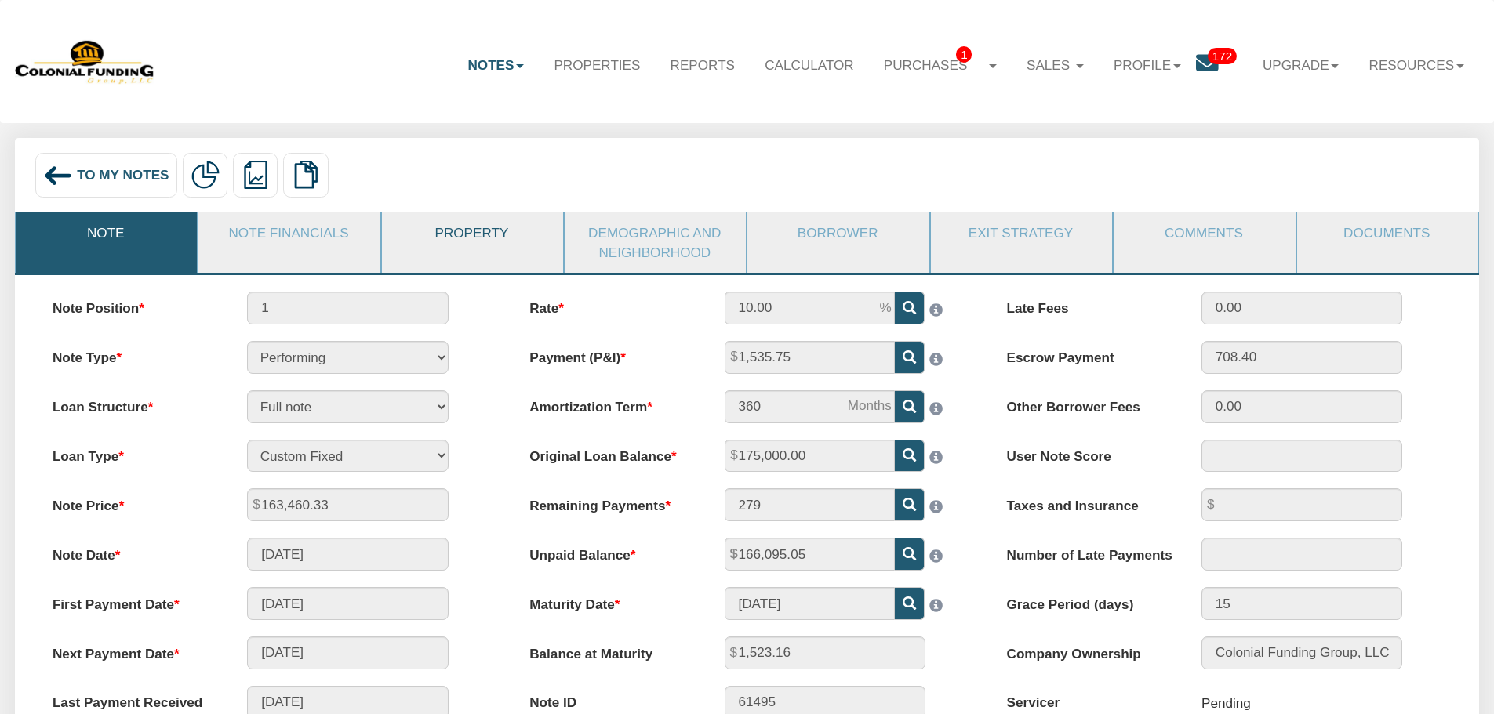
click at [440, 232] on link "Property" at bounding box center [472, 233] width 180 height 41
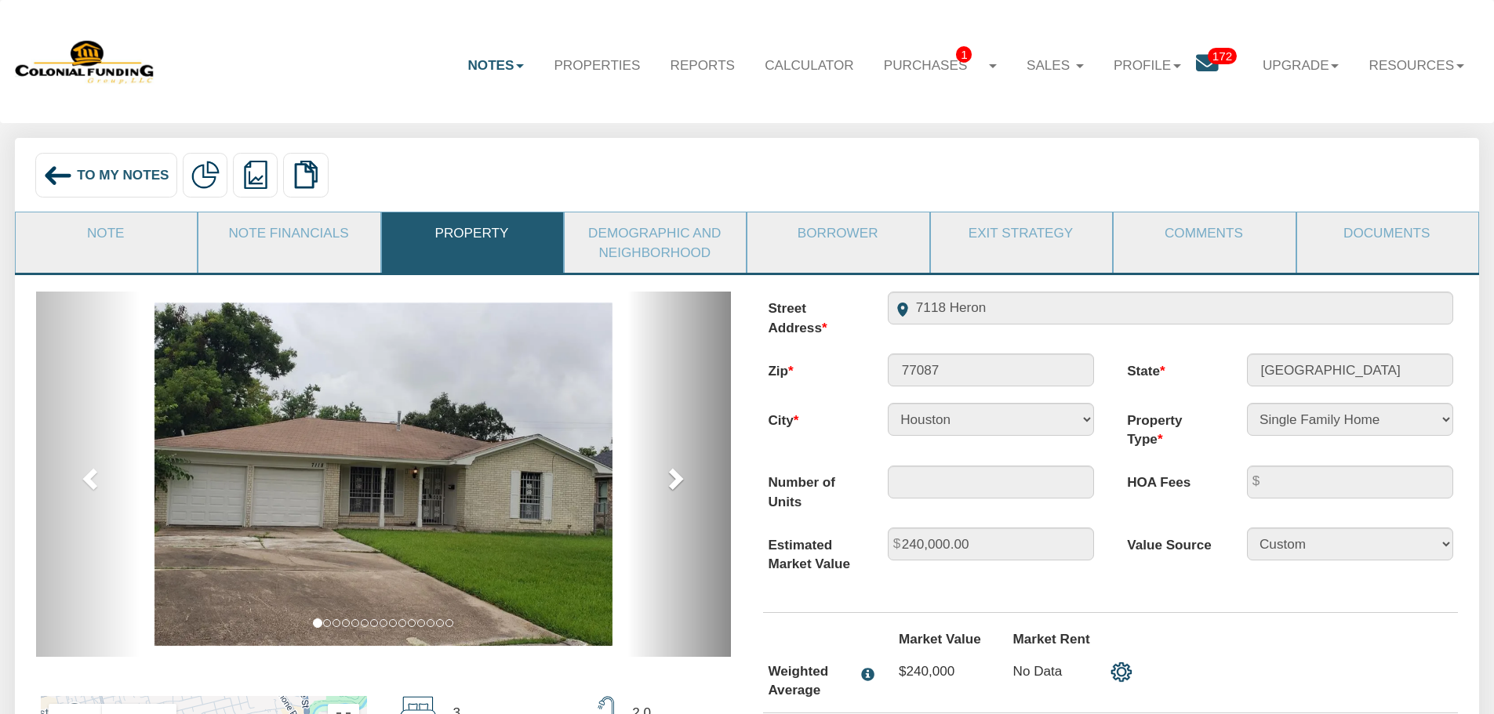
click at [671, 471] on span at bounding box center [675, 479] width 24 height 24
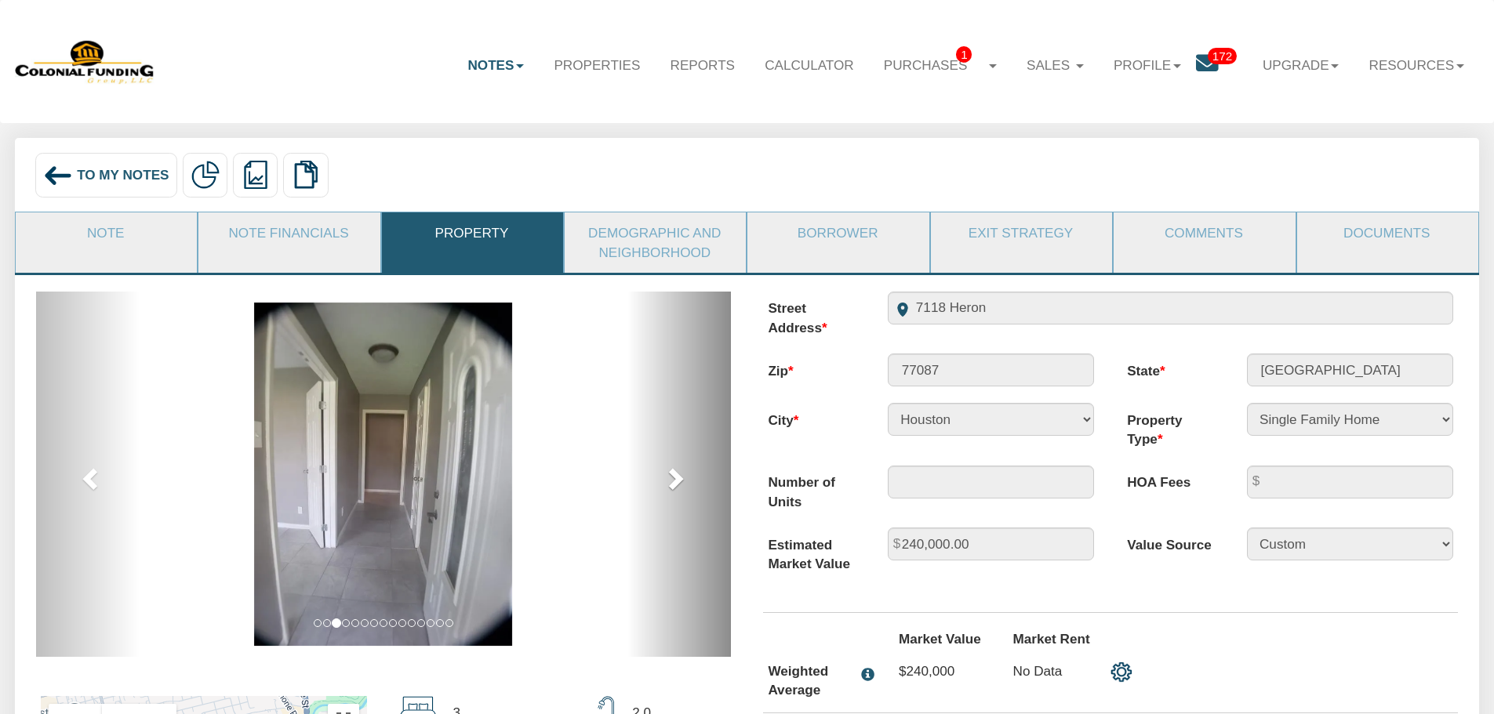
click at [671, 471] on span at bounding box center [675, 479] width 24 height 24
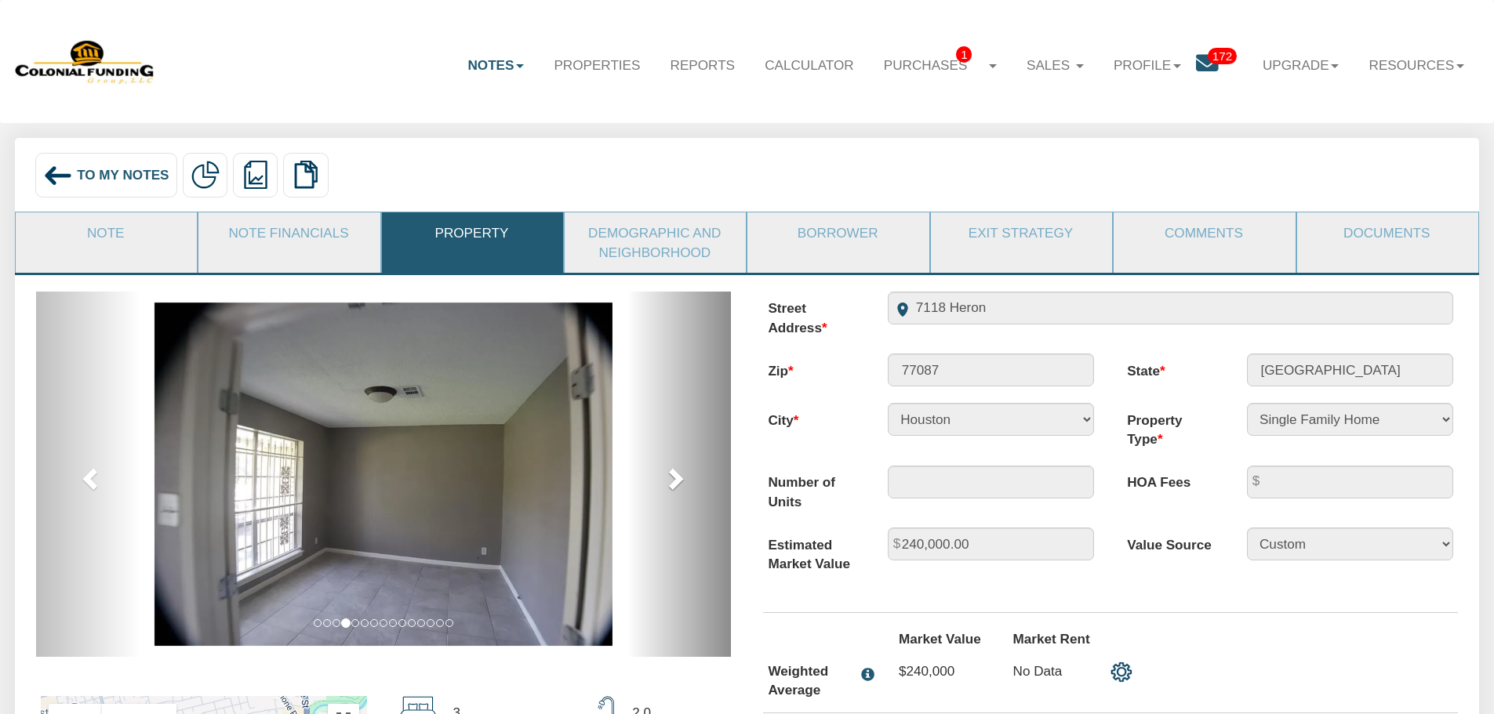
click at [671, 471] on span at bounding box center [675, 479] width 24 height 24
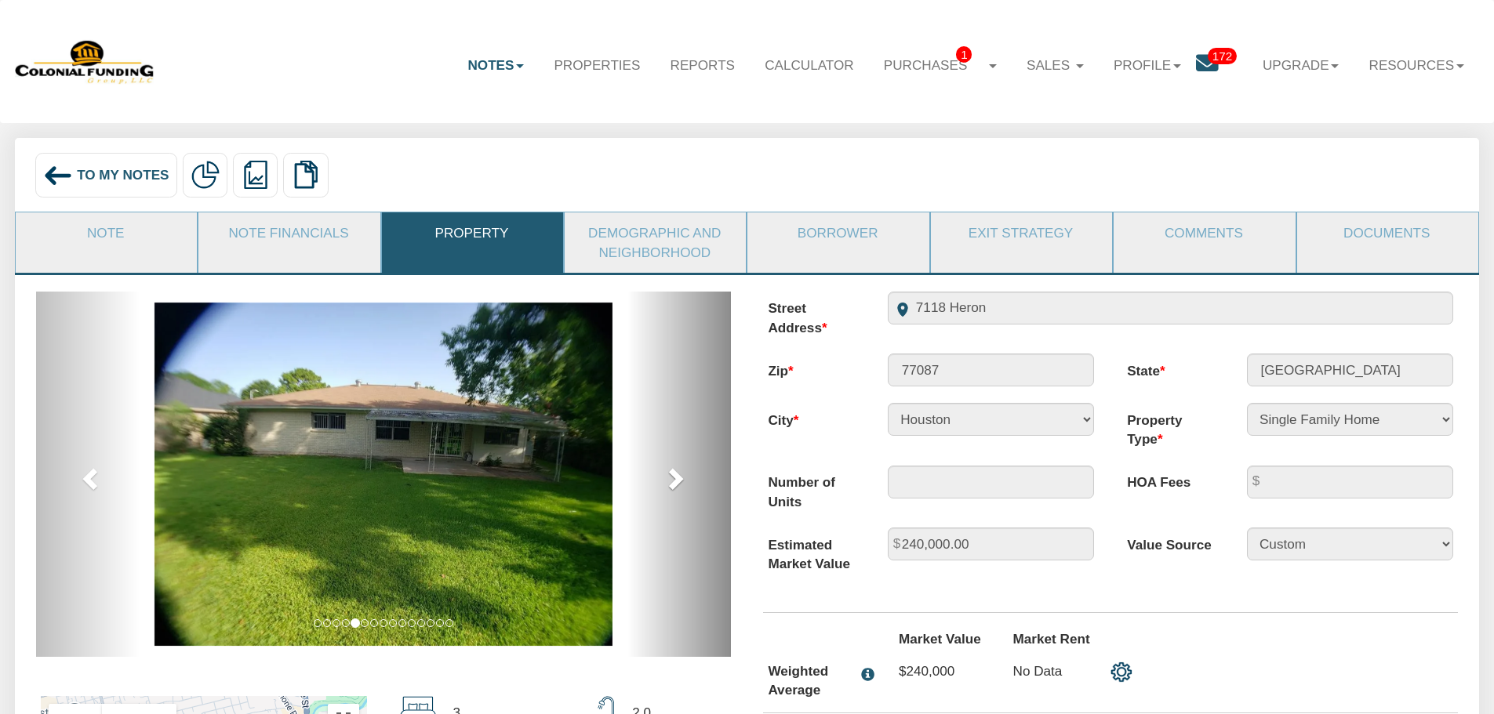
click at [671, 471] on span at bounding box center [675, 479] width 24 height 24
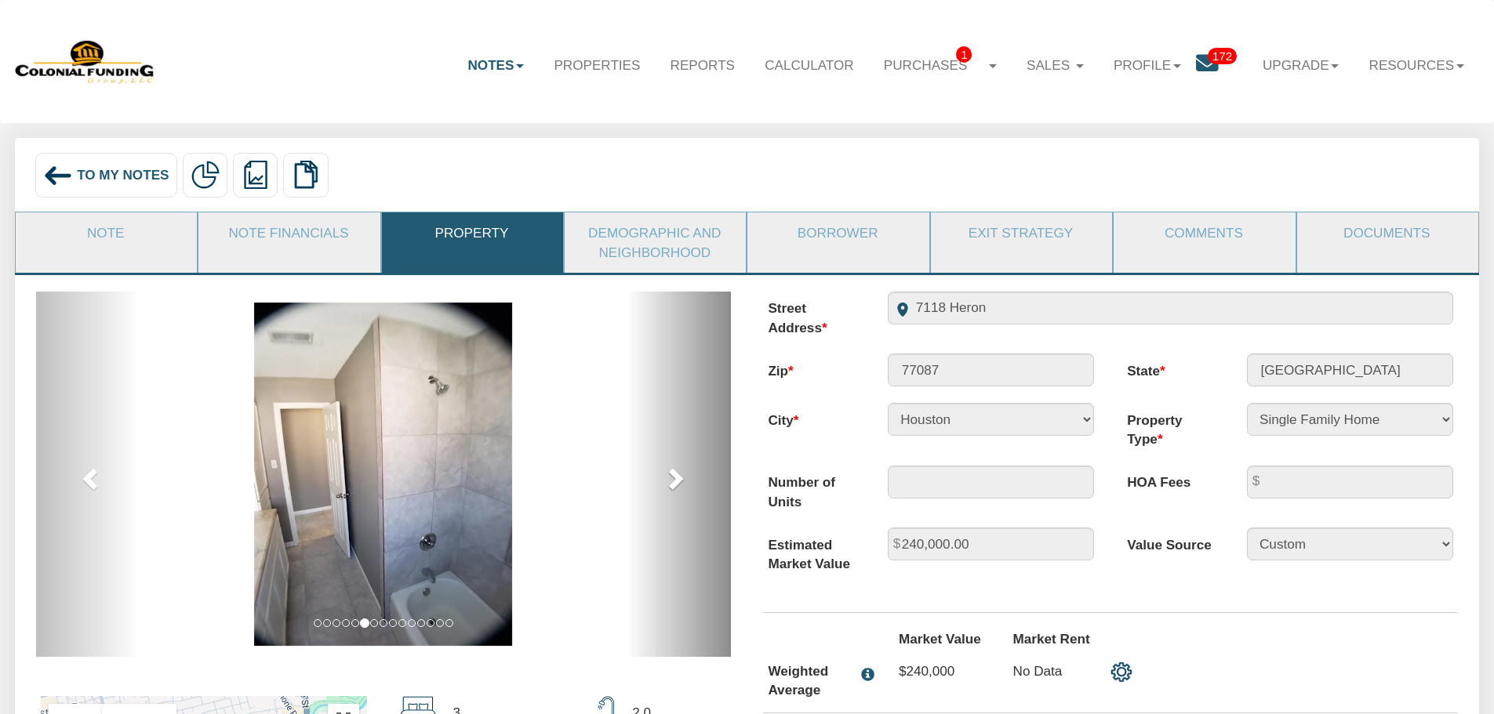
click at [671, 471] on span at bounding box center [675, 479] width 24 height 24
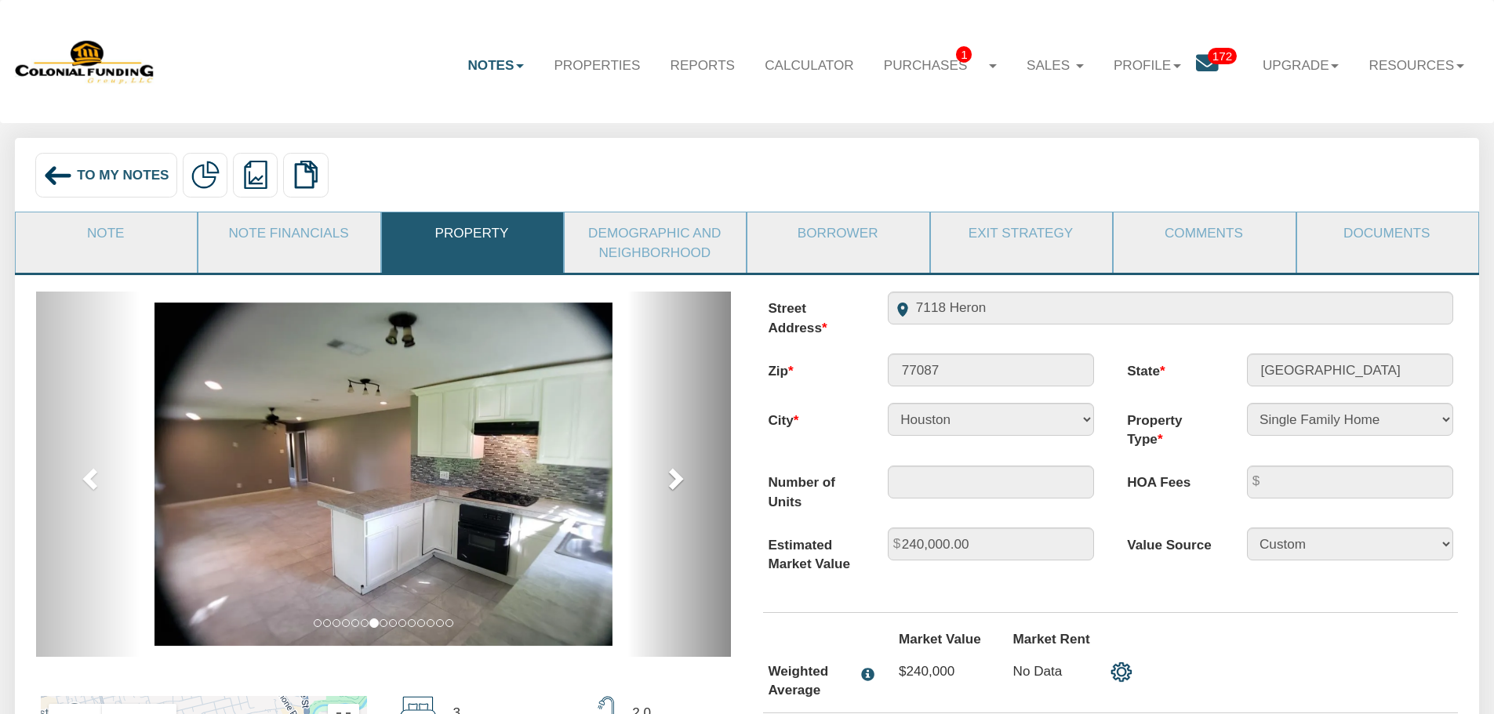
click at [671, 471] on span at bounding box center [675, 479] width 24 height 24
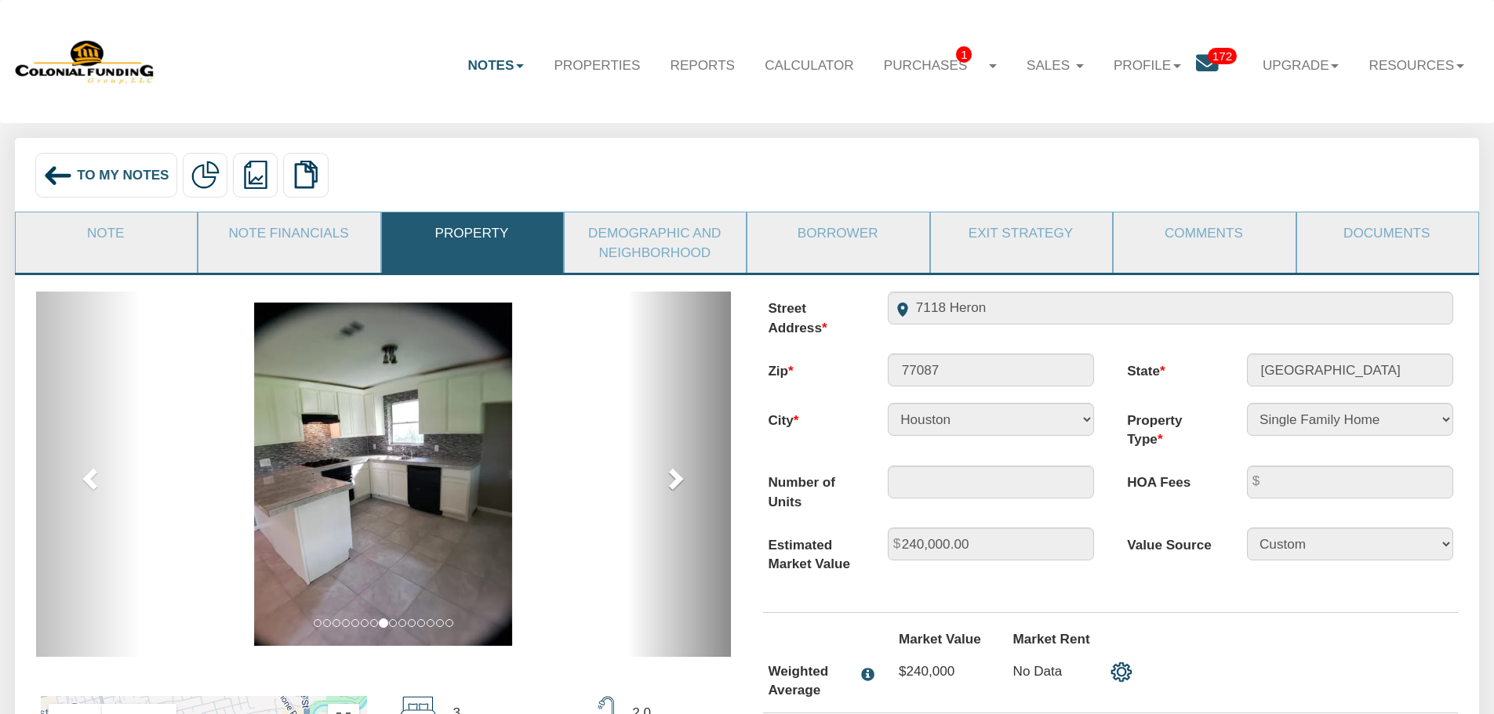
click at [671, 471] on span at bounding box center [675, 479] width 24 height 24
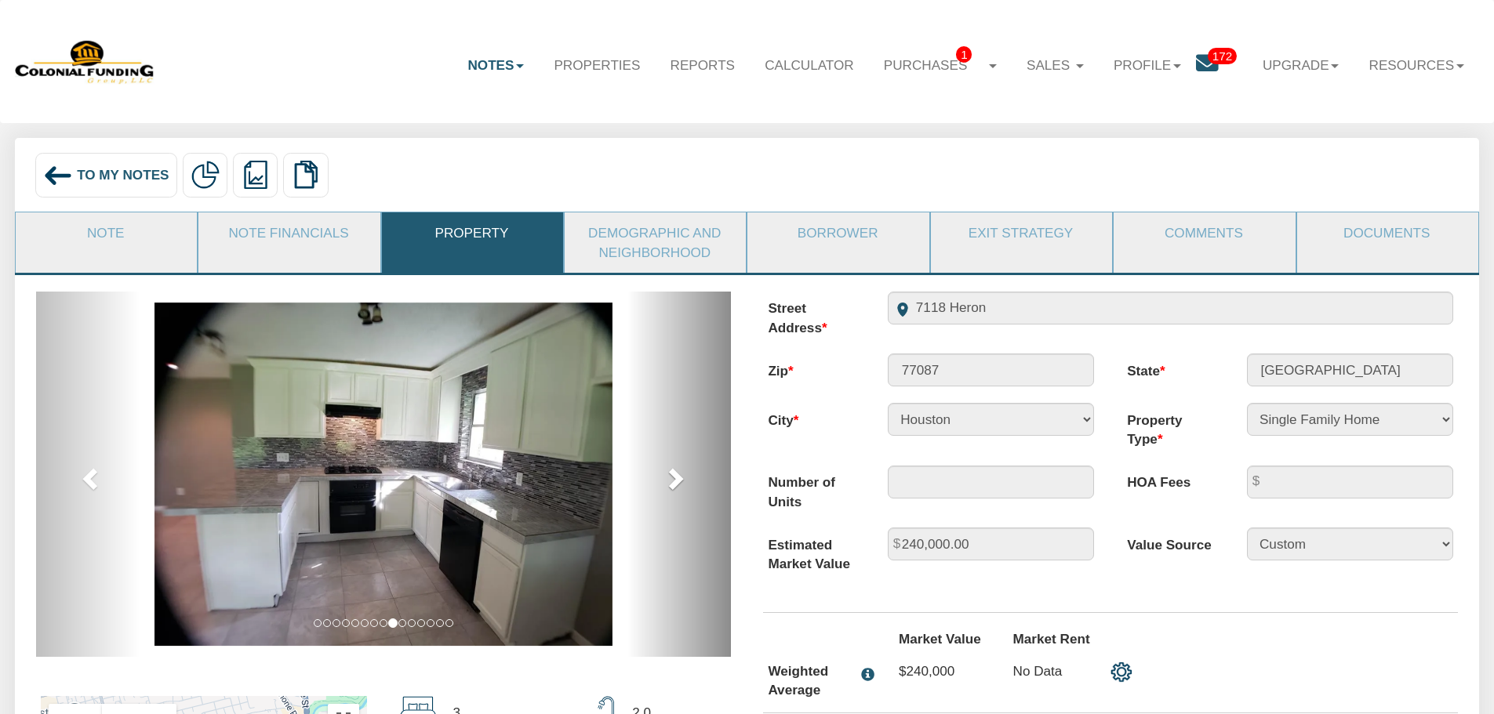
click at [671, 471] on span at bounding box center [675, 479] width 24 height 24
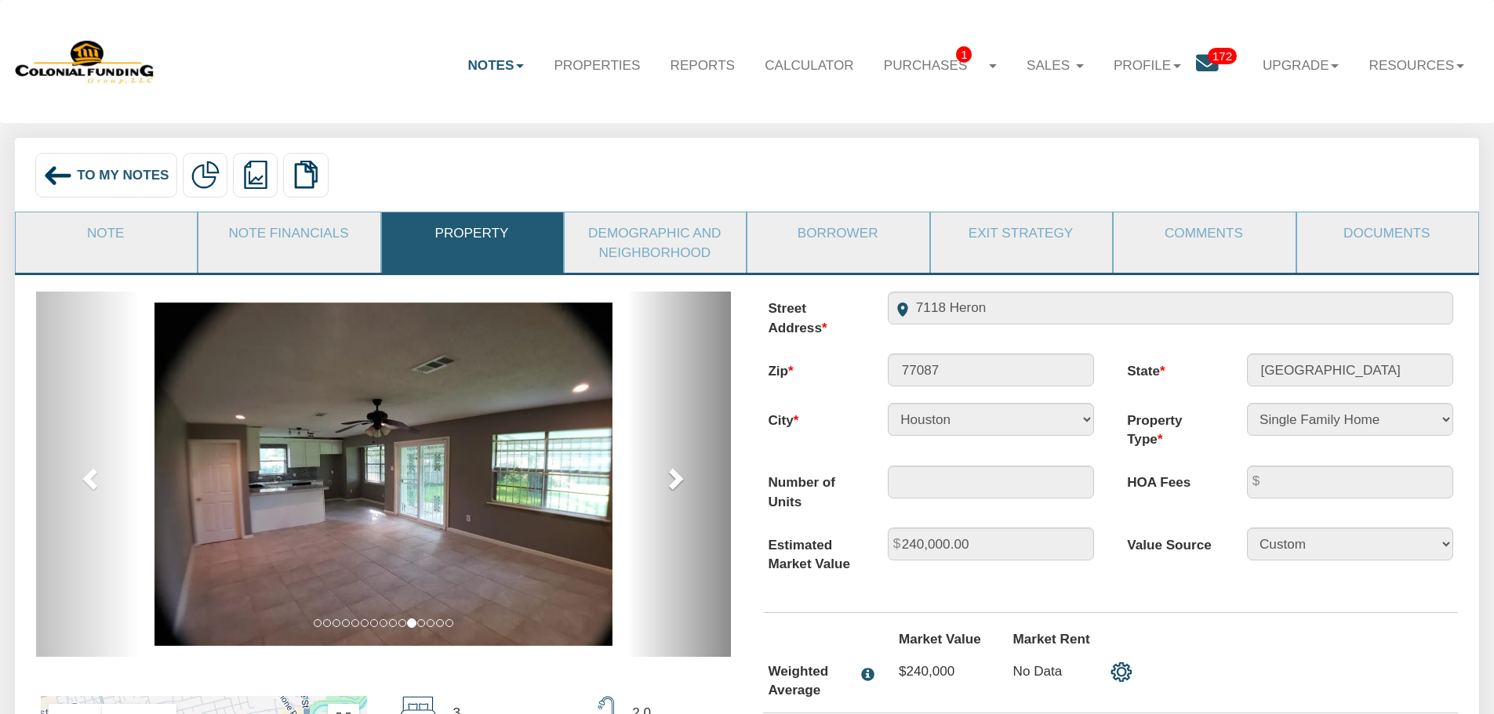
click at [671, 471] on span at bounding box center [675, 479] width 24 height 24
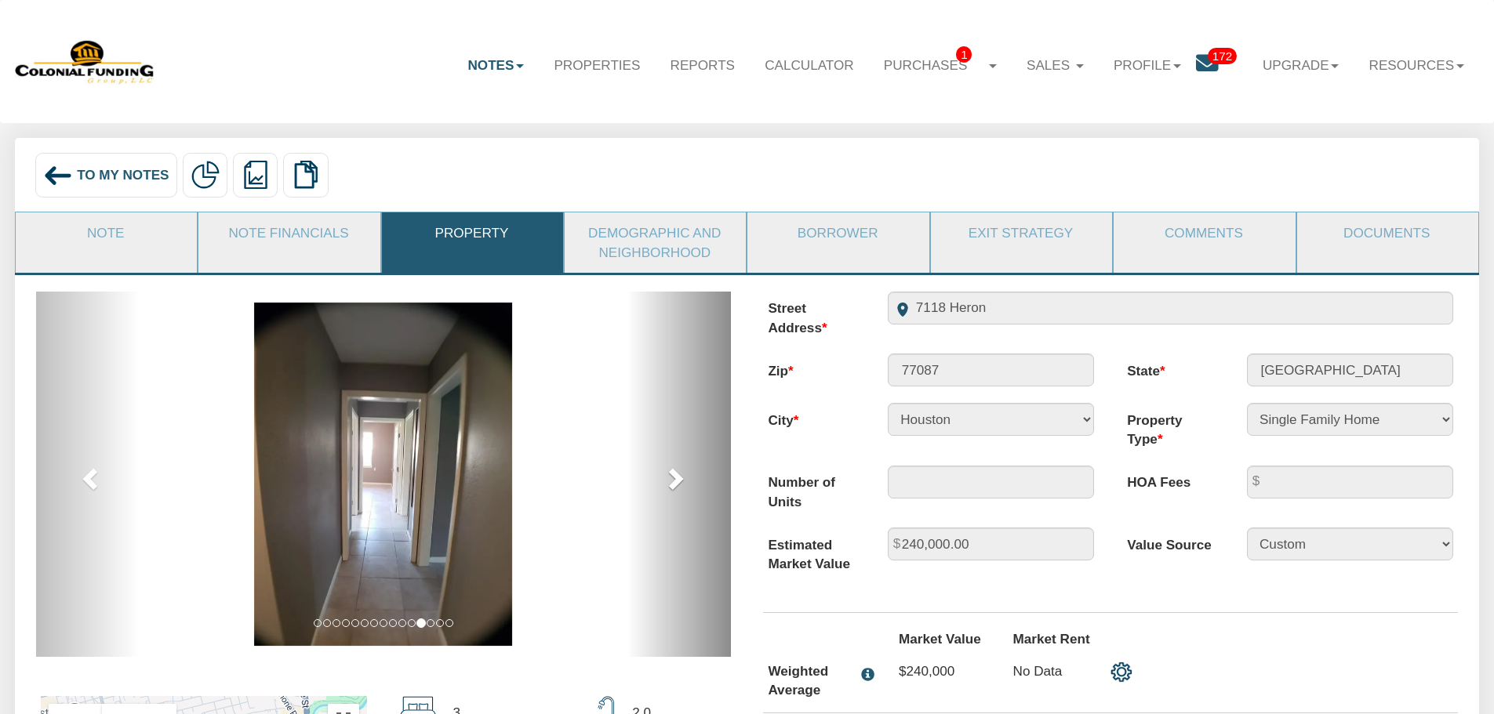
click at [671, 471] on span at bounding box center [675, 479] width 24 height 24
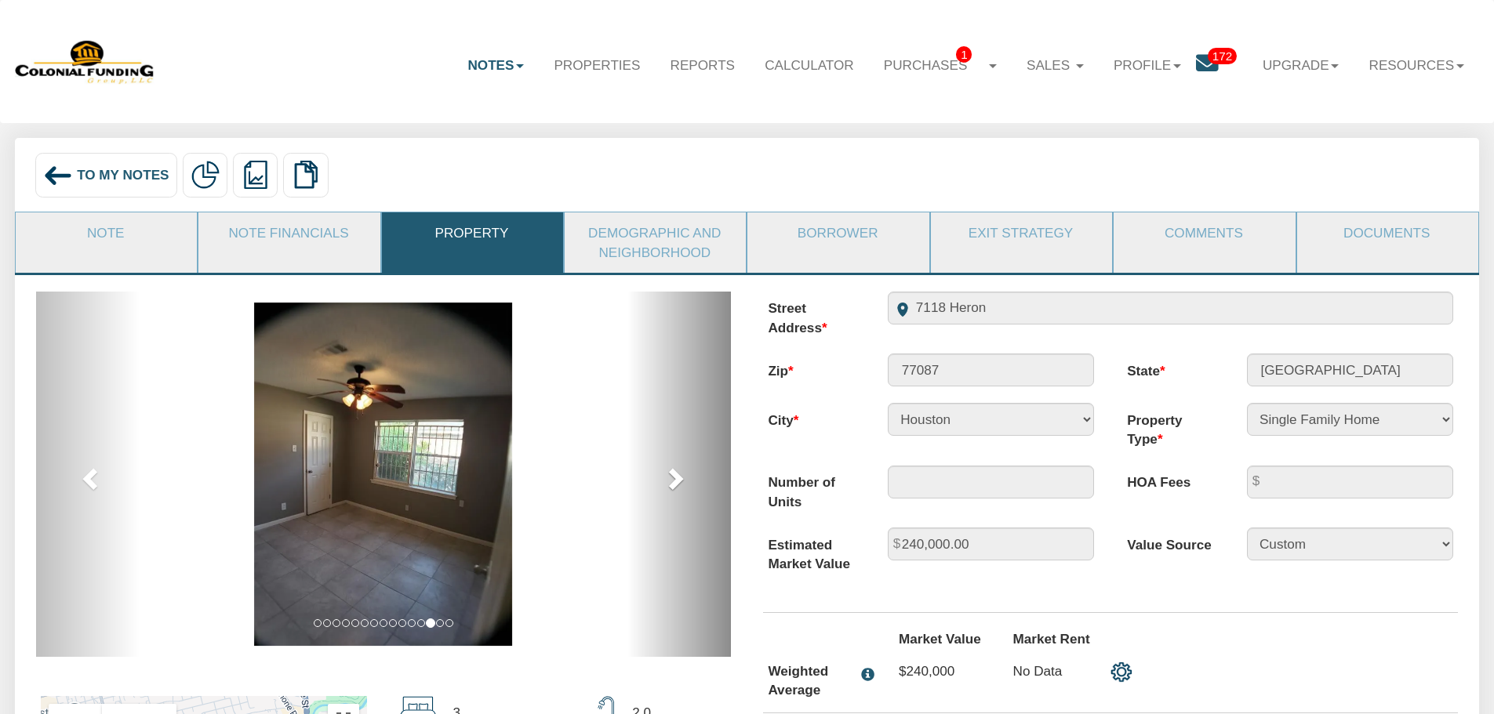
click at [671, 471] on span at bounding box center [675, 479] width 24 height 24
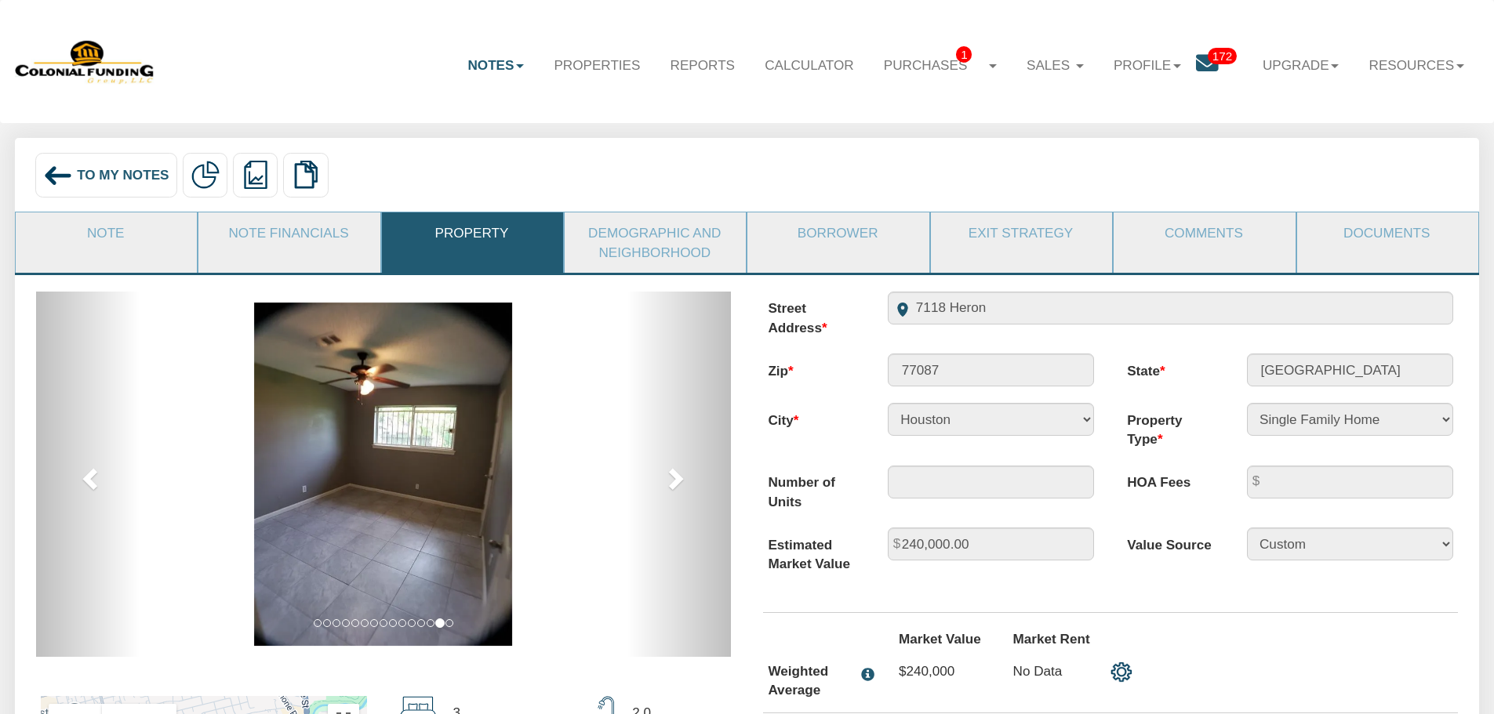
click at [116, 172] on span "To My Notes" at bounding box center [123, 175] width 92 height 16
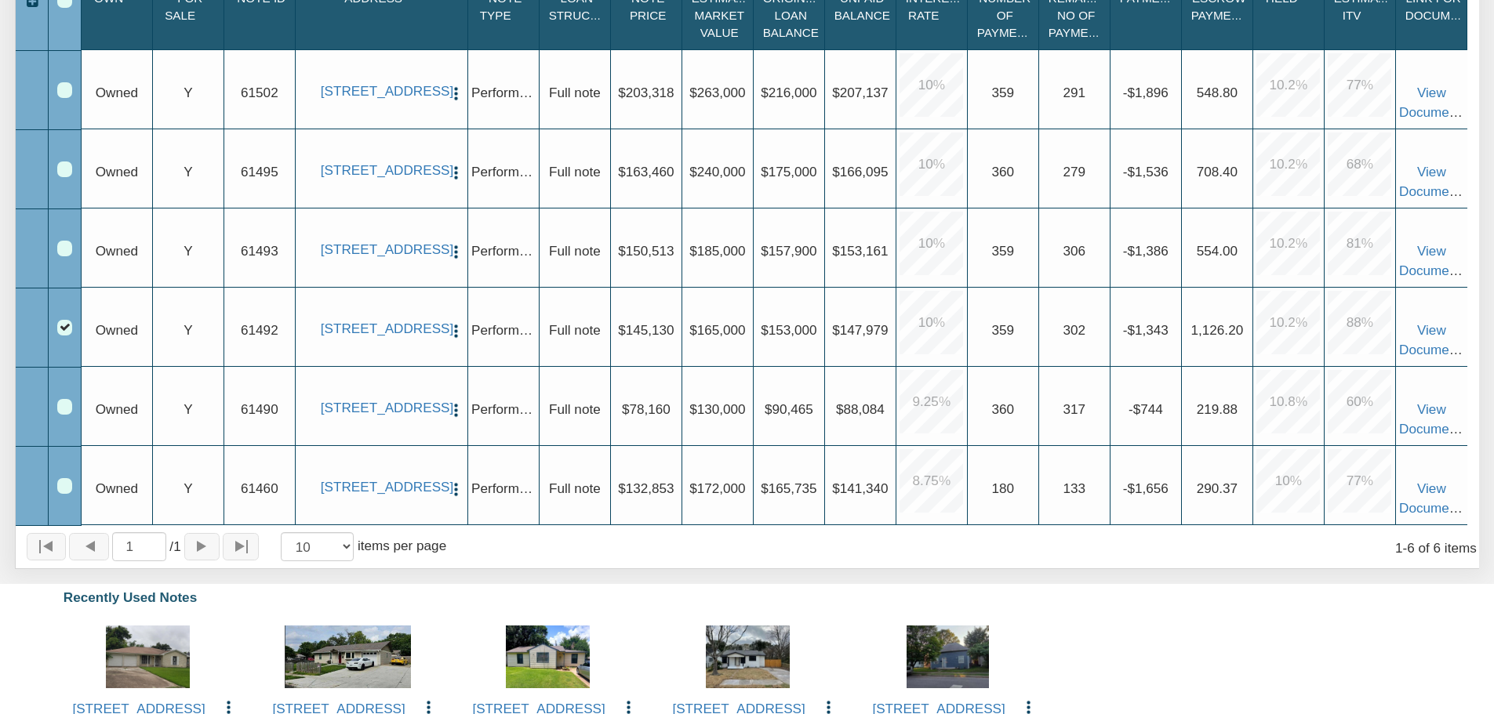
scroll to position [392, 0]
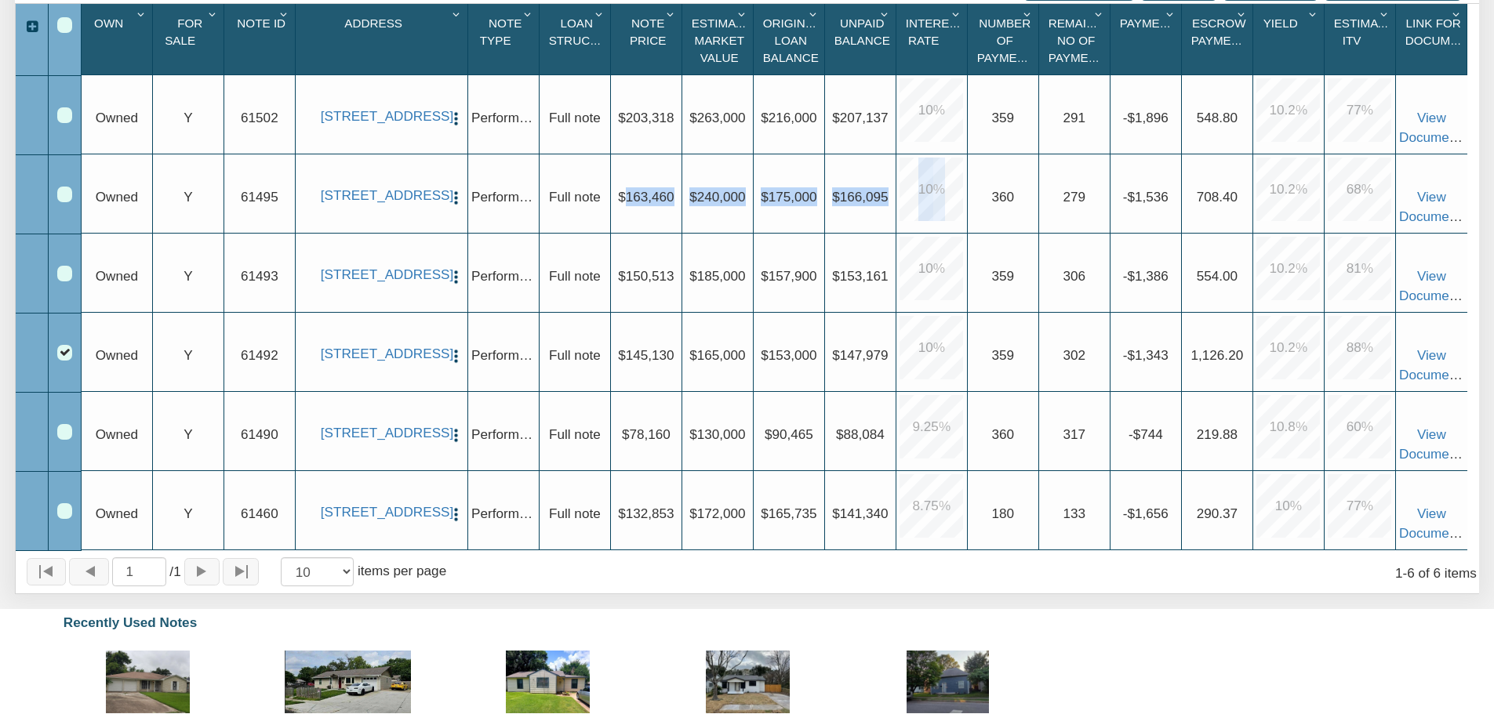
drag, startPoint x: 623, startPoint y: 191, endPoint x: 976, endPoint y: 211, distance: 354.3
click at [976, 154] on div "Upgrade Owned Upgrade Y Upgrade 61495 7118 Heron, Houston, TX, 77087 View Delet…" at bounding box center [775, 154] width 1386 height 0
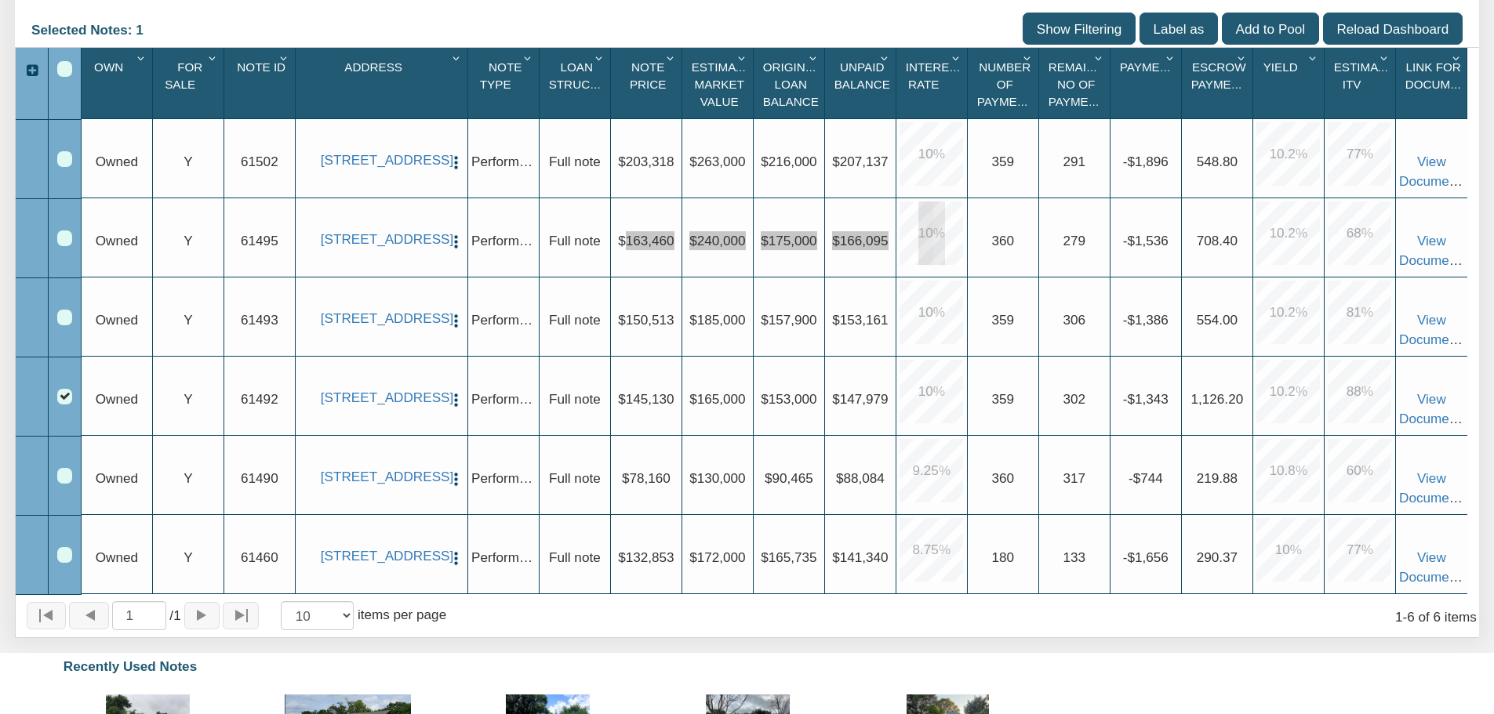
scroll to position [314, 0]
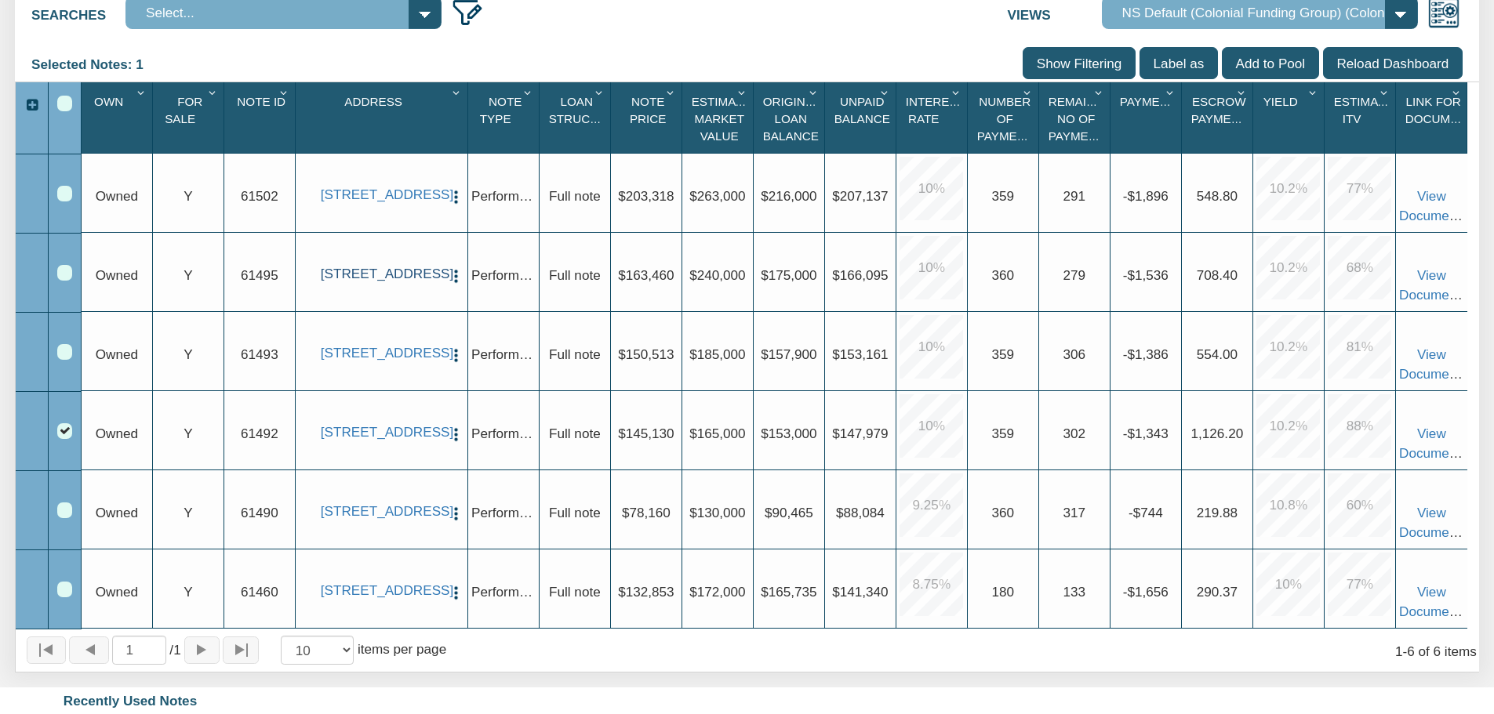
click at [399, 274] on link "[STREET_ADDRESS]" at bounding box center [382, 274] width 122 height 16
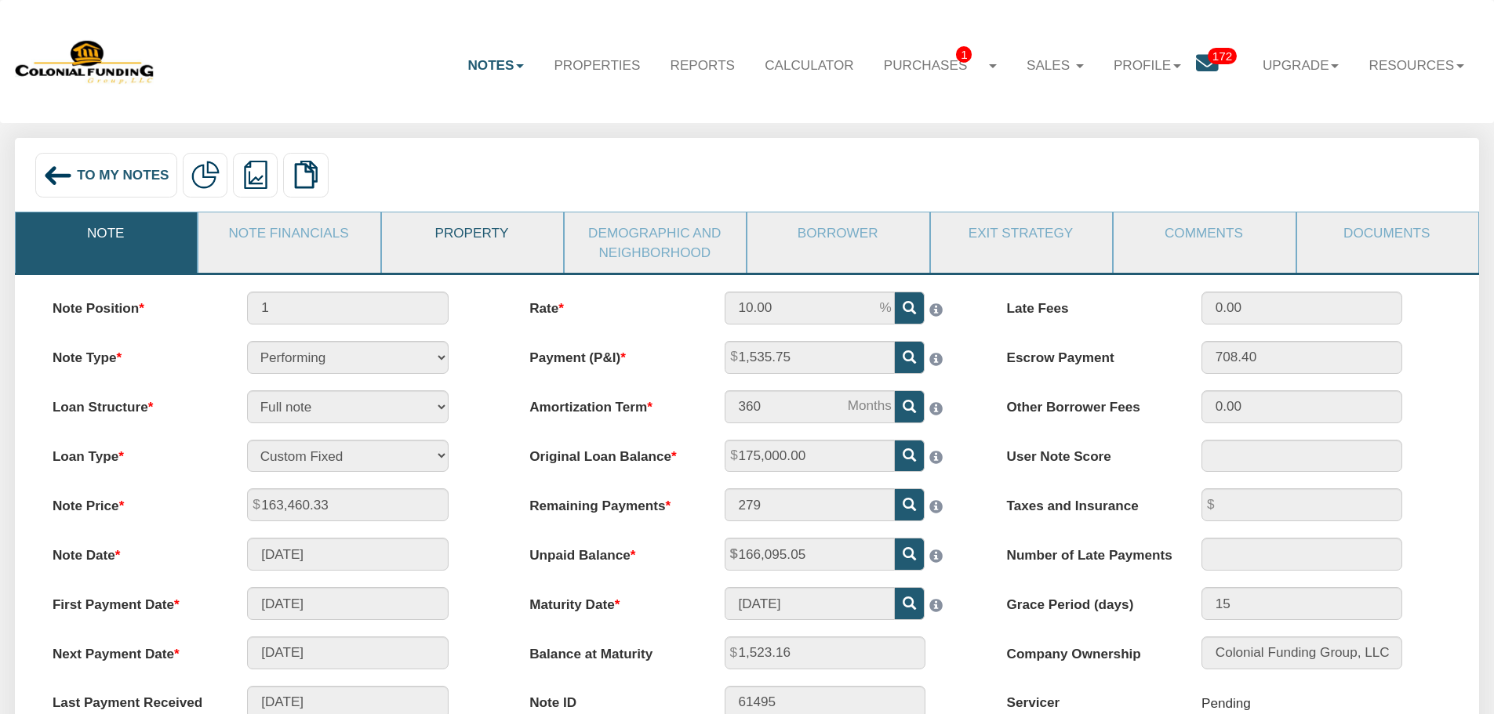
drag, startPoint x: 311, startPoint y: 228, endPoint x: 442, endPoint y: 224, distance: 131.1
click at [311, 228] on link "Note Financials" at bounding box center [288, 233] width 180 height 41
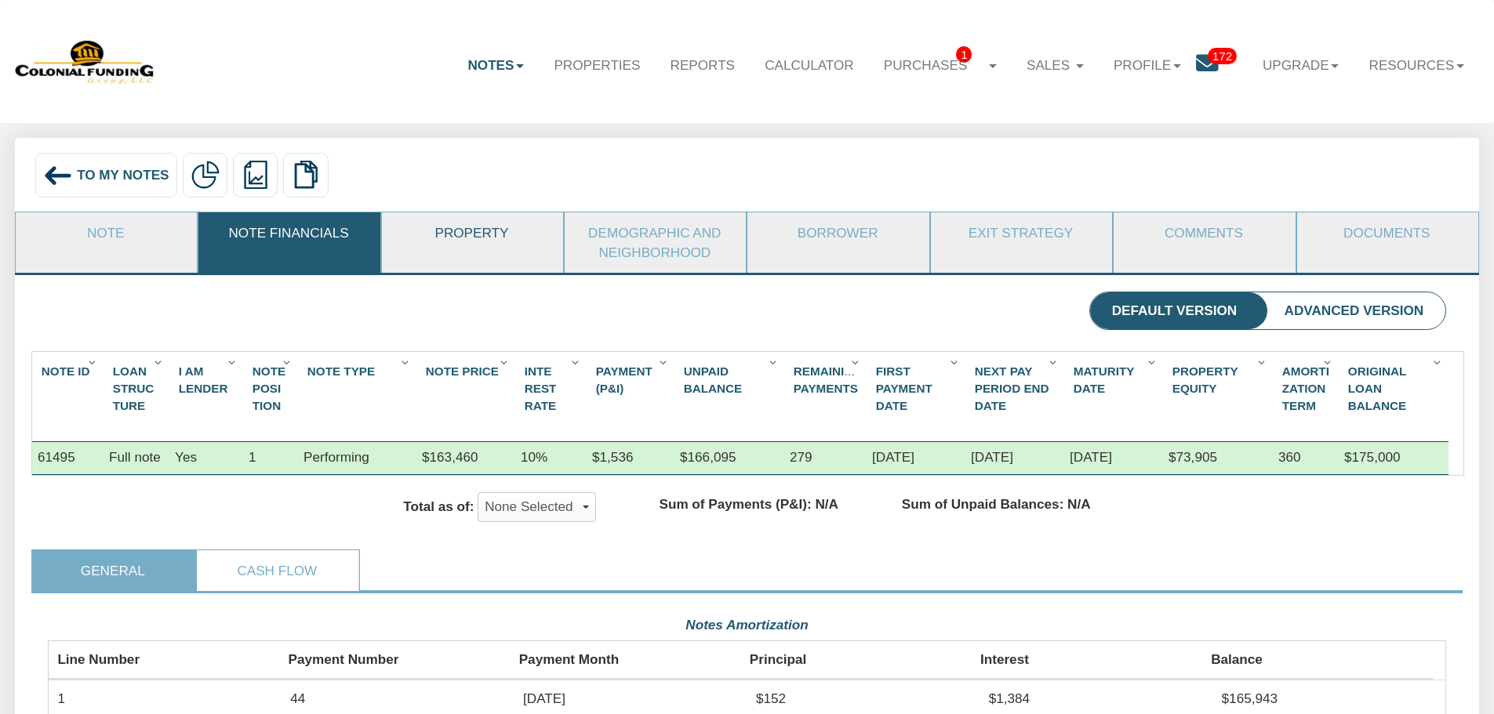
scroll to position [351, 1398]
click at [464, 228] on link "Property" at bounding box center [472, 233] width 180 height 41
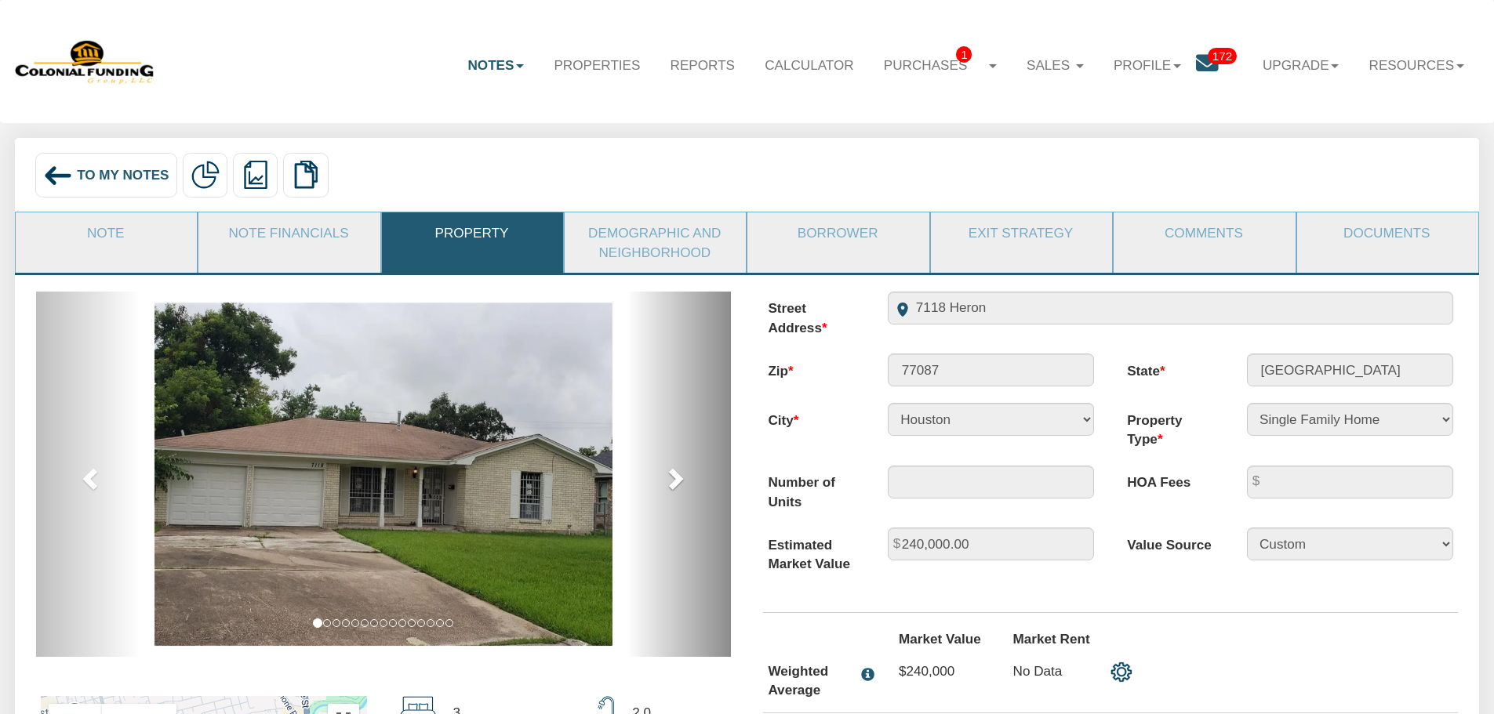
click at [696, 480] on link "next" at bounding box center [679, 474] width 104 height 365
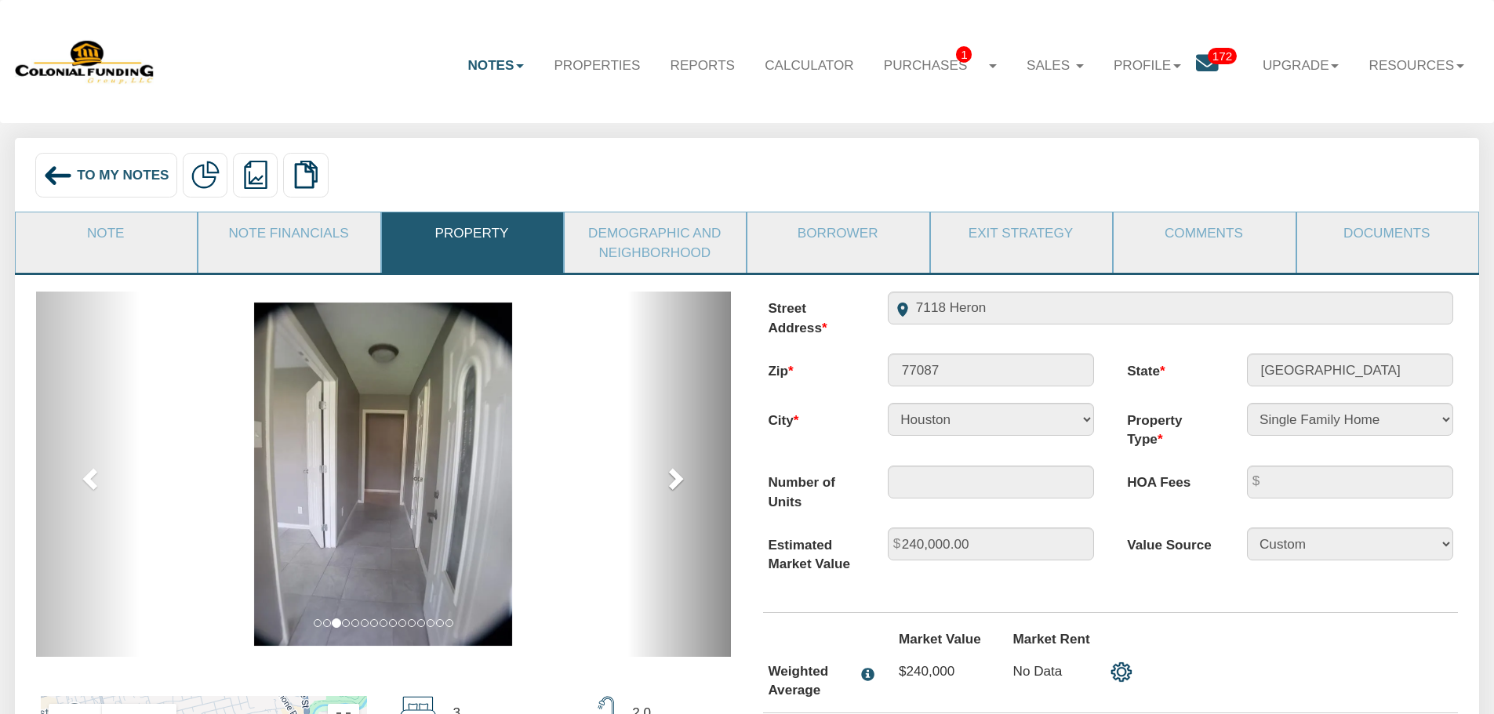
click at [696, 480] on link "next" at bounding box center [679, 474] width 104 height 365
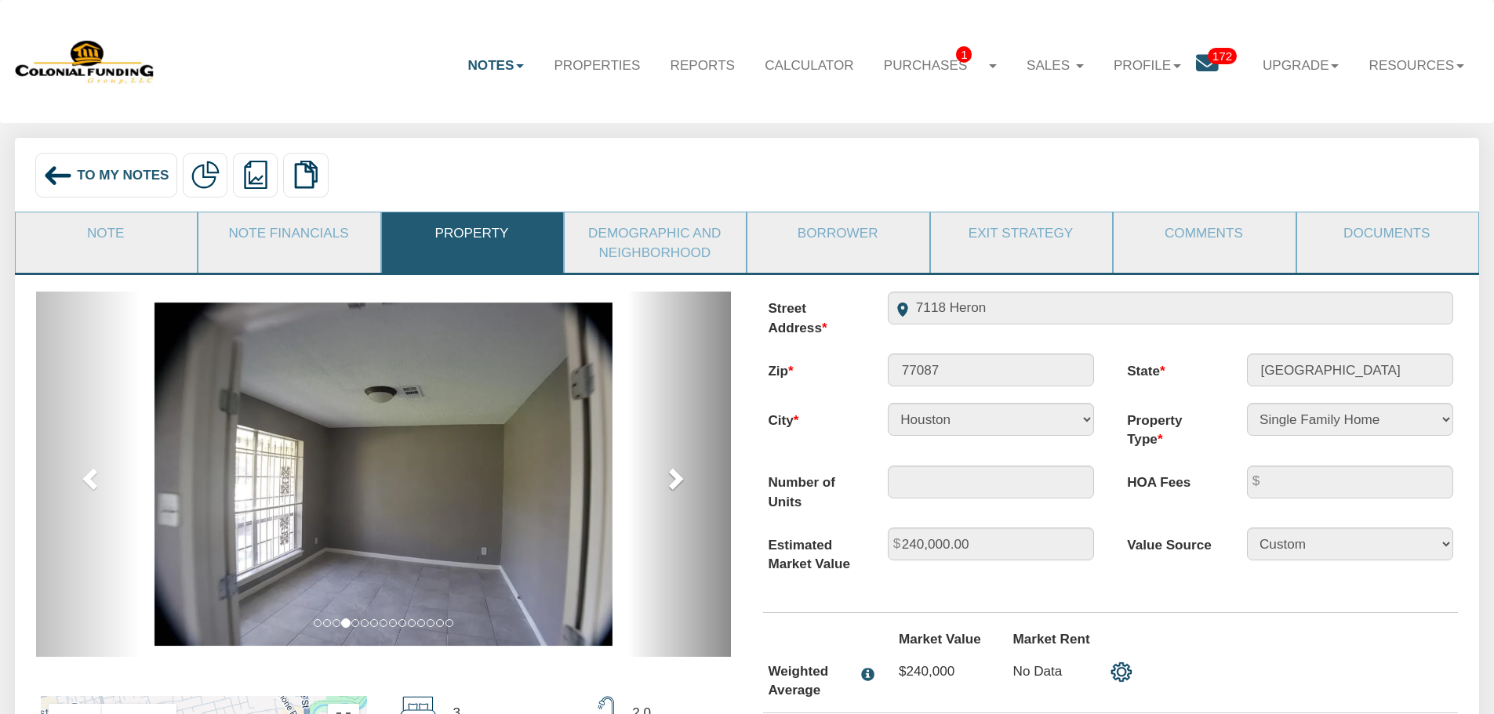
click at [696, 480] on link "next" at bounding box center [679, 474] width 104 height 365
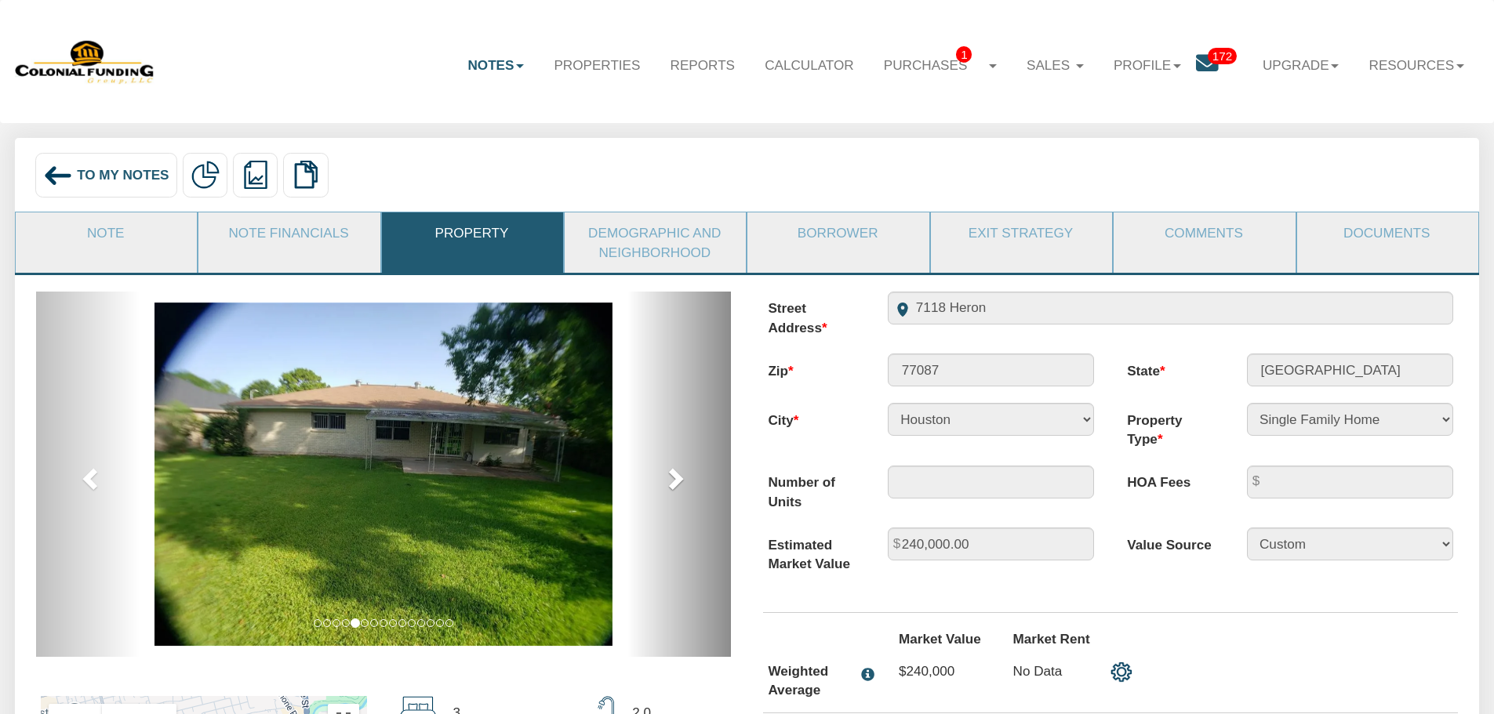
click at [696, 480] on link "next" at bounding box center [679, 474] width 104 height 365
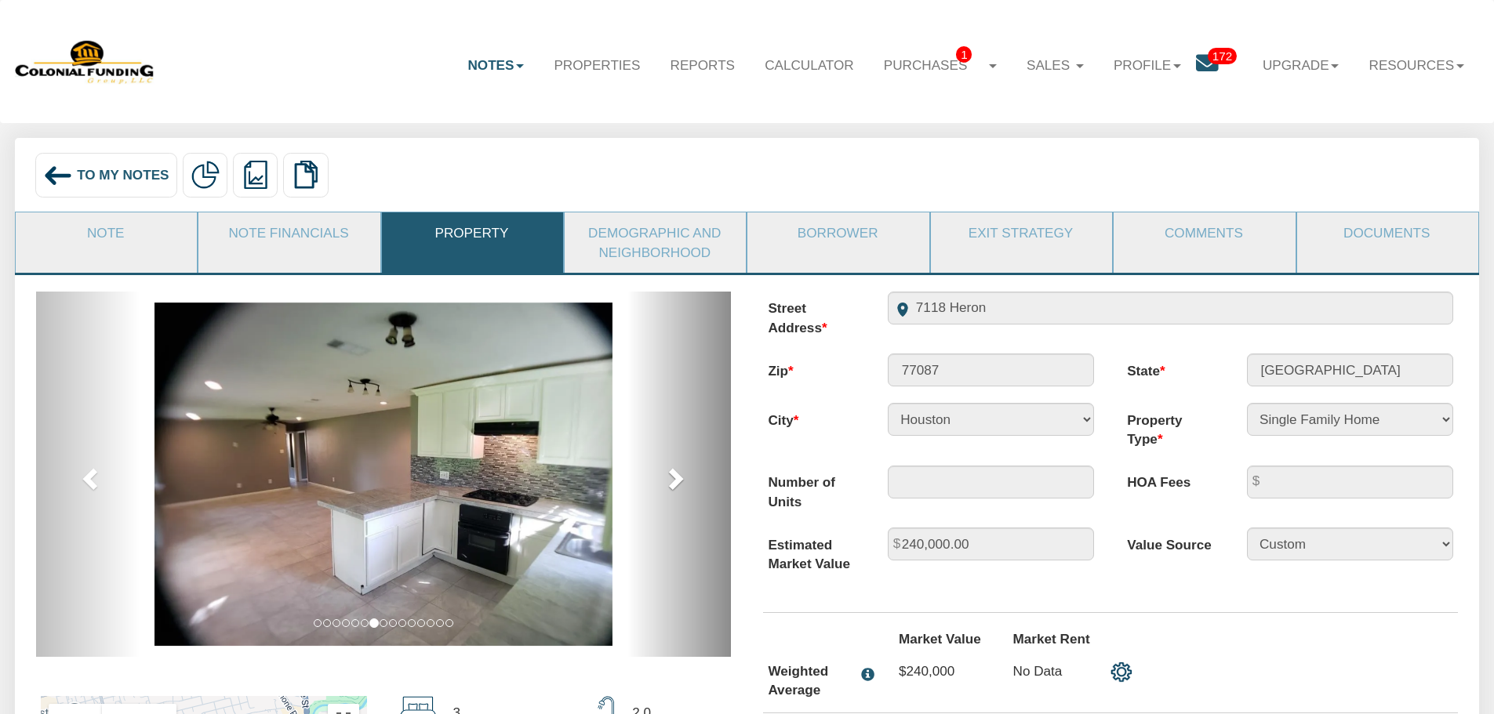
click at [696, 480] on link "next" at bounding box center [679, 474] width 104 height 365
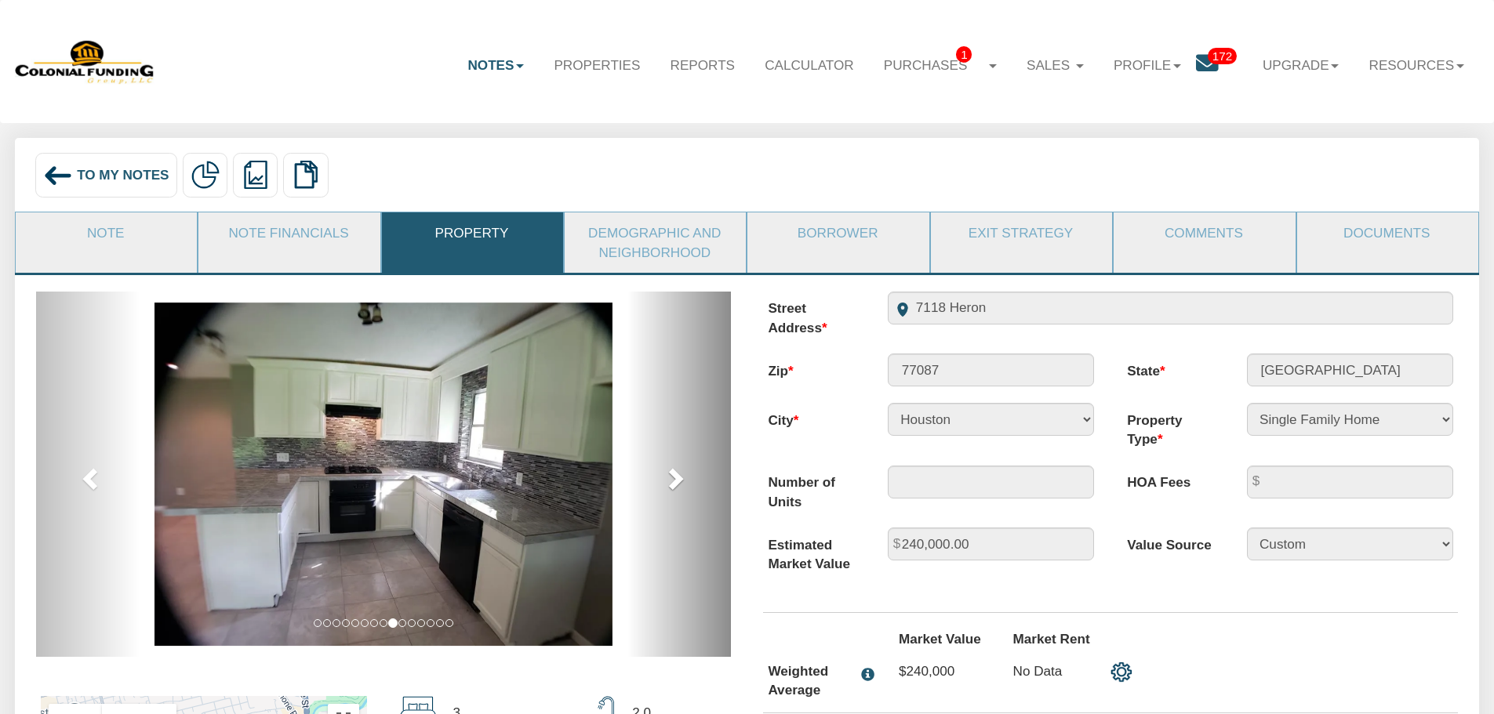
click at [696, 480] on link "next" at bounding box center [679, 474] width 104 height 365
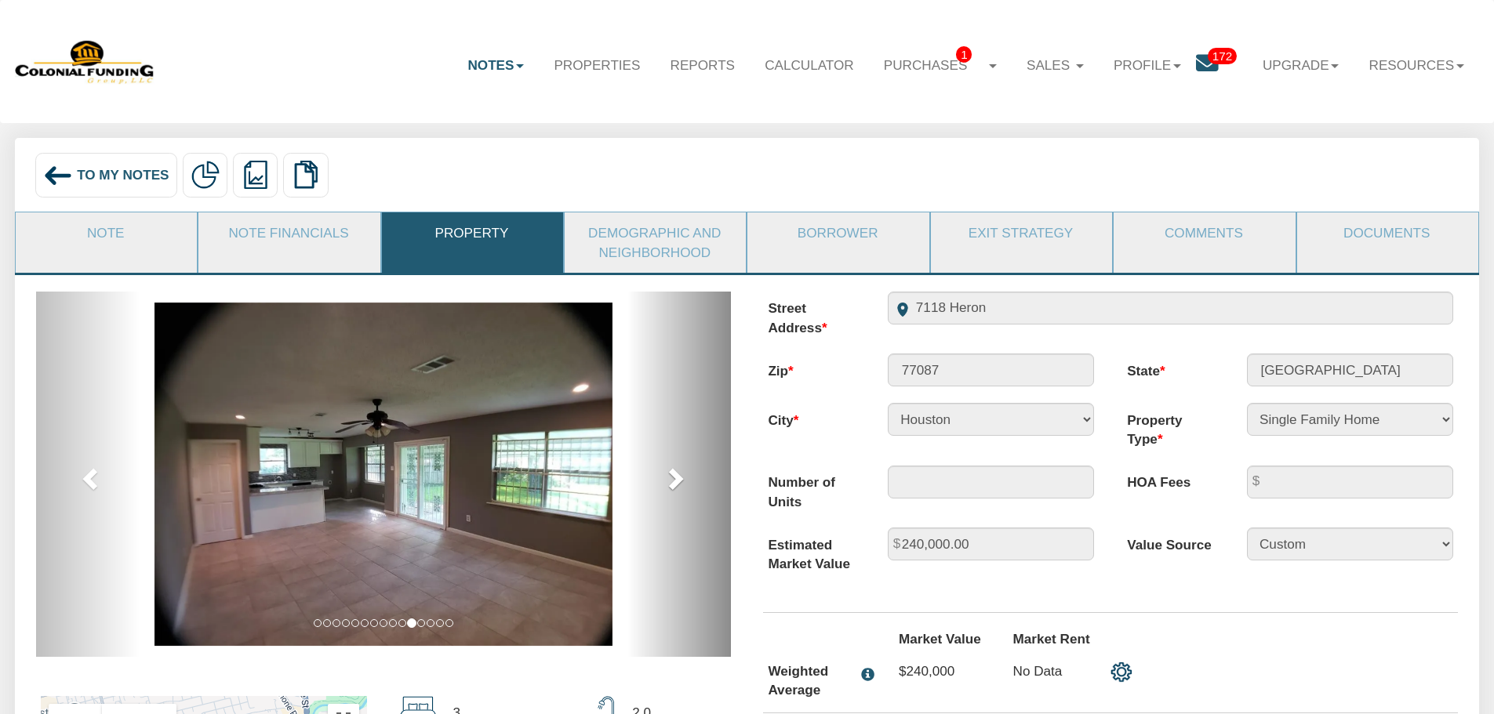
click at [696, 480] on link "next" at bounding box center [679, 474] width 104 height 365
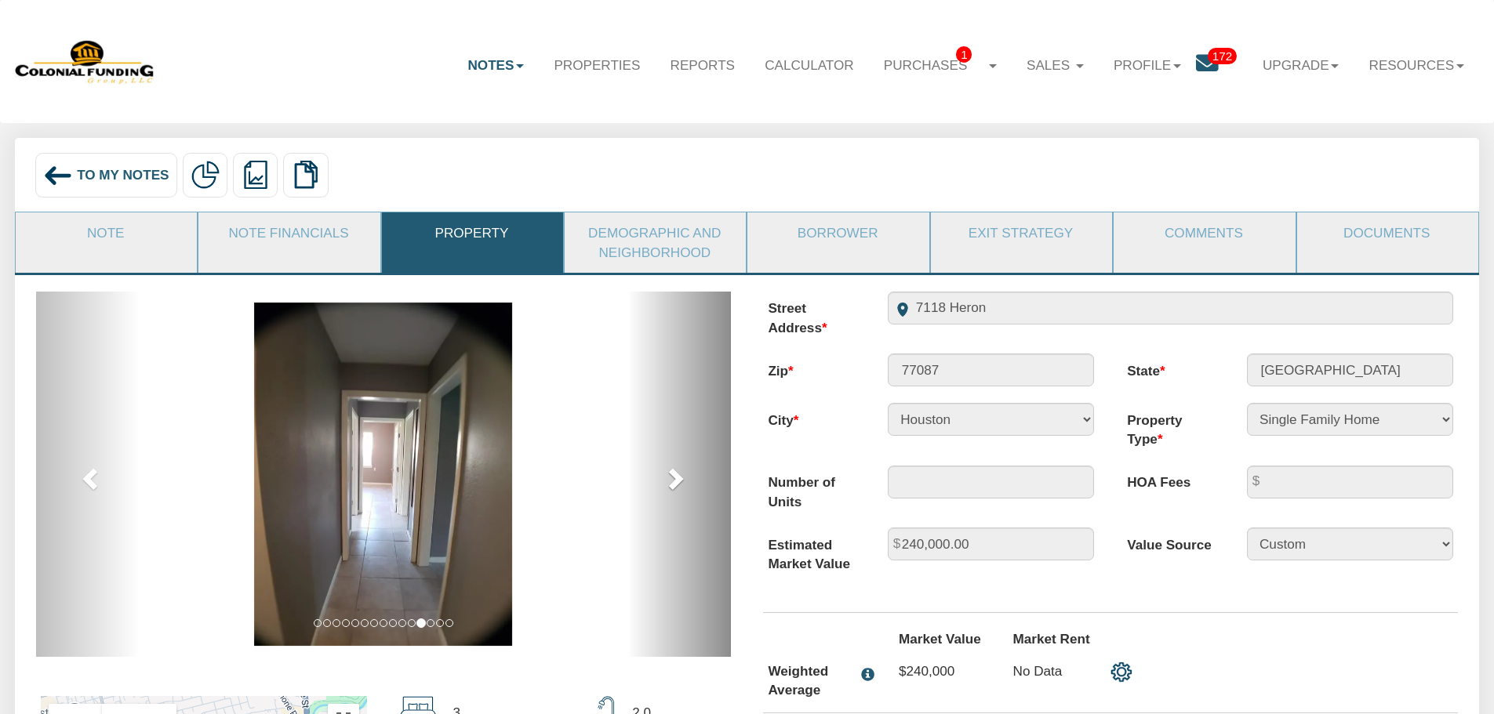
click at [696, 480] on link "next" at bounding box center [679, 474] width 104 height 365
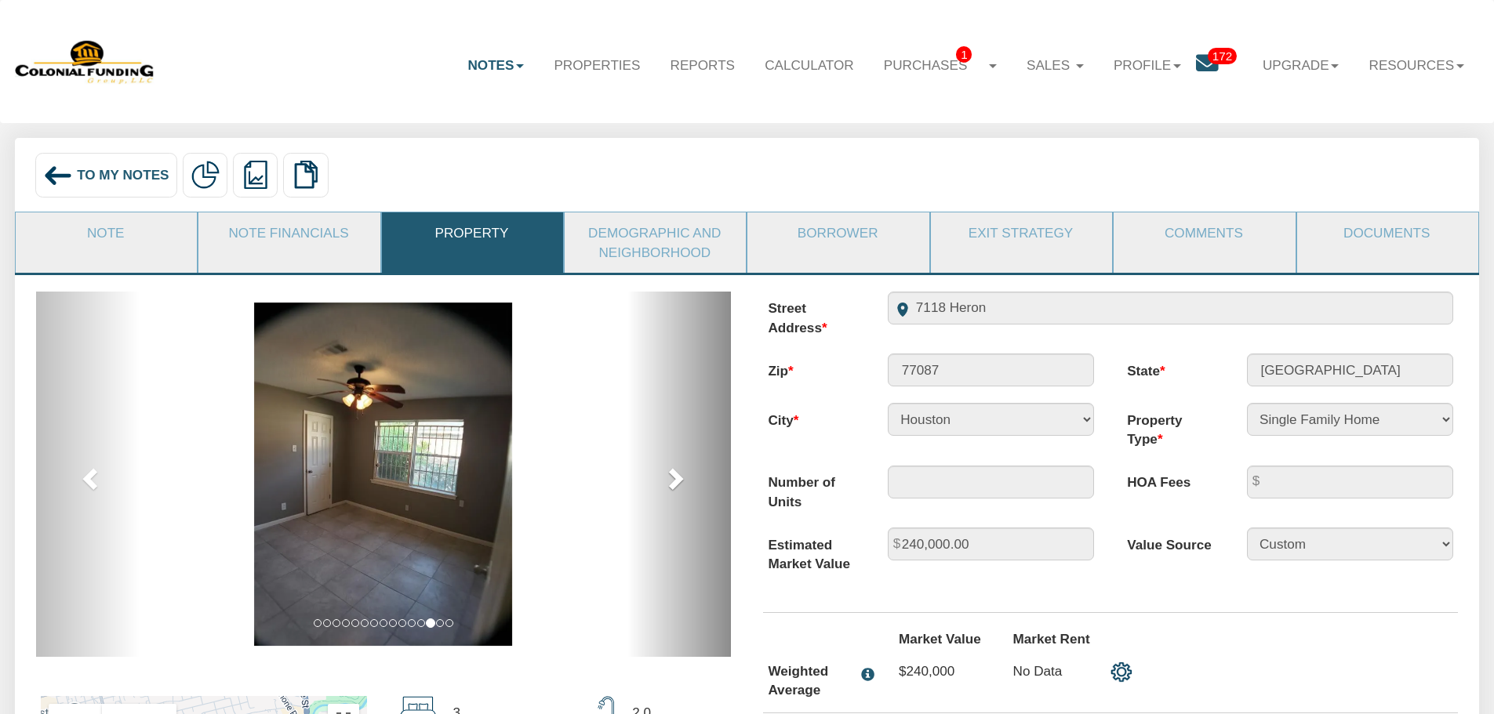
click at [696, 480] on link "next" at bounding box center [679, 474] width 104 height 365
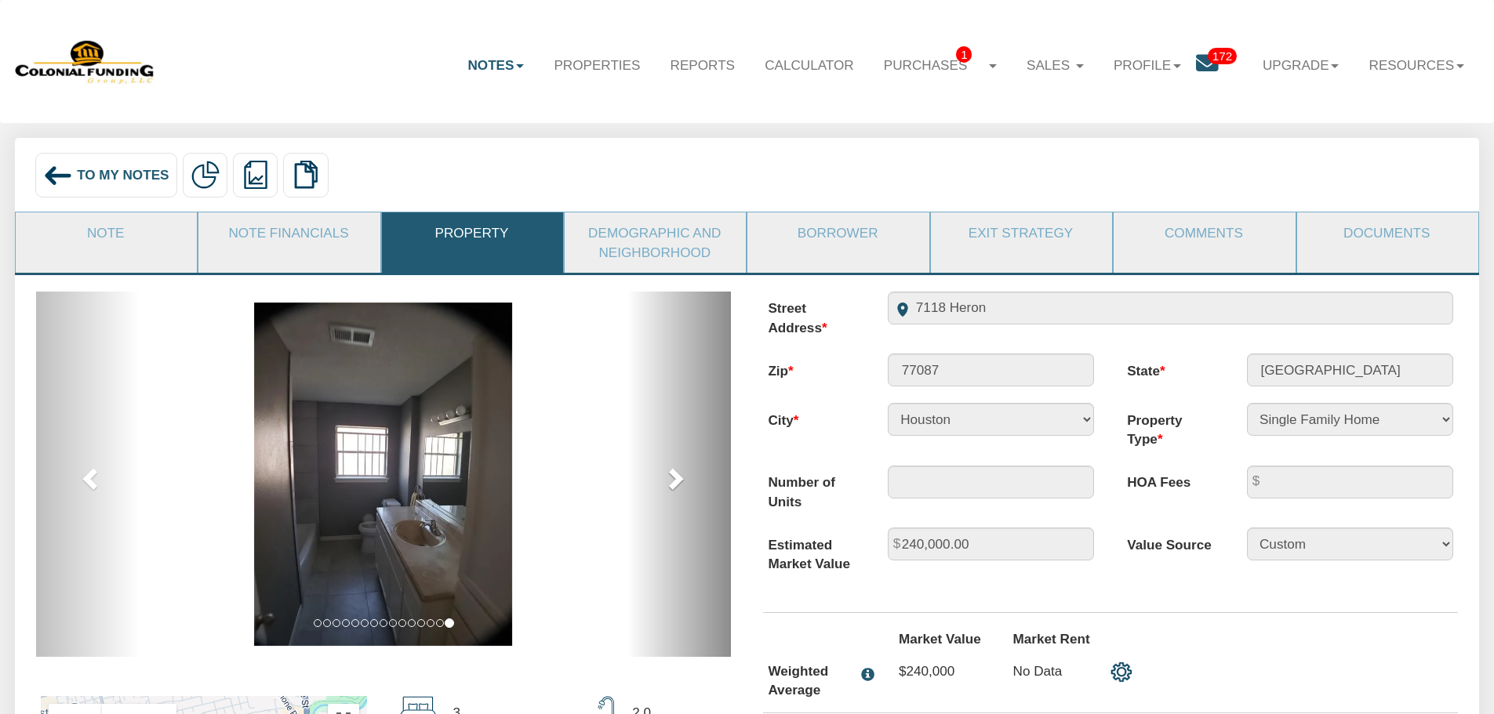
click at [696, 480] on link "next" at bounding box center [679, 474] width 104 height 365
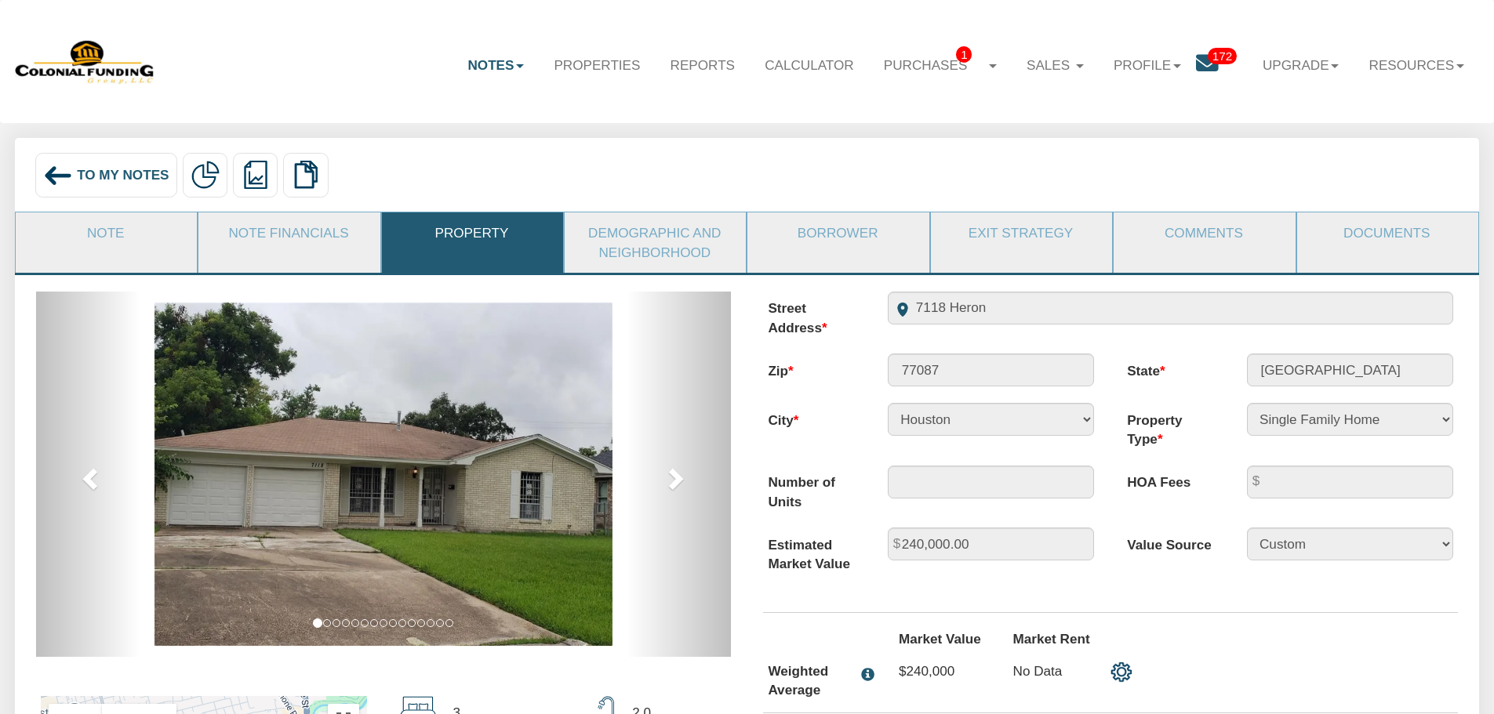
click at [46, 165] on img at bounding box center [58, 176] width 30 height 30
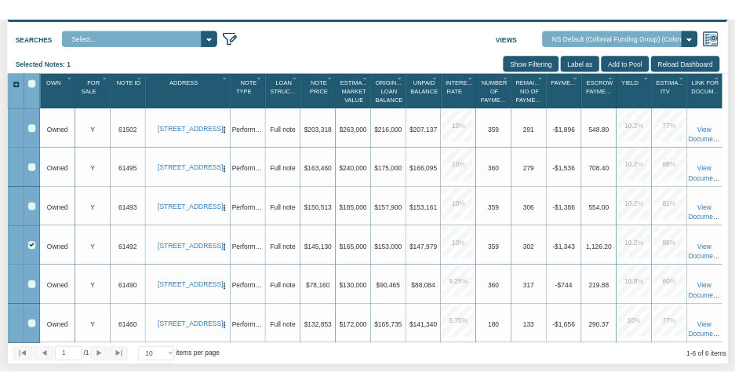
scroll to position [314, 0]
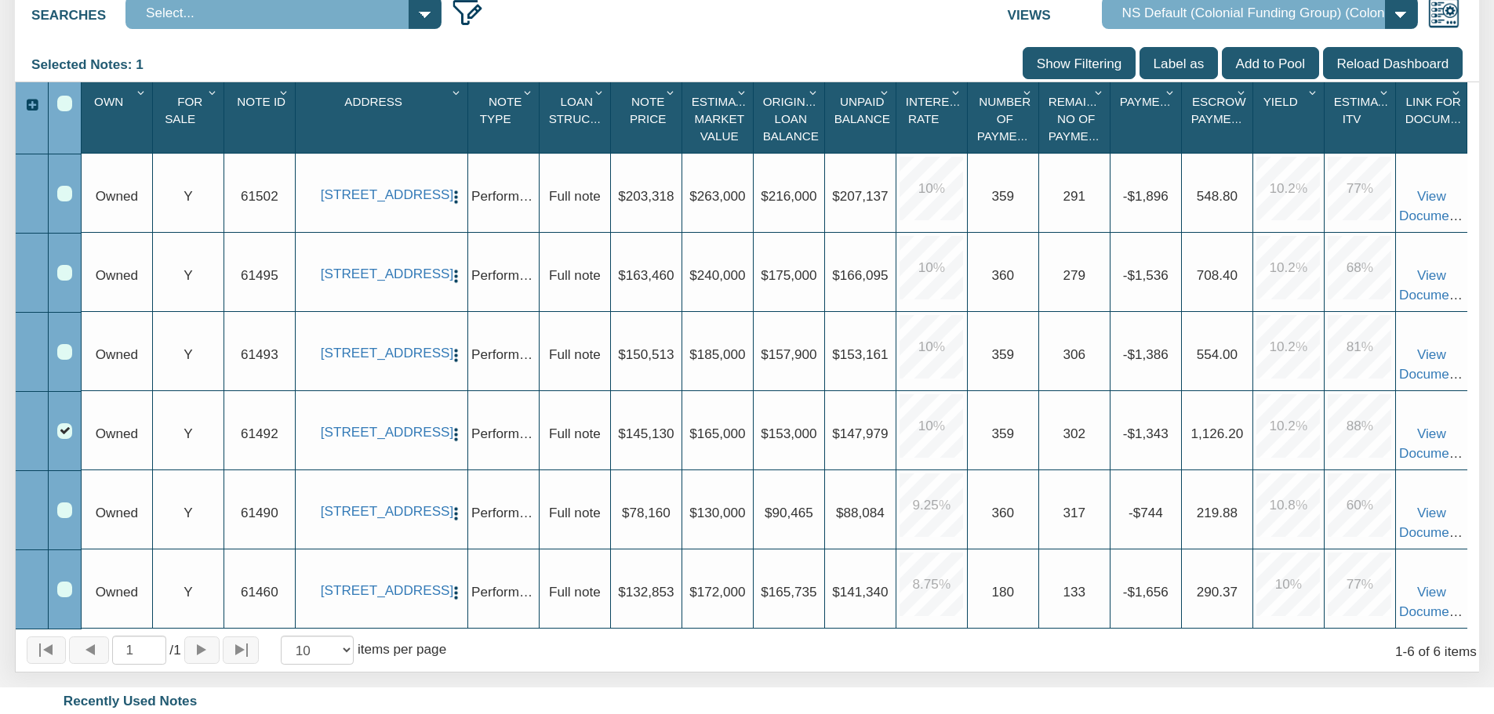
click at [667, 19] on div "Searches Select... Views Default View NS Default (Colonial Funding Group) (Colo…" at bounding box center [747, 10] width 1464 height 42
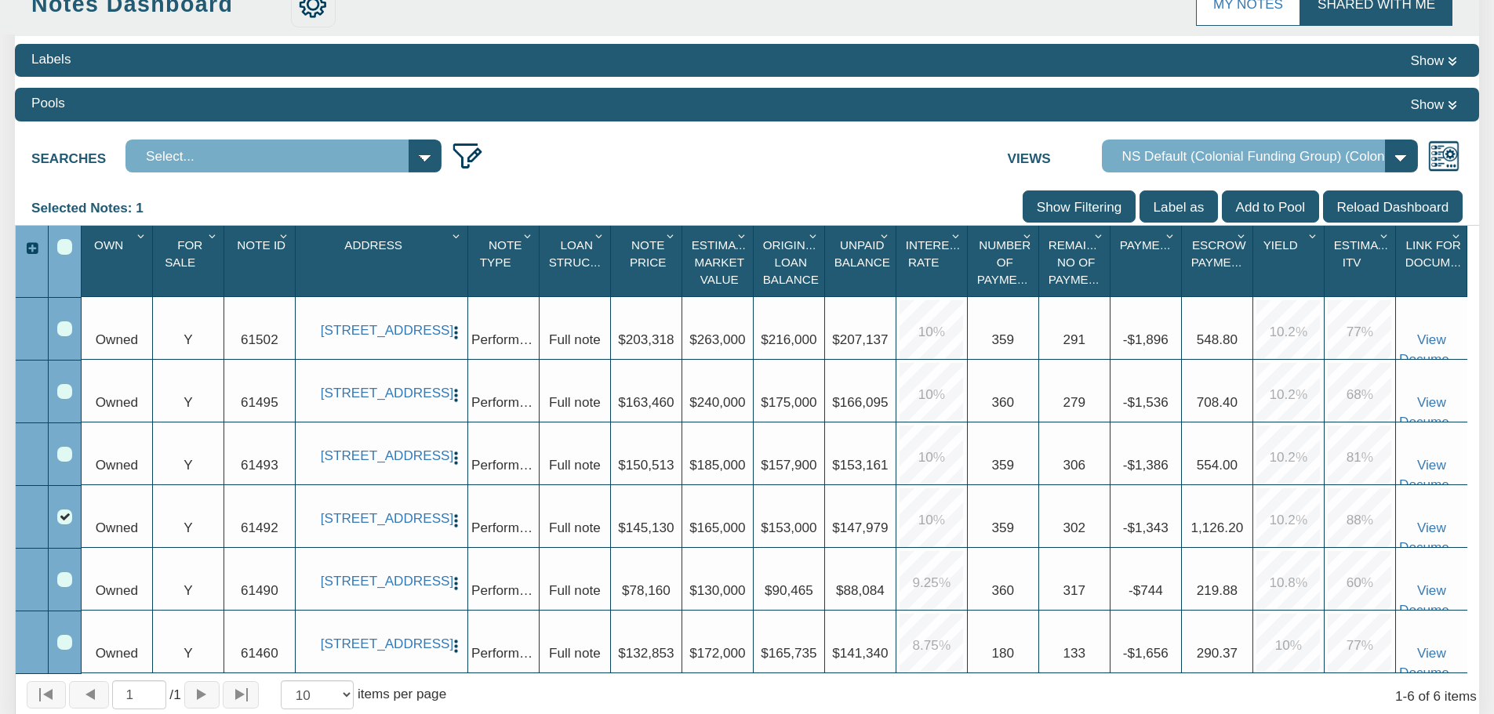
scroll to position [0, 0]
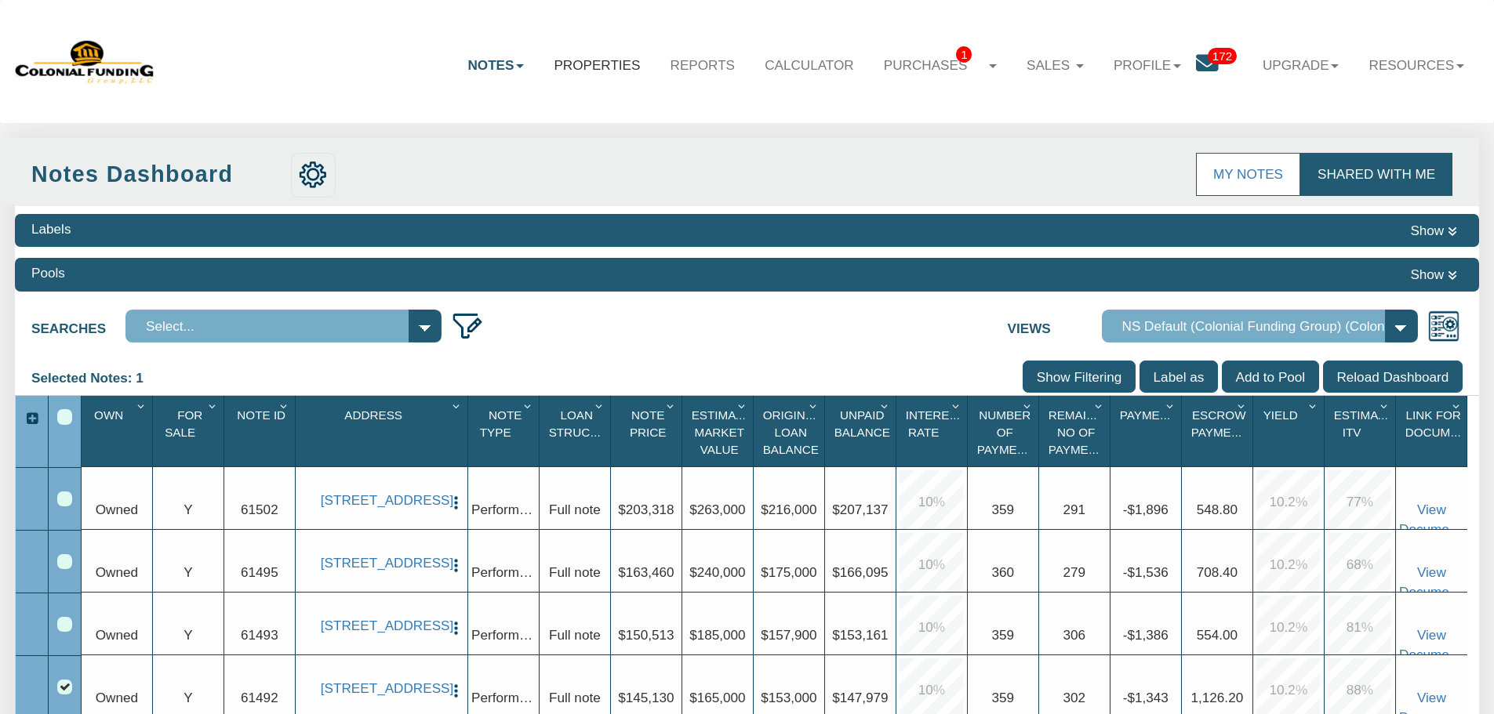
drag, startPoint x: 602, startPoint y: 62, endPoint x: 574, endPoint y: 98, distance: 45.3
click at [602, 62] on link "Properties" at bounding box center [597, 64] width 116 height 45
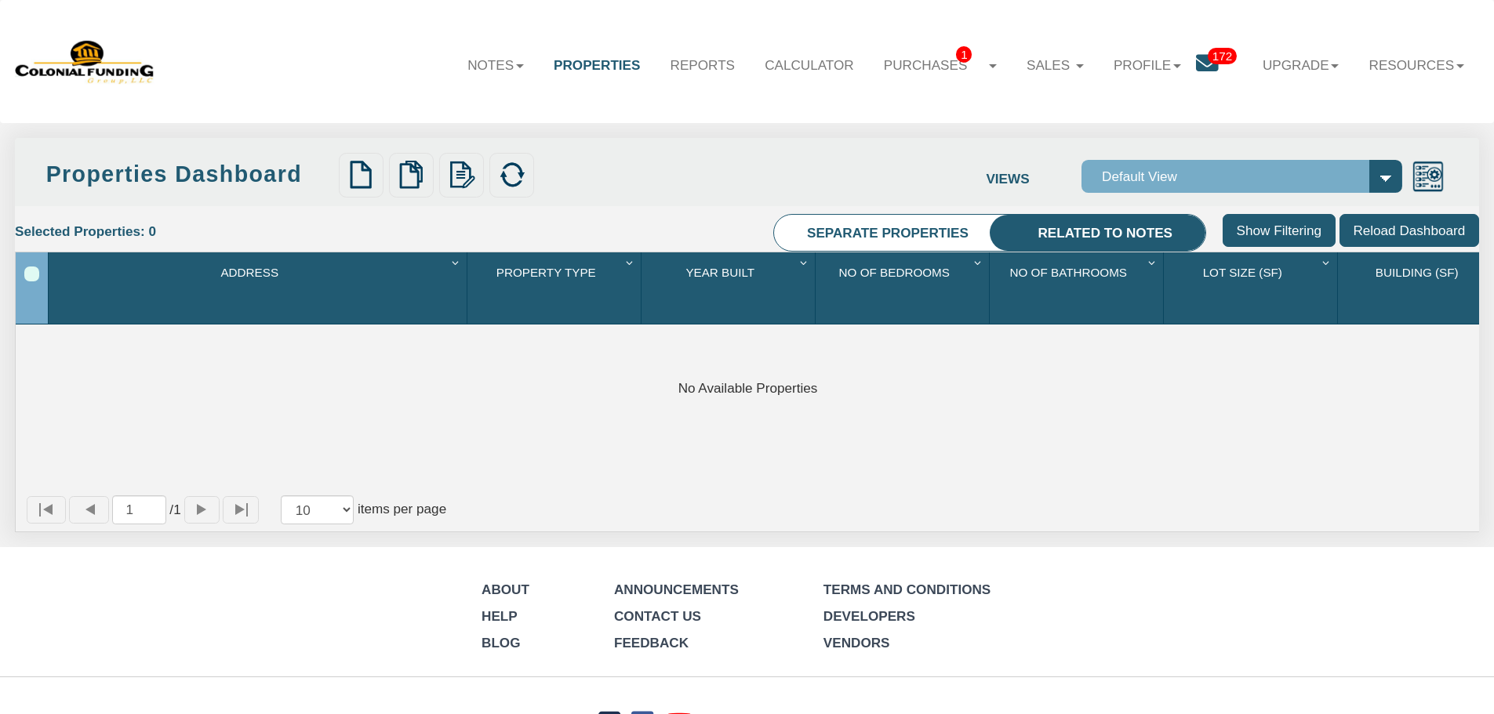
click at [254, 67] on div "Notes Dashboard Transactions Properties Reports Calculator Purchases 1 Note Off…" at bounding box center [747, 61] width 1464 height 93
click at [485, 75] on link "Notes" at bounding box center [496, 64] width 86 height 45
click at [404, 13] on nav "Menu Notes Dashboard Transactions Properties Reports Calculator 1 1 Service Ord…" at bounding box center [747, 61] width 1494 height 123
click at [453, 60] on link "Notes" at bounding box center [496, 64] width 86 height 45
click at [484, 99] on link "Dashboard" at bounding box center [451, 107] width 173 height 26
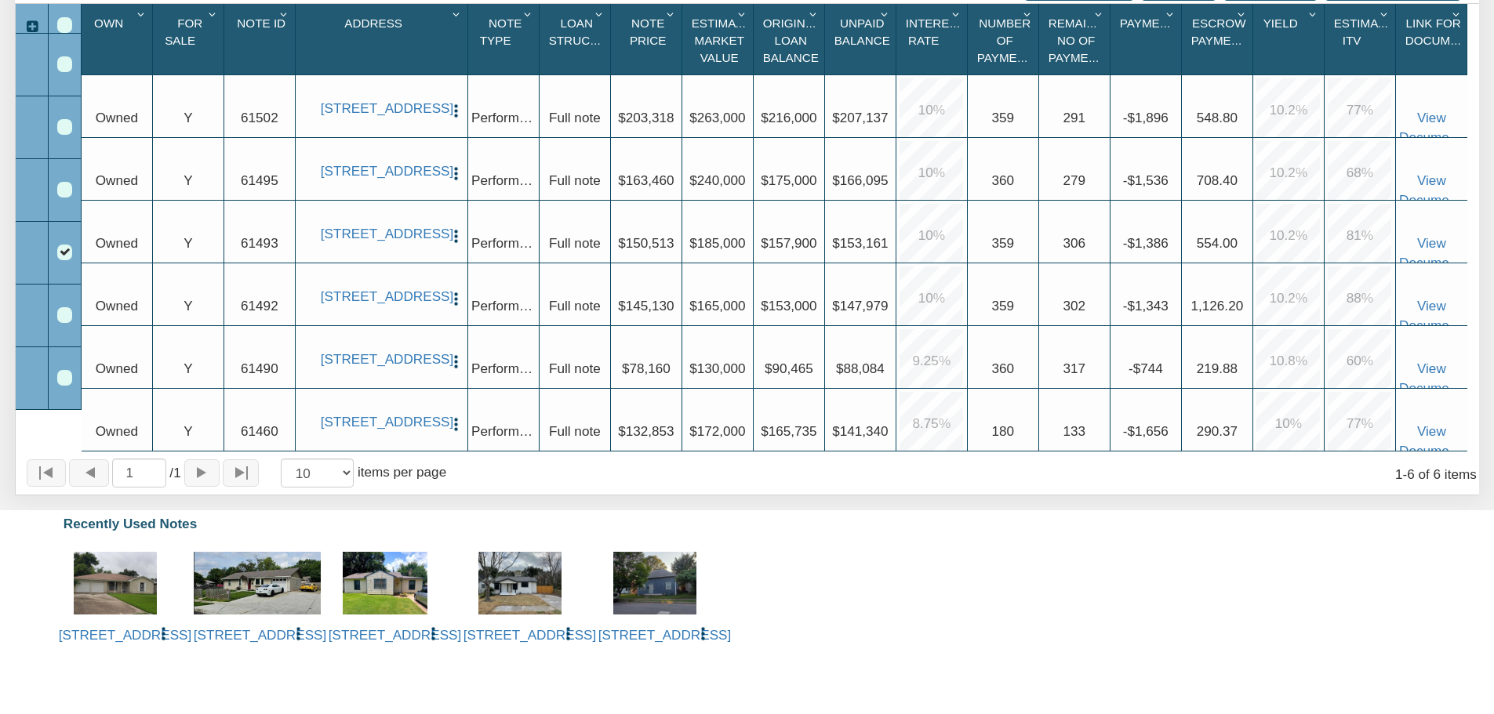
scroll to position [311, 0]
